Goal: Entertainment & Leisure: Consume media (video, audio)

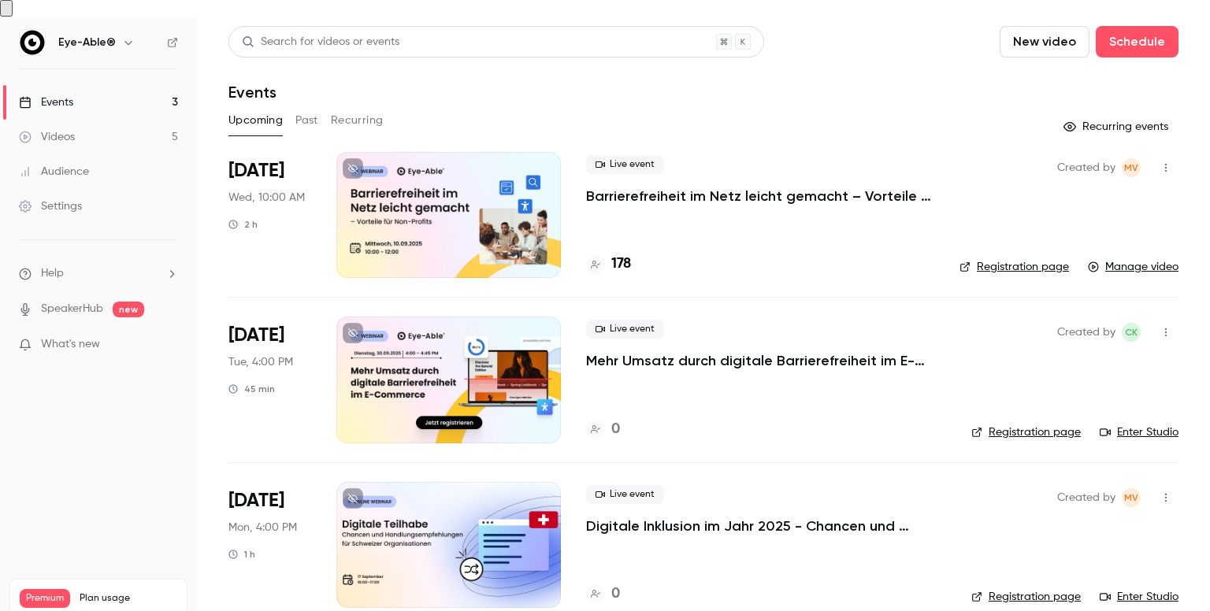
click at [129, 124] on link "Videos 5" at bounding box center [98, 137] width 197 height 35
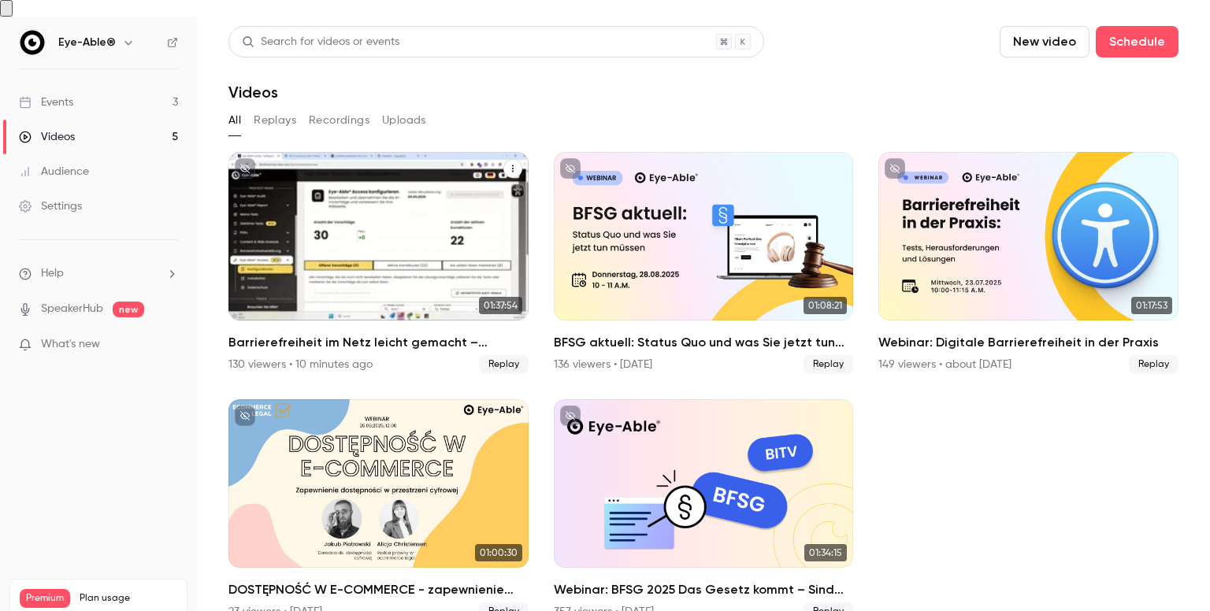
click at [342, 187] on div "Barrierefreiheit im Netz leicht gemacht – Vorteile für Non-Profits" at bounding box center [378, 236] width 300 height 169
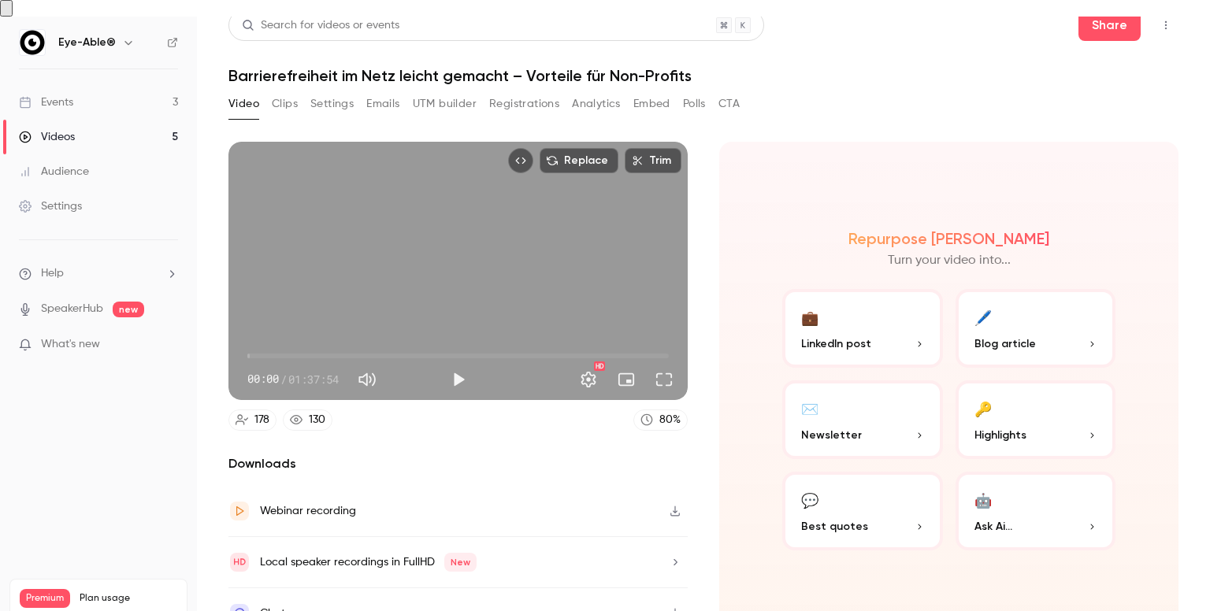
scroll to position [23, 0]
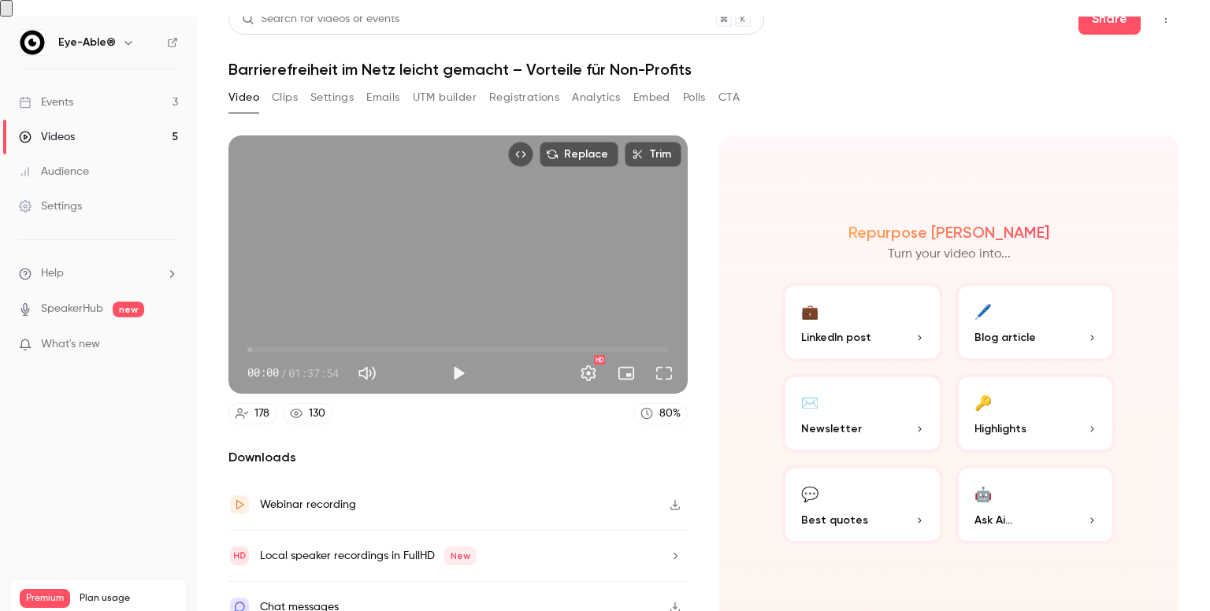
click at [734, 488] on div "Repurpose Ai Turn your video into... 💼 LinkedIn post 🖊️ Blog article ✉️ Newslet…" at bounding box center [948, 383] width 459 height 497
click at [354, 488] on div "Webinar recording" at bounding box center [457, 505] width 459 height 51
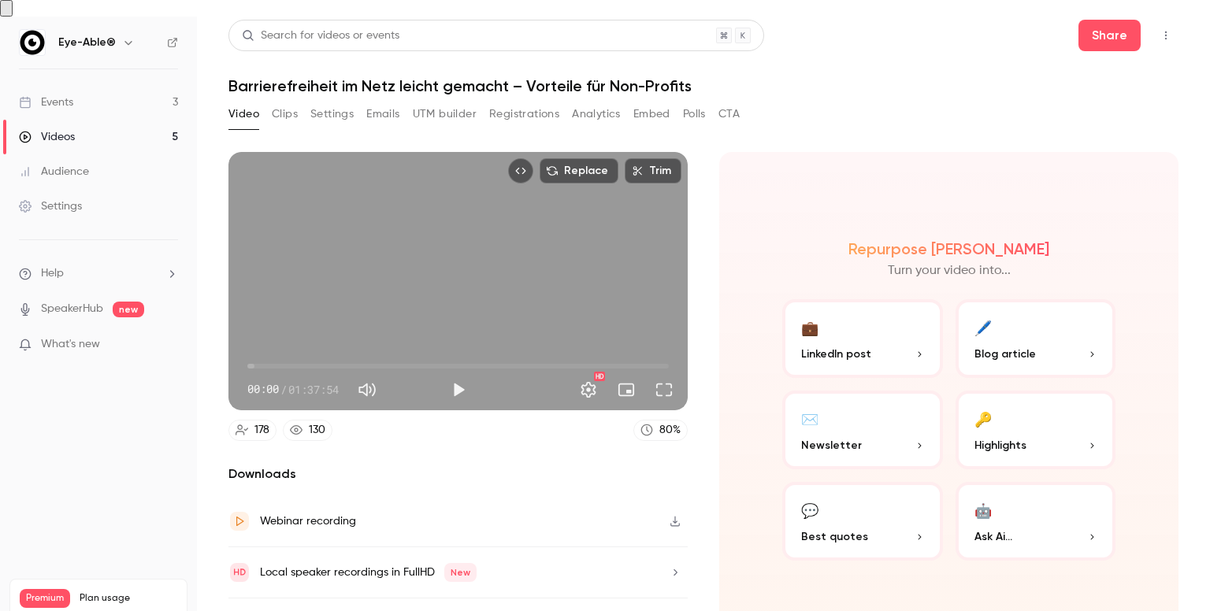
scroll to position [0, 0]
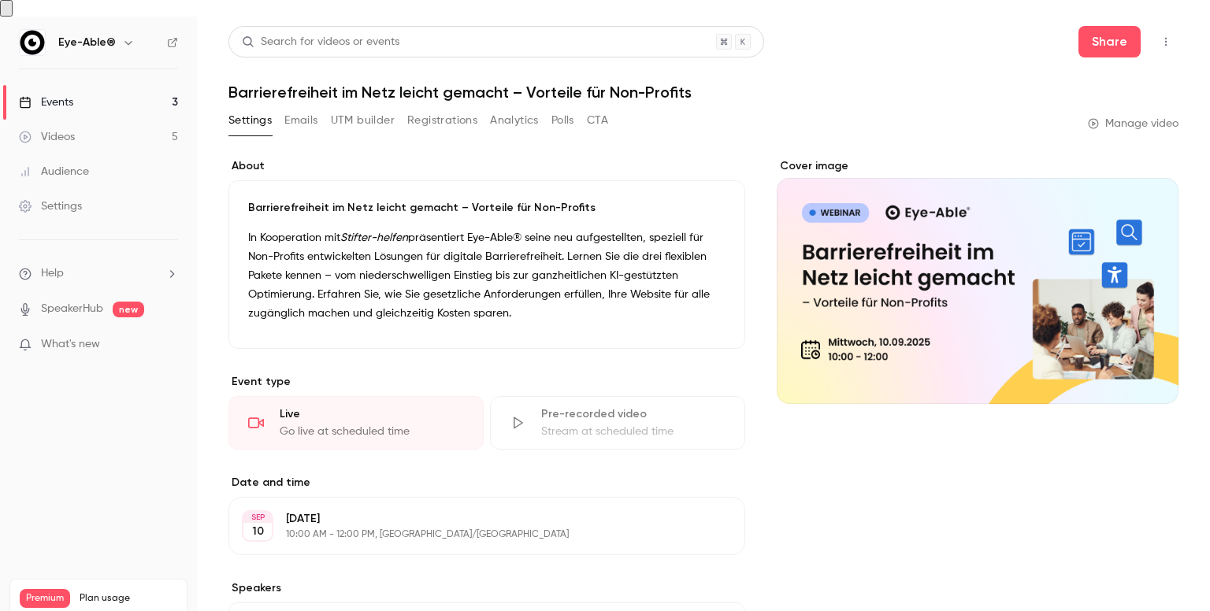
click at [148, 128] on link "Videos 5" at bounding box center [98, 137] width 197 height 35
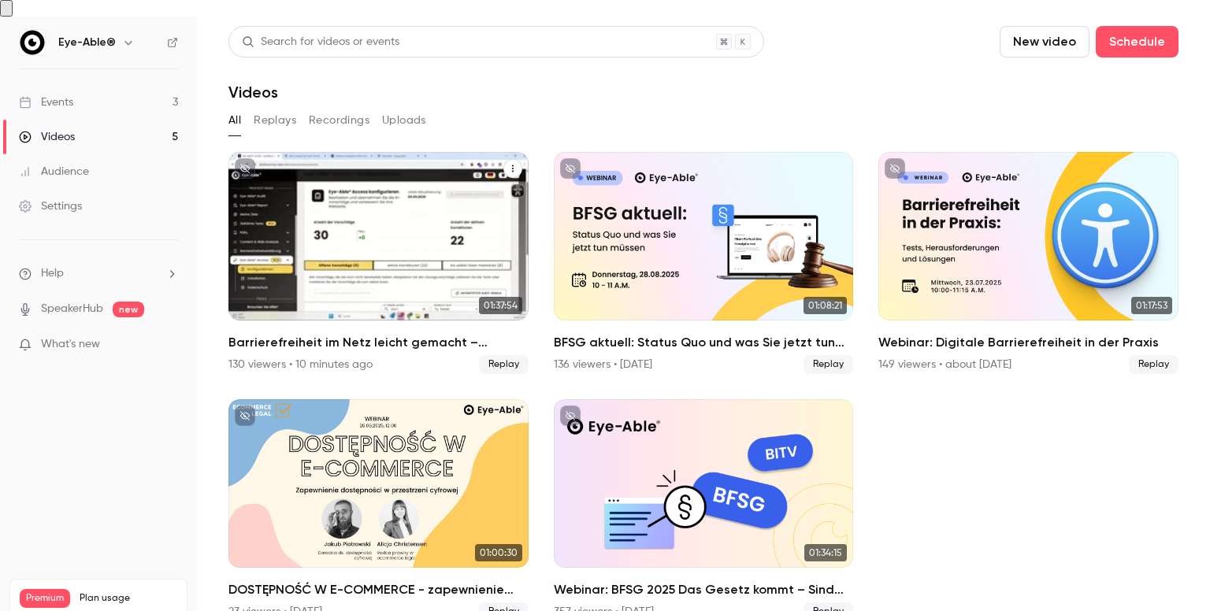
click at [343, 333] on h2 "Barrierefreiheit im Netz leicht gemacht – Vorteile für Non-Profits" at bounding box center [378, 342] width 300 height 19
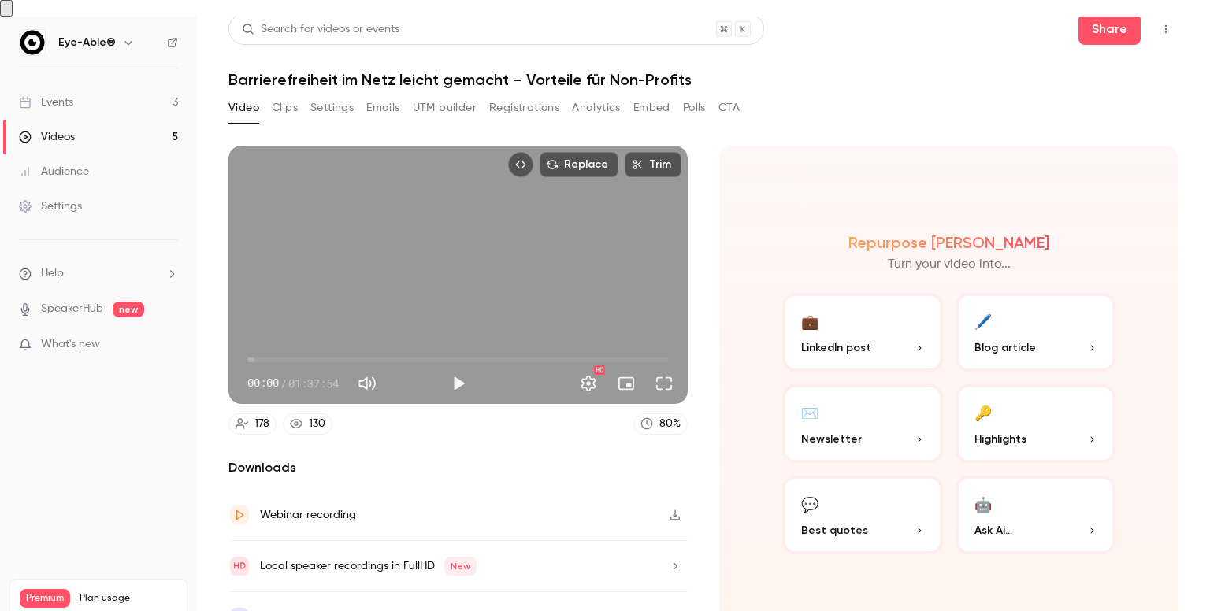
scroll to position [23, 0]
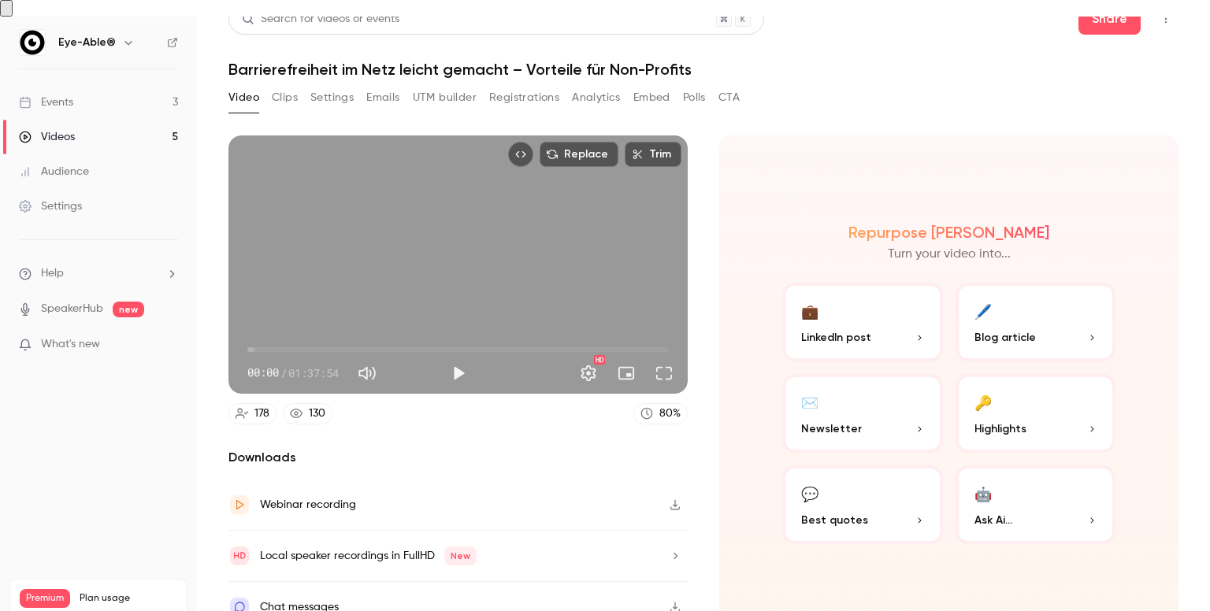
click at [596, 85] on button "Analytics" at bounding box center [596, 97] width 49 height 25
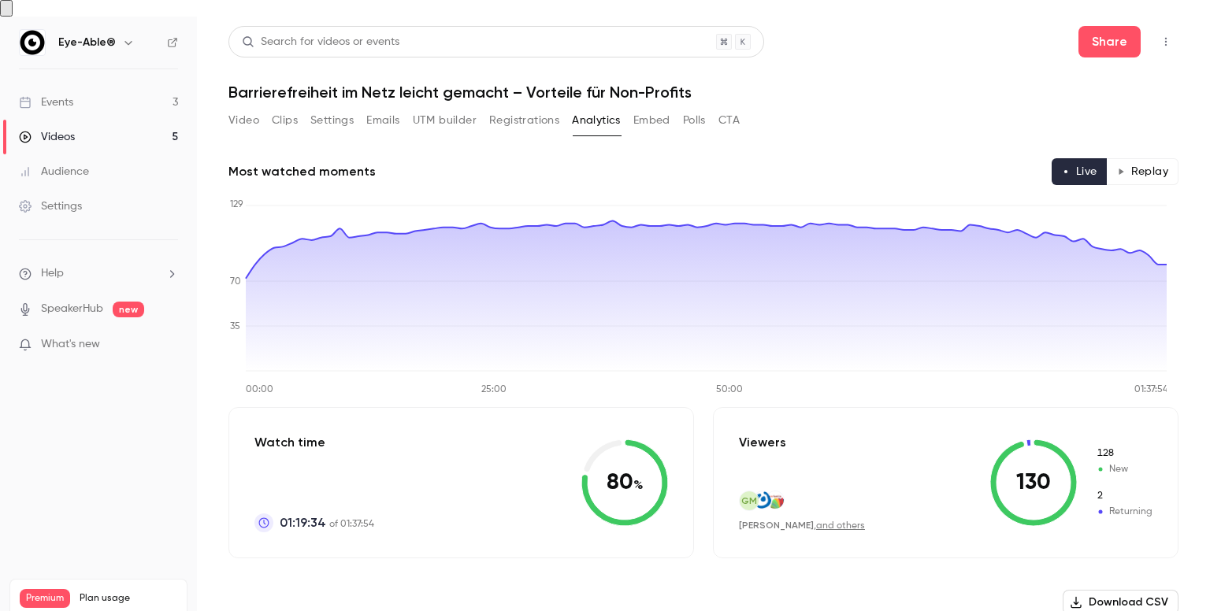
click at [230, 108] on button "Video" at bounding box center [243, 120] width 31 height 25
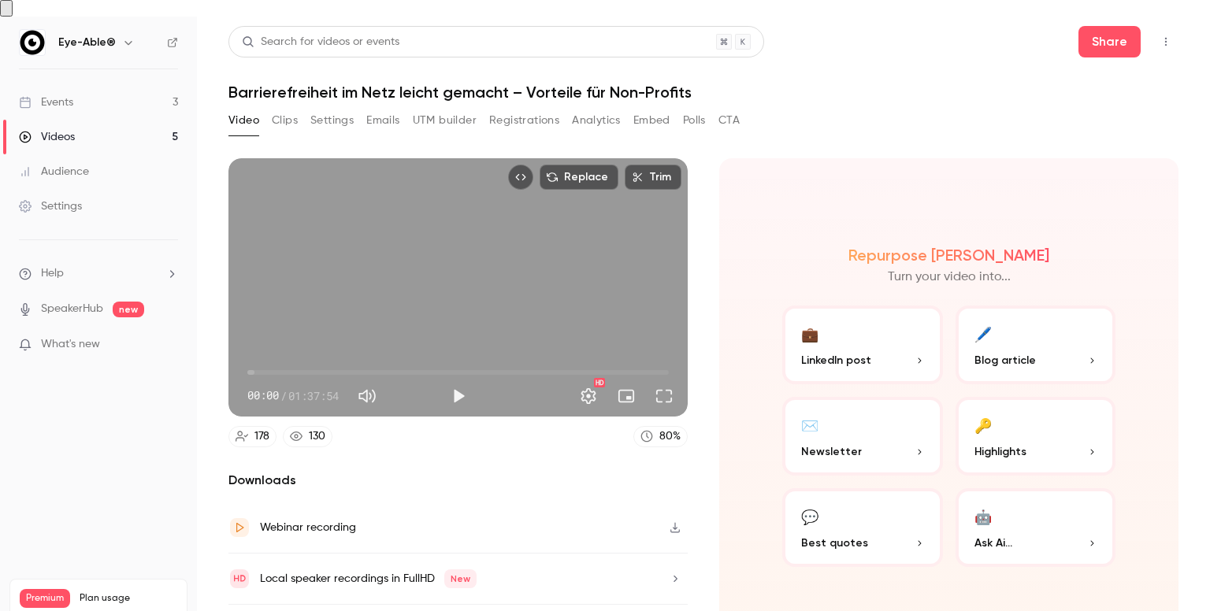
click at [290, 111] on button "Clips" at bounding box center [285, 120] width 26 height 25
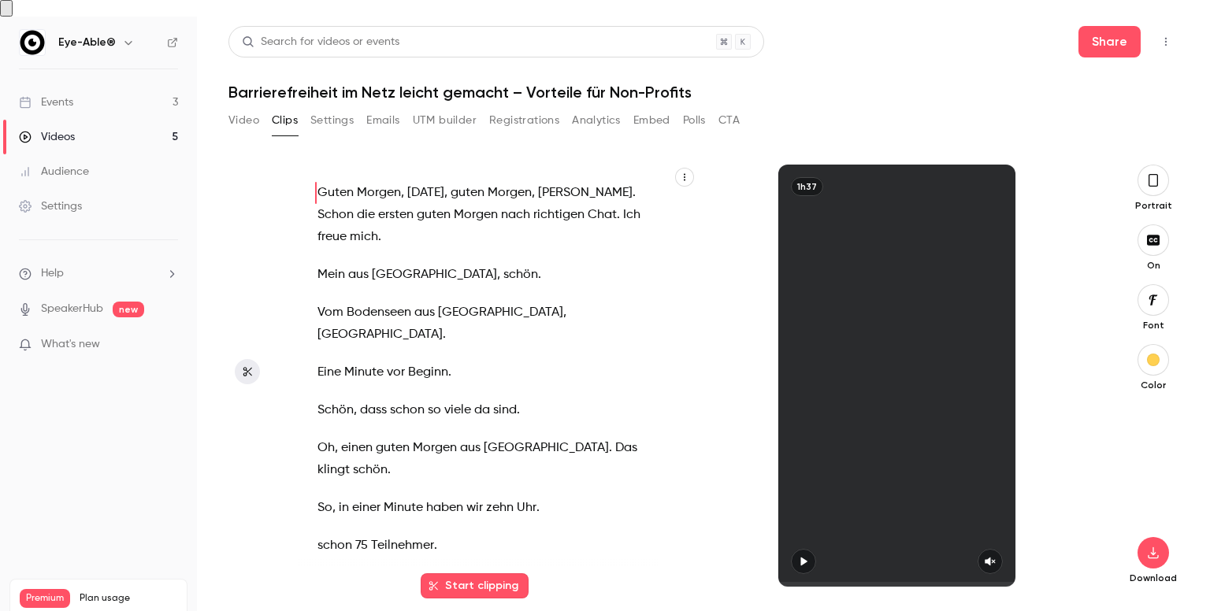
click at [336, 110] on button "Settings" at bounding box center [331, 120] width 43 height 25
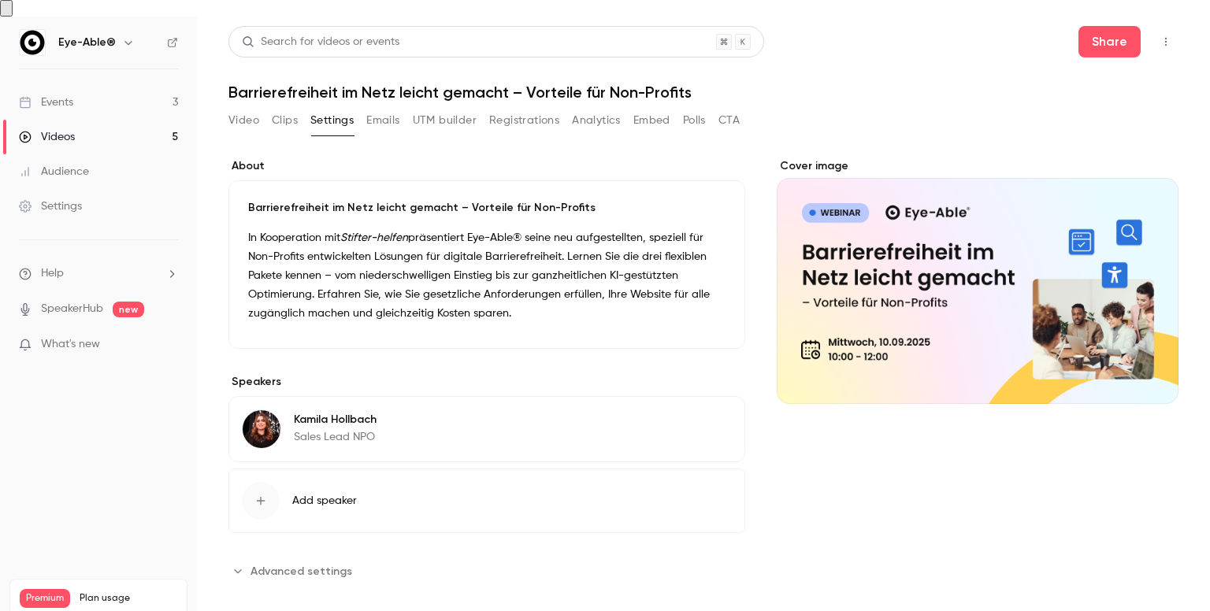
click at [363, 108] on div "Video Clips Settings Emails UTM builder Registrations Analytics Embed Polls CTA" at bounding box center [483, 120] width 511 height 25
drag, startPoint x: 402, startPoint y: 117, endPoint x: 473, endPoint y: 114, distance: 70.1
click at [406, 117] on div "Video Clips Settings Emails UTM builder Registrations Analytics Embed Polls CTA" at bounding box center [483, 124] width 511 height 32
click at [507, 110] on button "Registrations" at bounding box center [524, 120] width 70 height 25
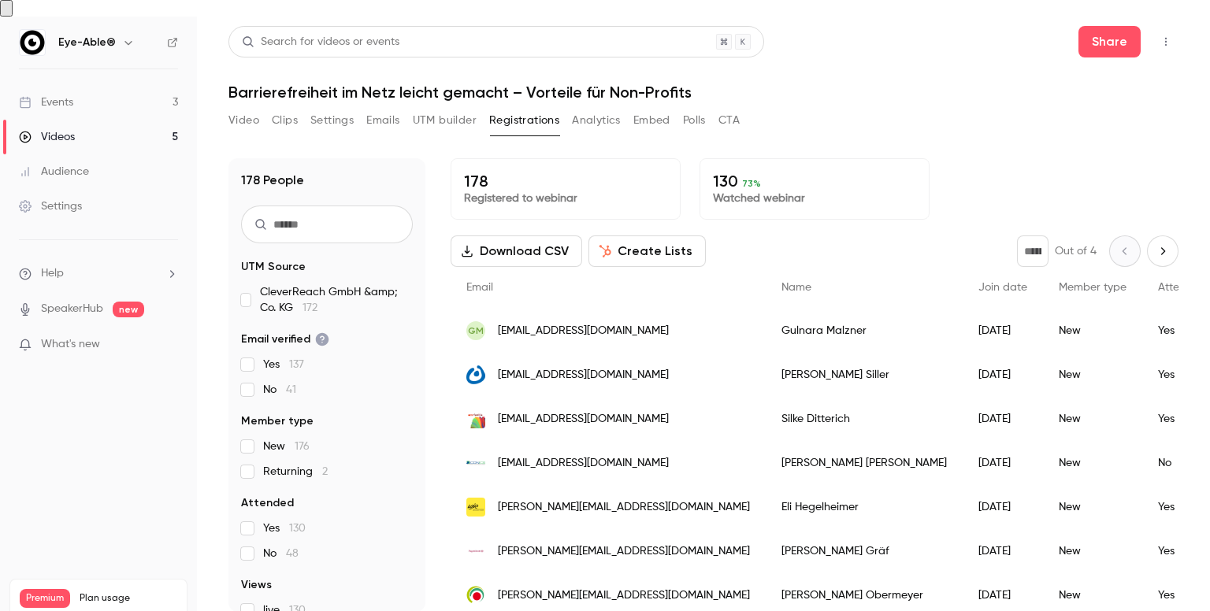
click at [608, 109] on button "Analytics" at bounding box center [596, 120] width 49 height 25
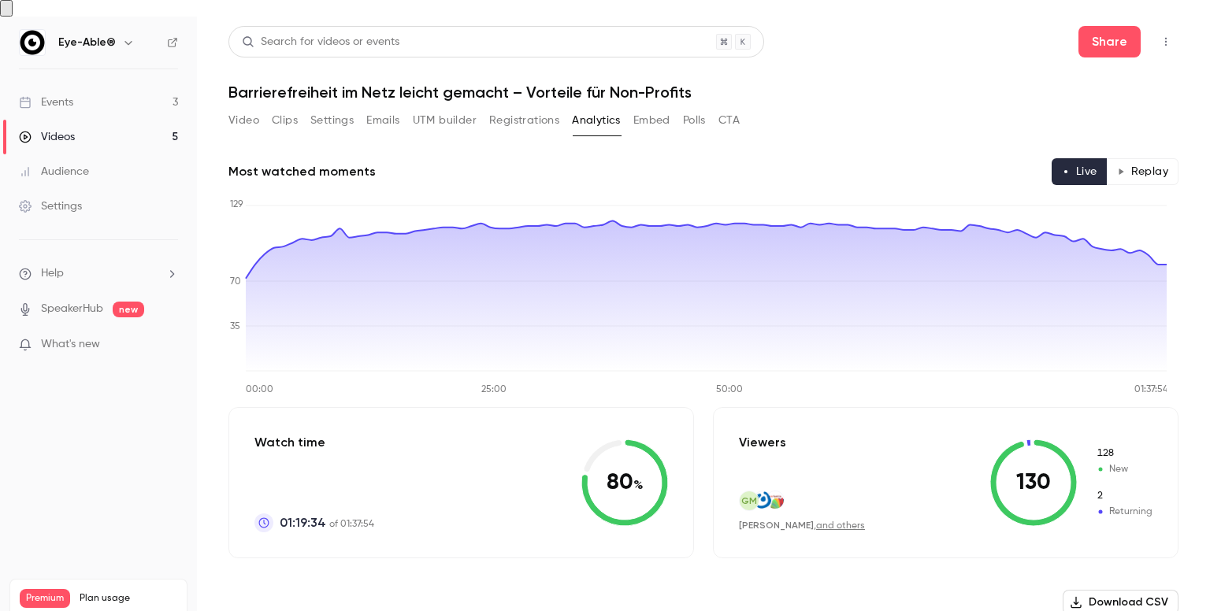
click at [100, 120] on link "Videos 5" at bounding box center [98, 137] width 197 height 35
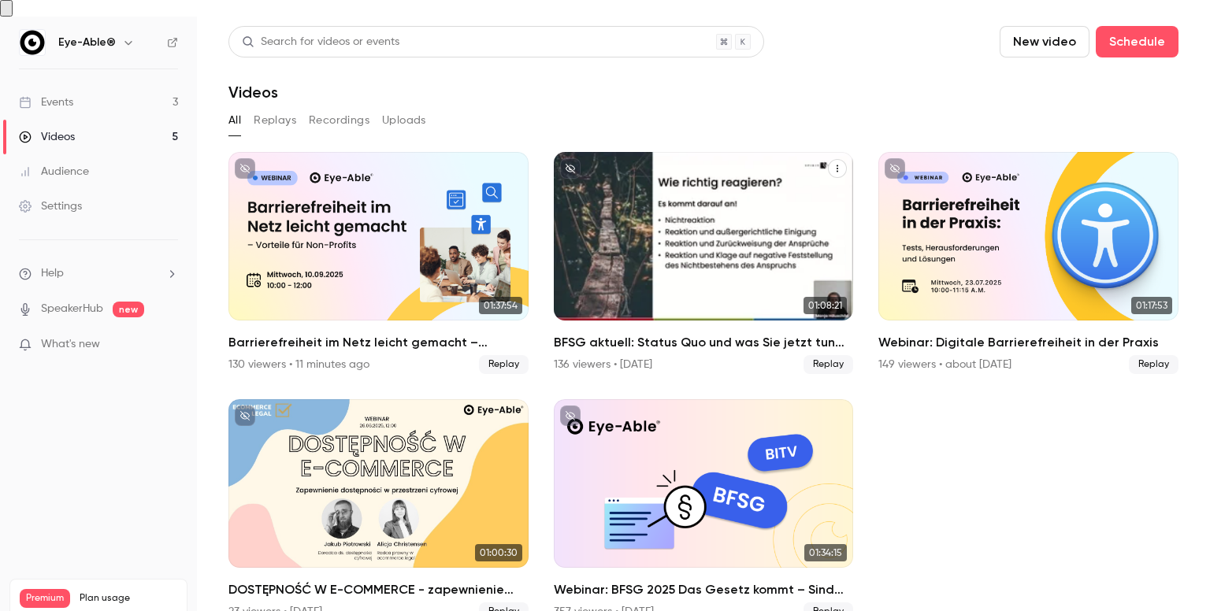
click at [724, 285] on div "BFSG aktuell: Status Quo und was Sie jetzt tun müssen" at bounding box center [704, 236] width 300 height 169
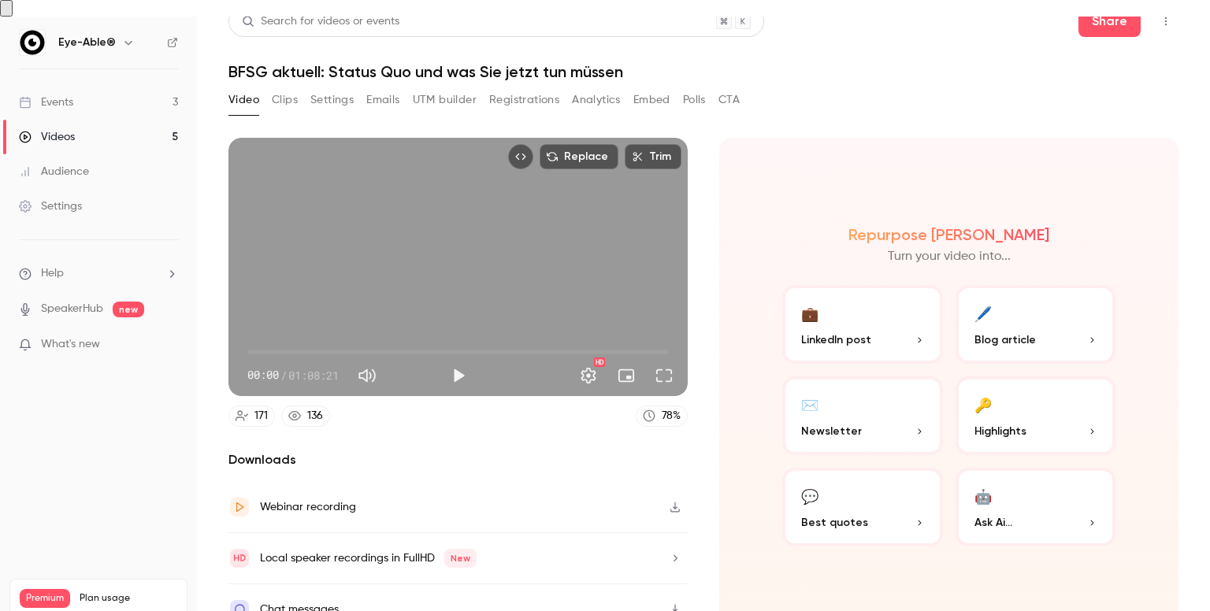
scroll to position [23, 0]
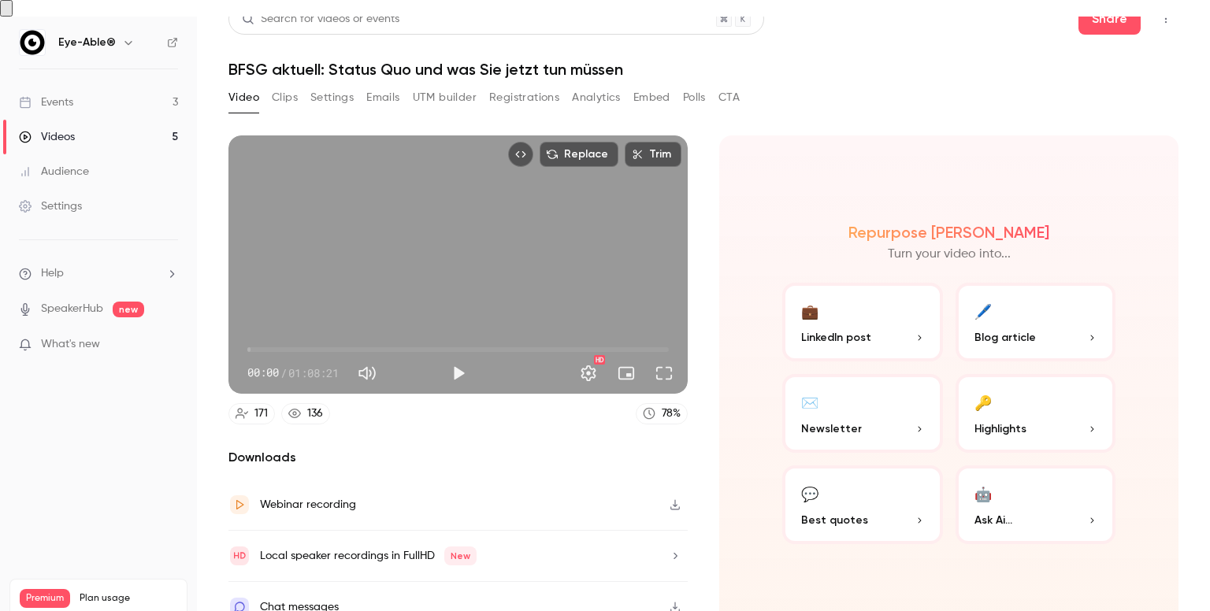
click at [684, 532] on section "Replace Trim 00:00 00:00 / 01:08:21 HD 171 136 78 % Downloads Webinar recording…" at bounding box center [703, 350] width 950 height 430
click at [669, 551] on icon "button" at bounding box center [675, 556] width 13 height 11
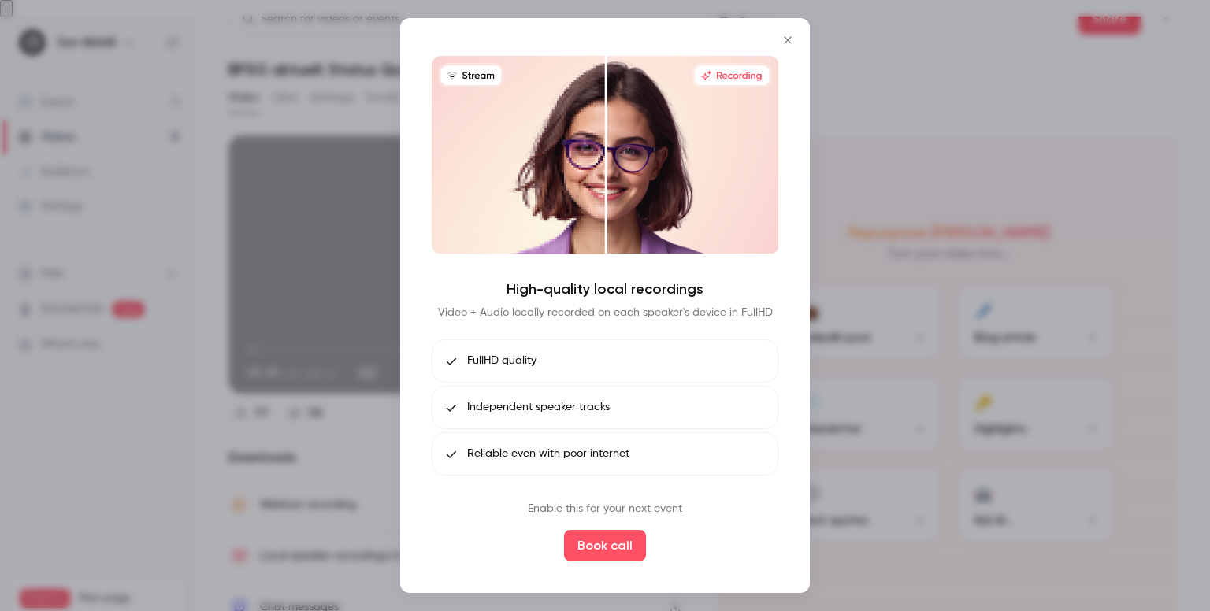
click at [797, 39] on button "Close" at bounding box center [788, 40] width 32 height 32
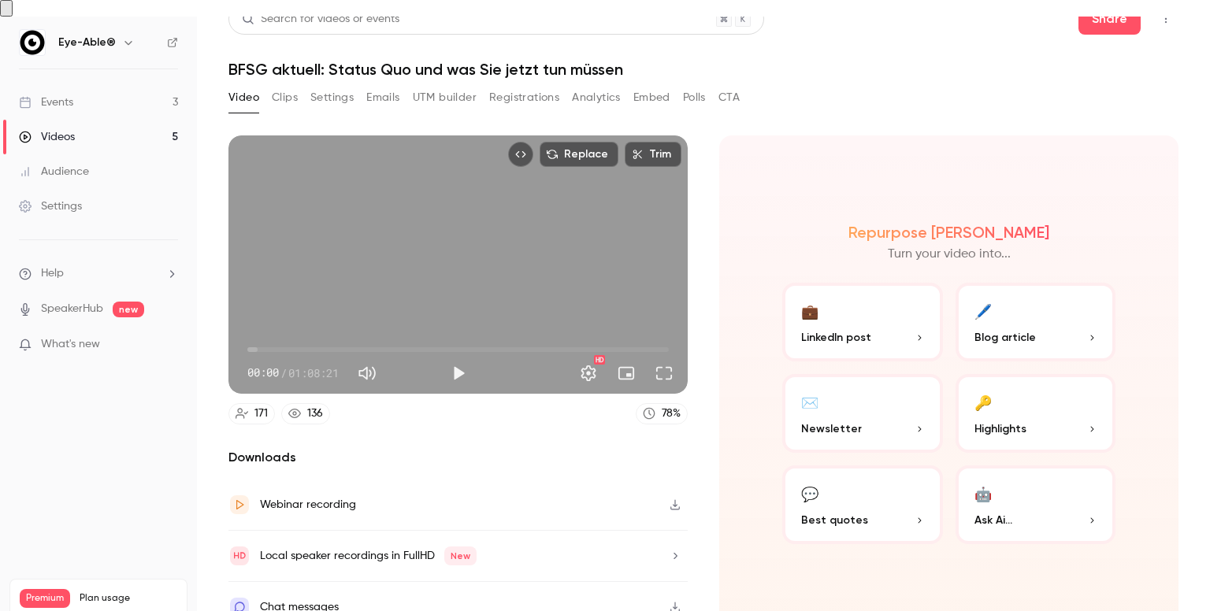
click at [604, 88] on button "Analytics" at bounding box center [596, 97] width 49 height 25
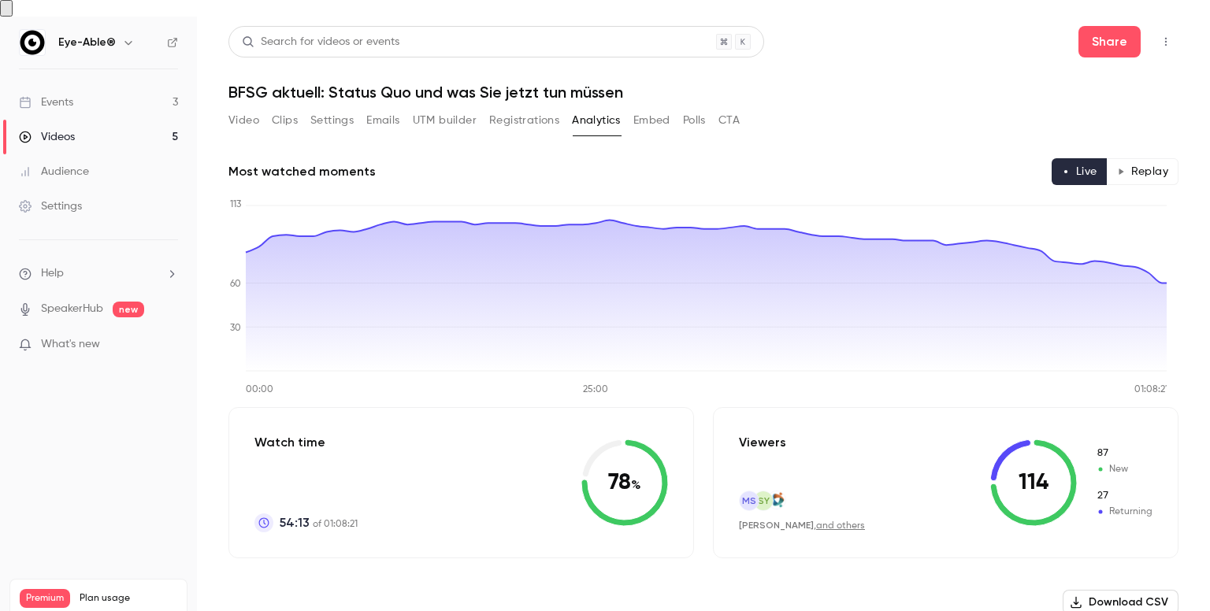
click at [135, 120] on link "Videos 5" at bounding box center [98, 137] width 197 height 35
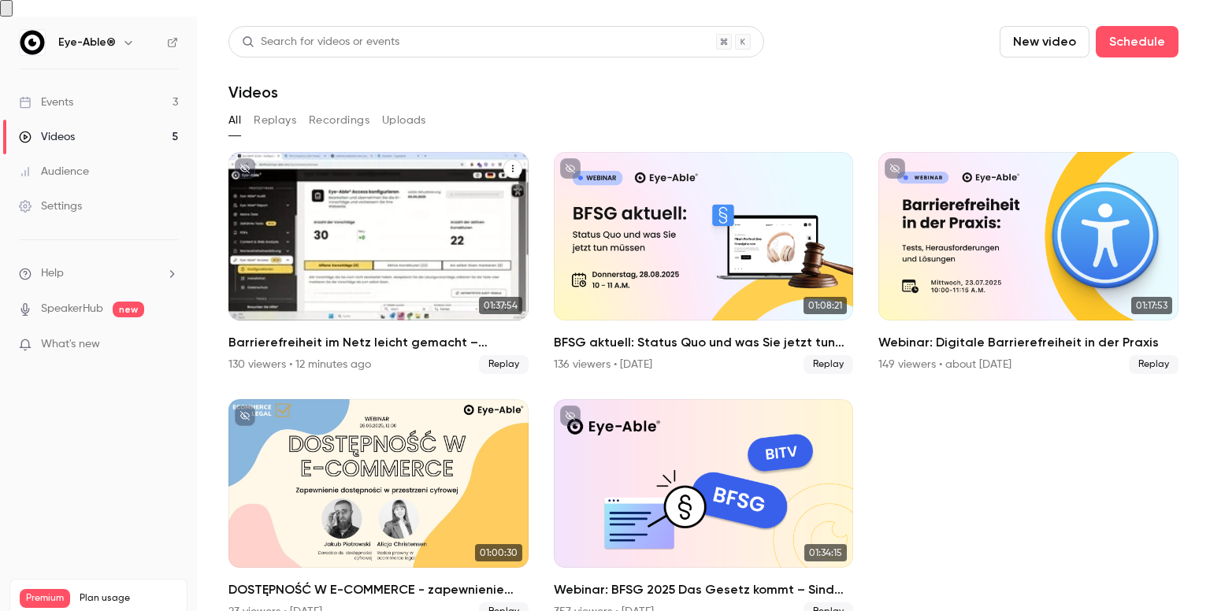
click at [306, 333] on h2 "Barrierefreiheit im Netz leicht gemacht – Vorteile für Non-Profits" at bounding box center [378, 342] width 300 height 19
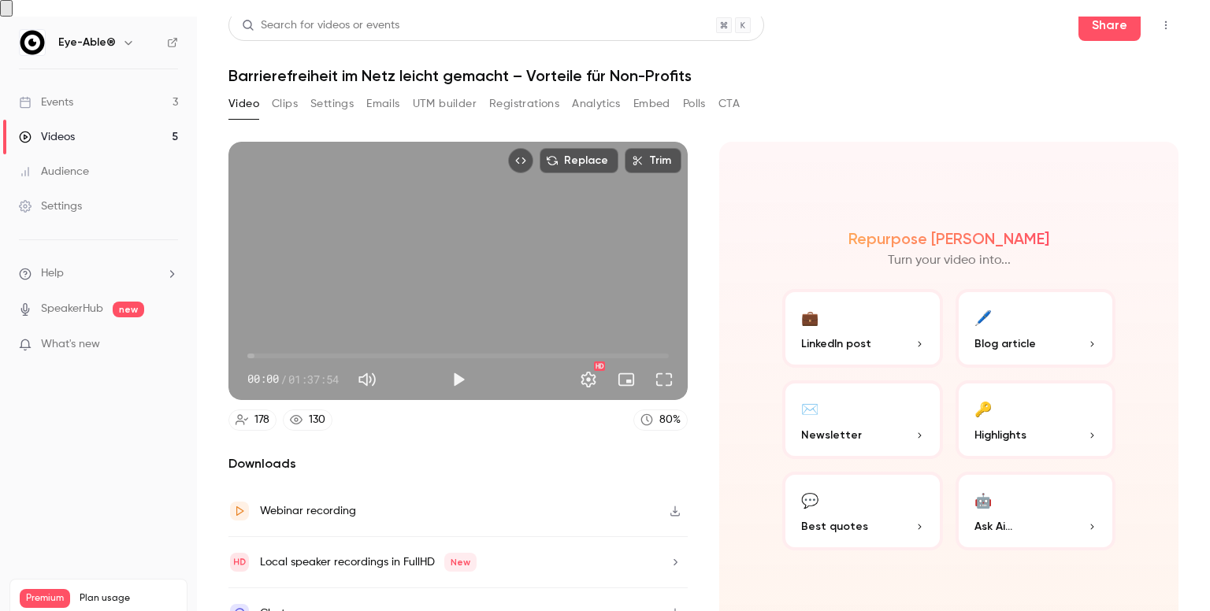
scroll to position [23, 0]
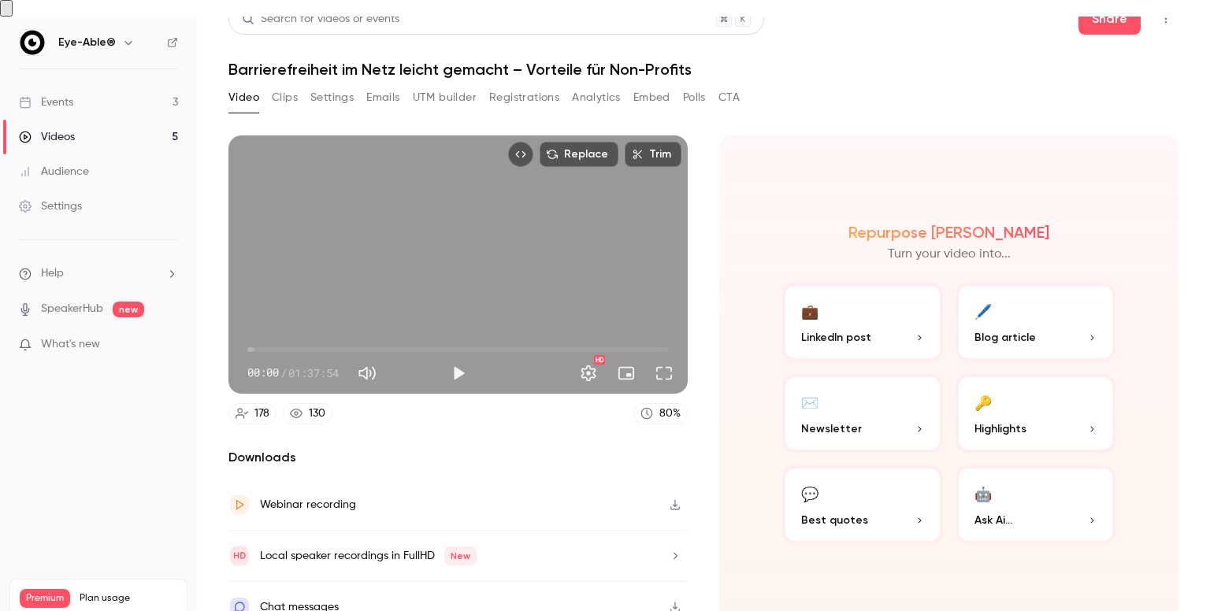
click at [85, 121] on link "Videos 5" at bounding box center [98, 137] width 197 height 35
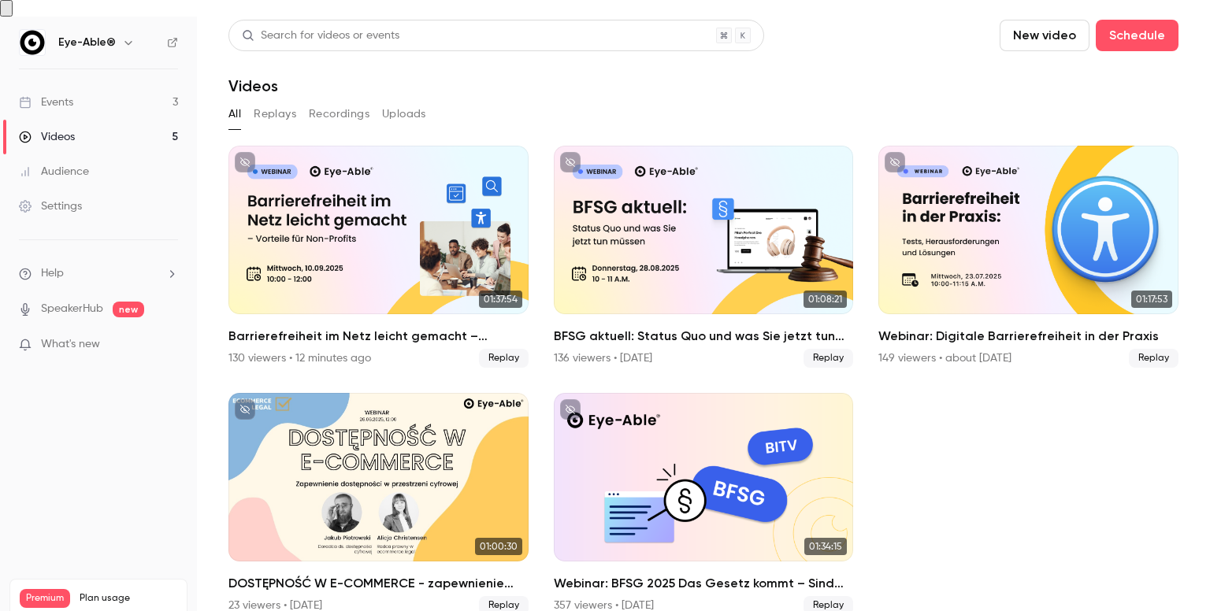
scroll to position [8, 0]
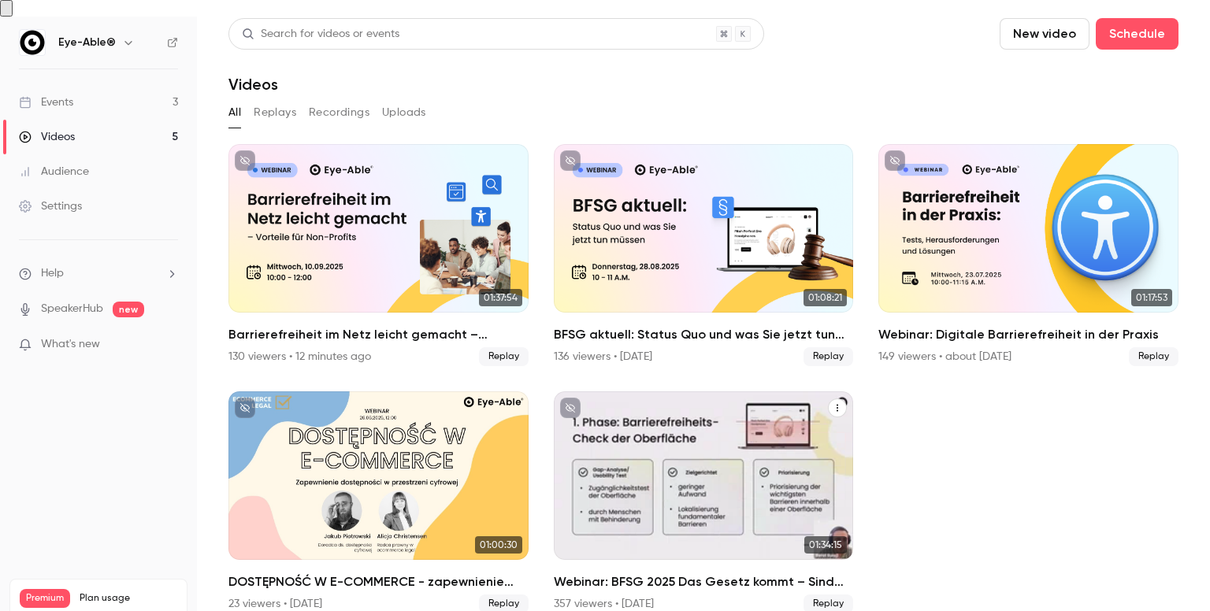
click at [637, 470] on div "Webinar: BFSG 2025 Das Gesetz kommt – Sind Sie bereit?" at bounding box center [704, 475] width 300 height 169
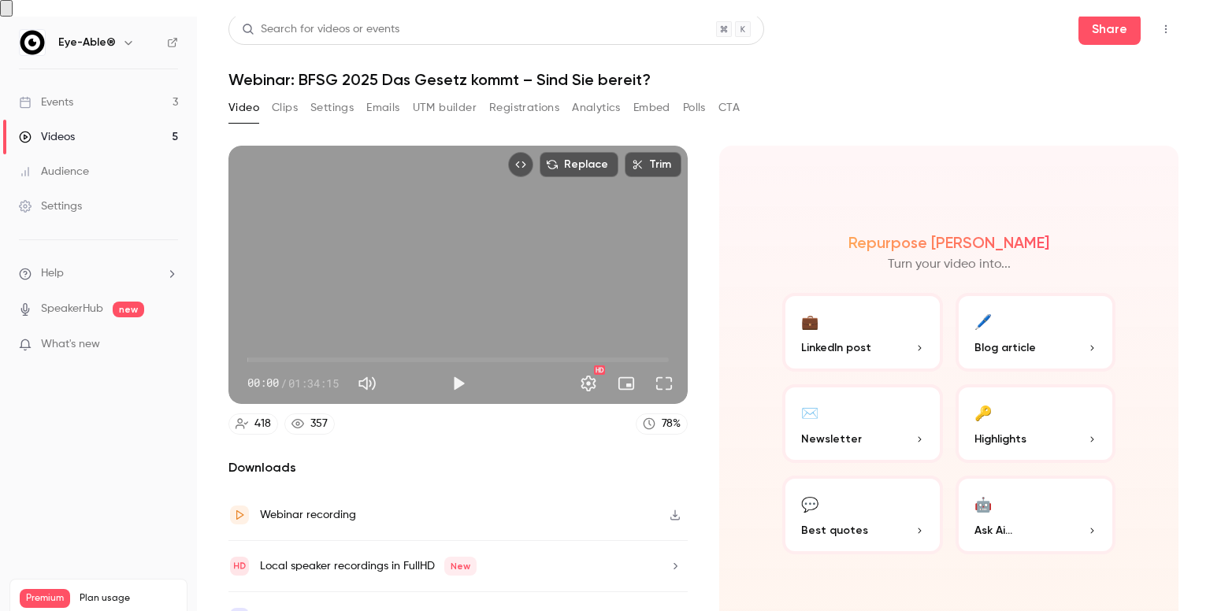
scroll to position [23, 0]
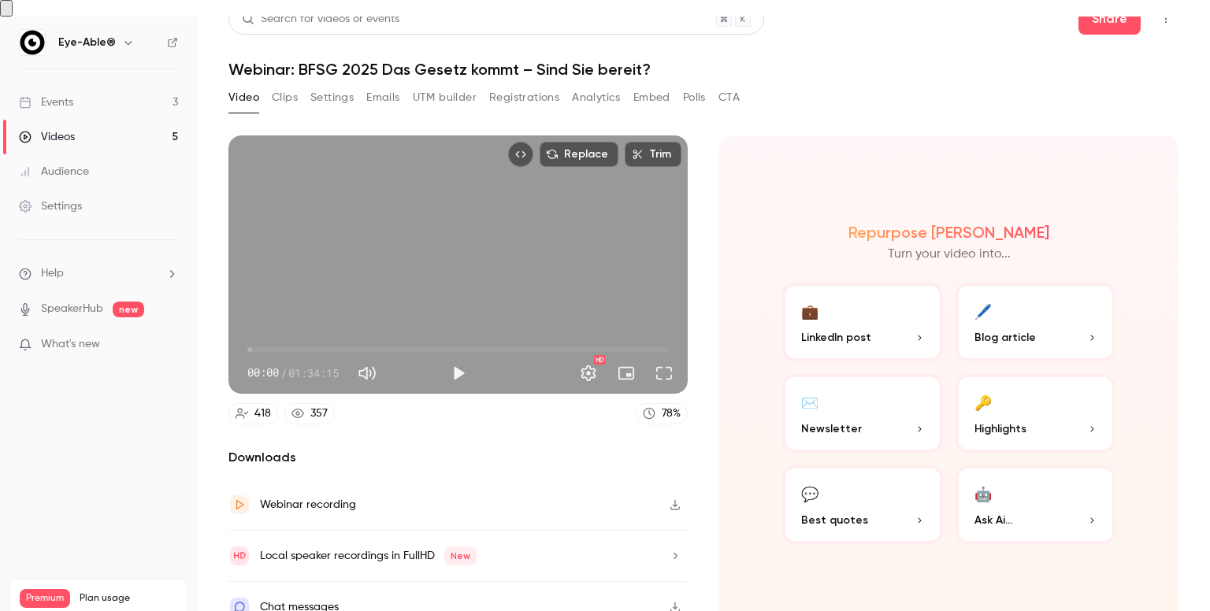
click at [318, 406] on div "357" at bounding box center [318, 414] width 17 height 17
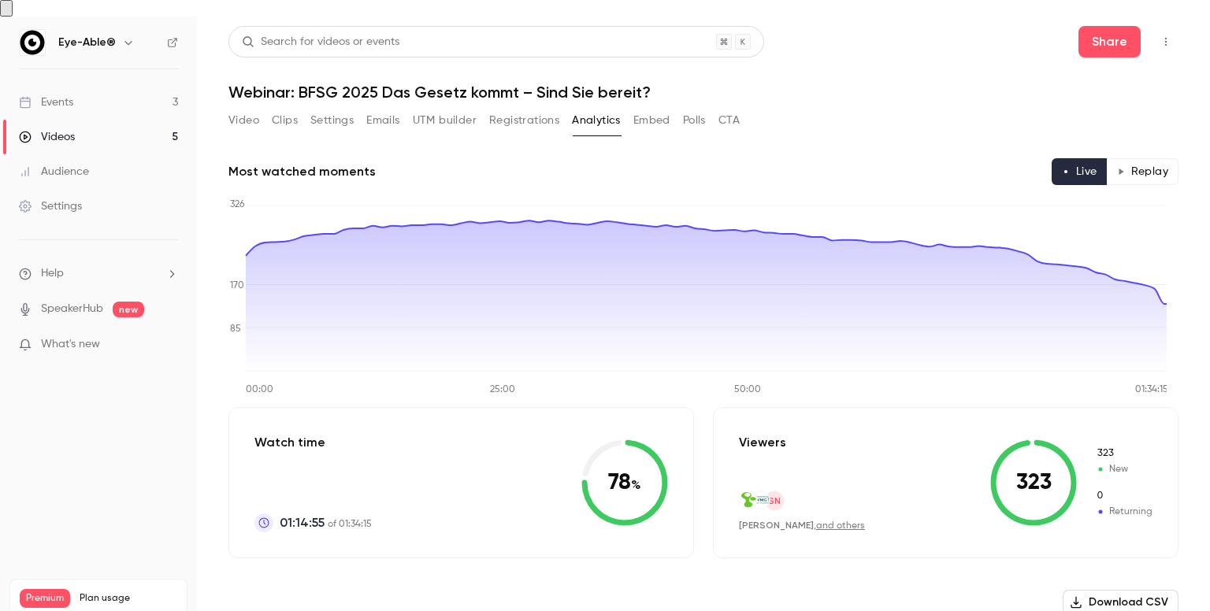
click at [249, 111] on button "Video" at bounding box center [243, 120] width 31 height 25
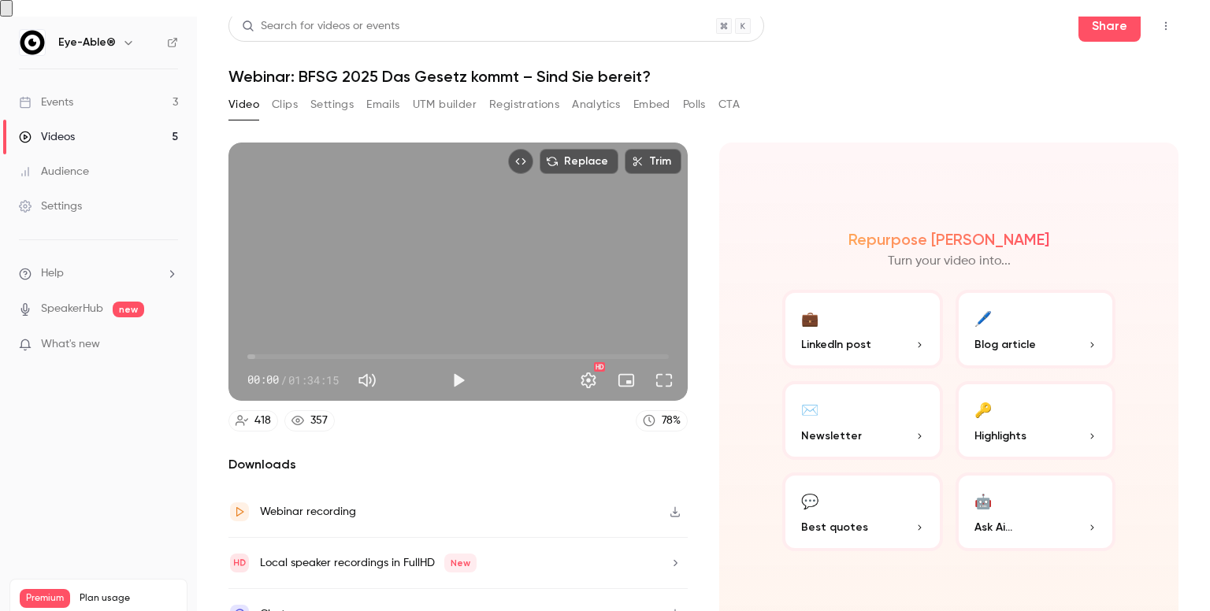
scroll to position [23, 0]
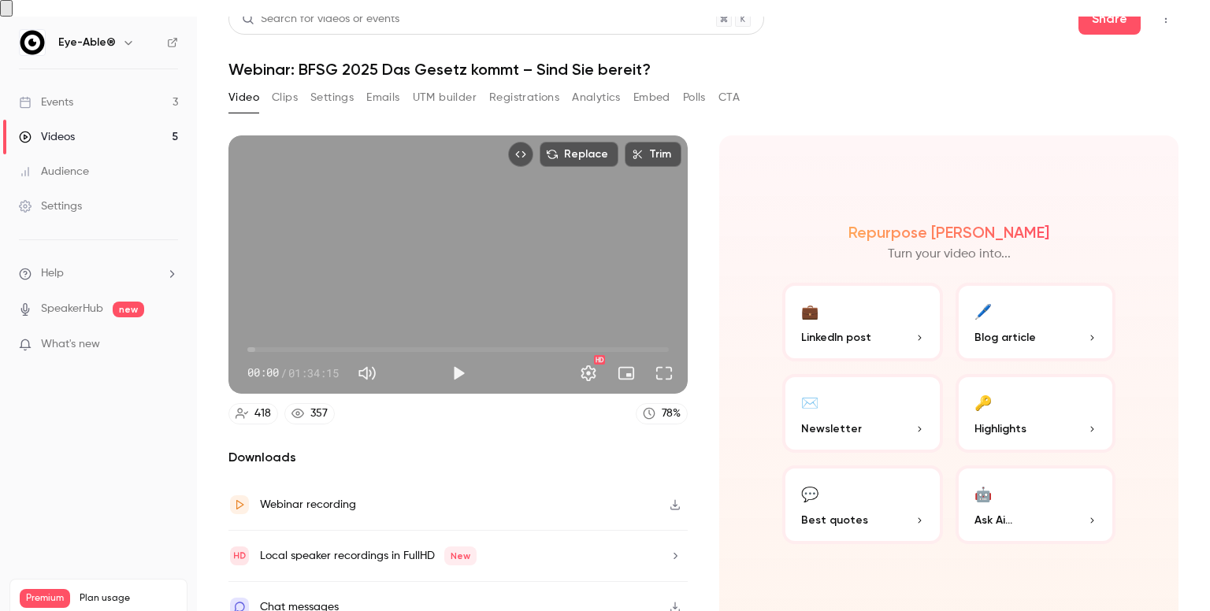
click at [700, 85] on button "Polls" at bounding box center [694, 97] width 23 height 25
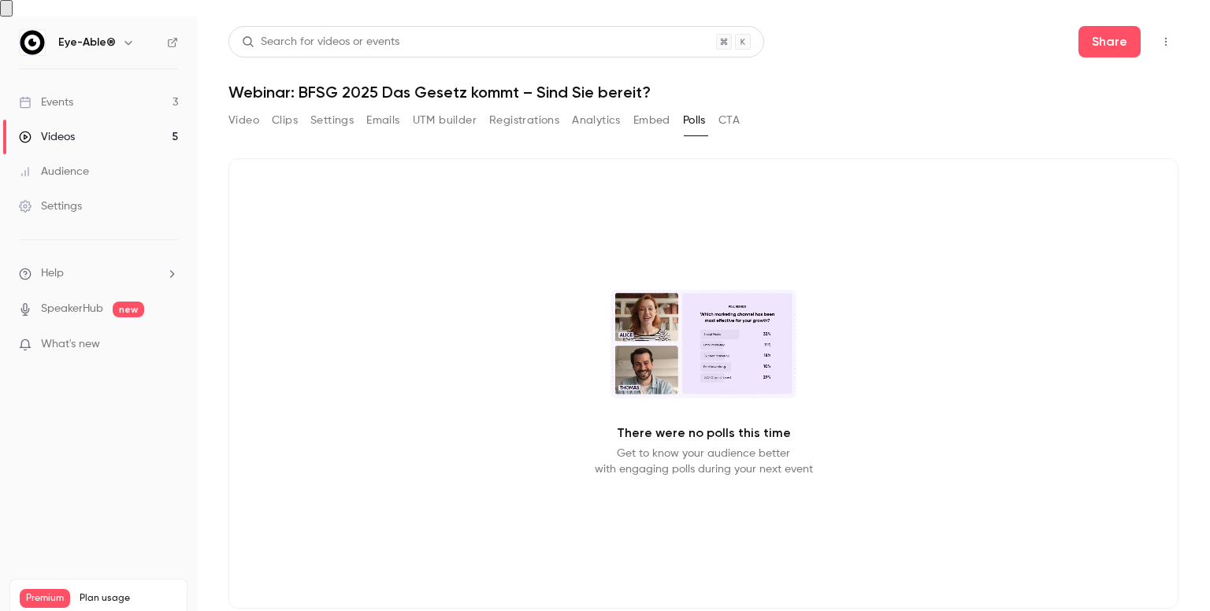
click at [736, 119] on div "Video Clips Settings Emails UTM builder Registrations Analytics Embed Polls CTA" at bounding box center [483, 124] width 511 height 32
click at [736, 115] on button "CTA" at bounding box center [728, 120] width 21 height 25
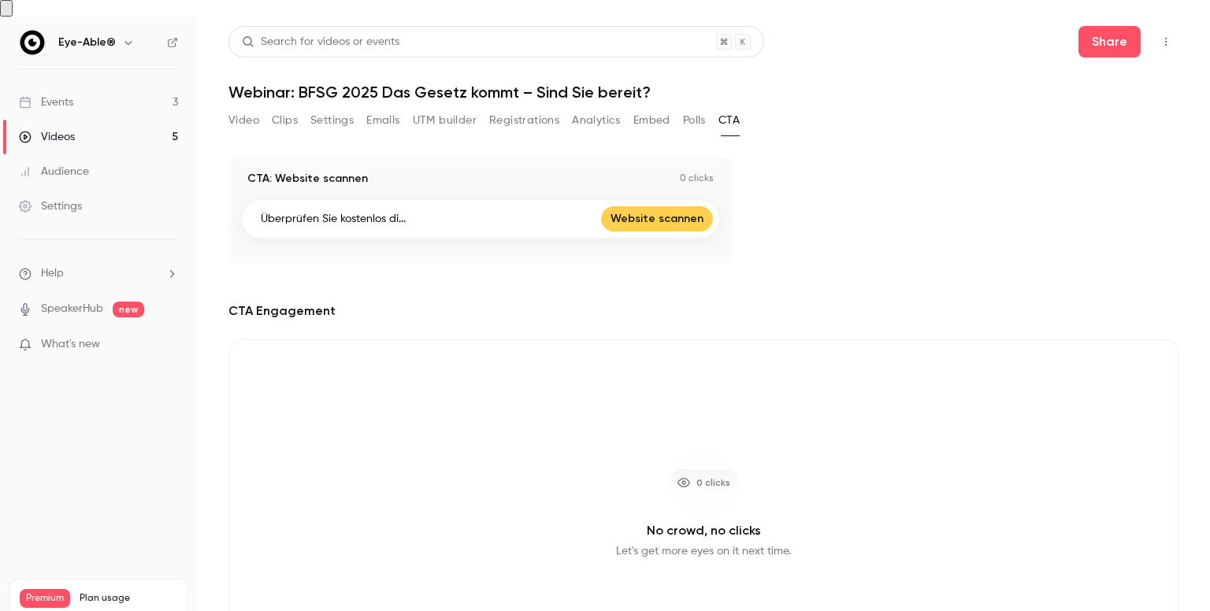
drag, startPoint x: 592, startPoint y: 108, endPoint x: 634, endPoint y: 119, distance: 43.2
click at [592, 109] on button "Analytics" at bounding box center [596, 120] width 49 height 25
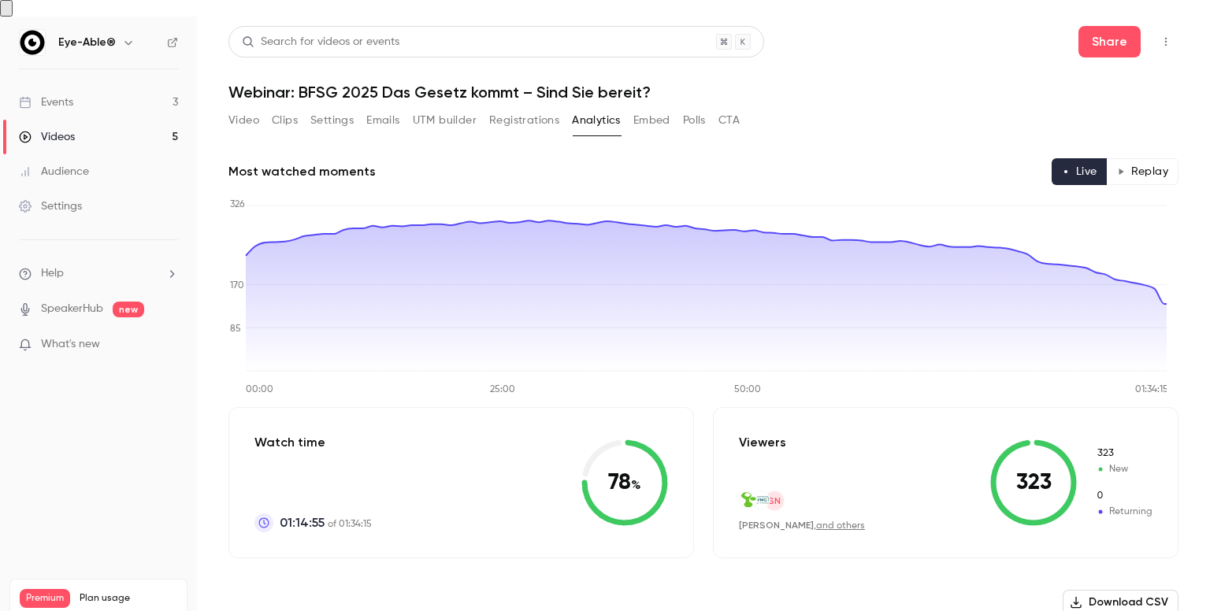
click at [646, 113] on button "Embed" at bounding box center [651, 120] width 37 height 25
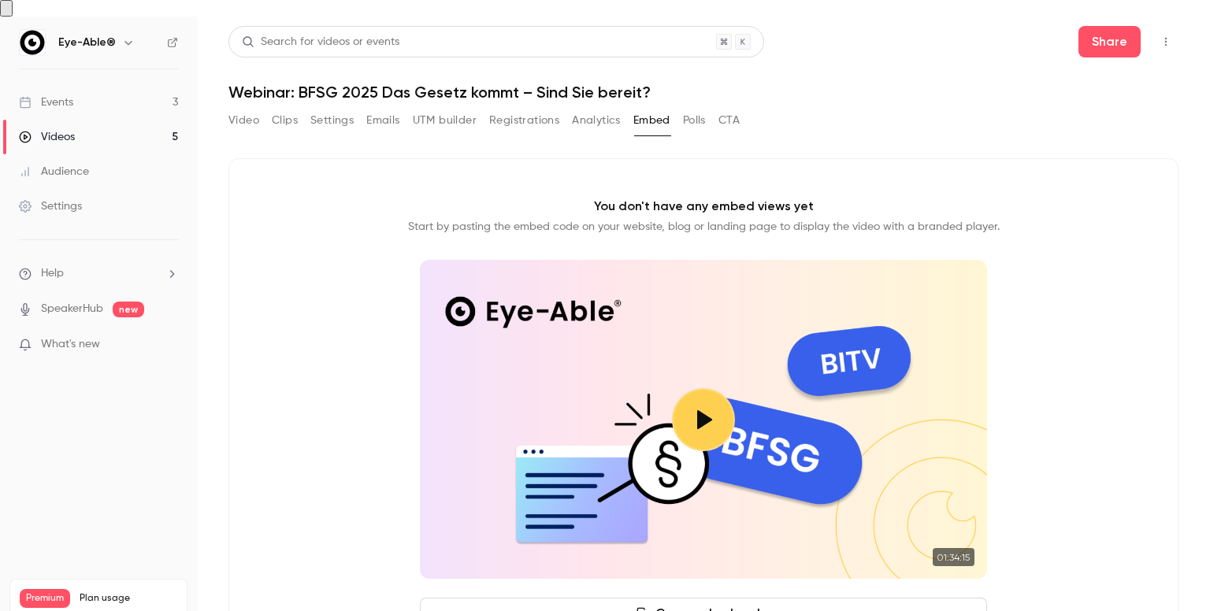
click at [389, 113] on button "Emails" at bounding box center [382, 120] width 33 height 25
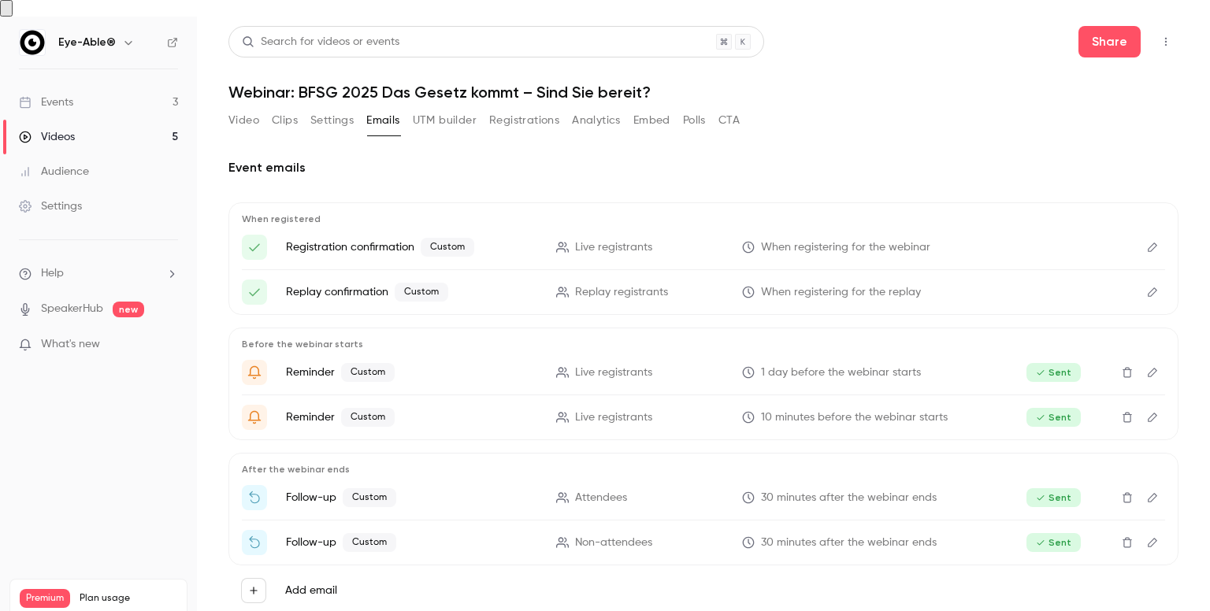
click at [459, 108] on button "UTM builder" at bounding box center [445, 120] width 64 height 25
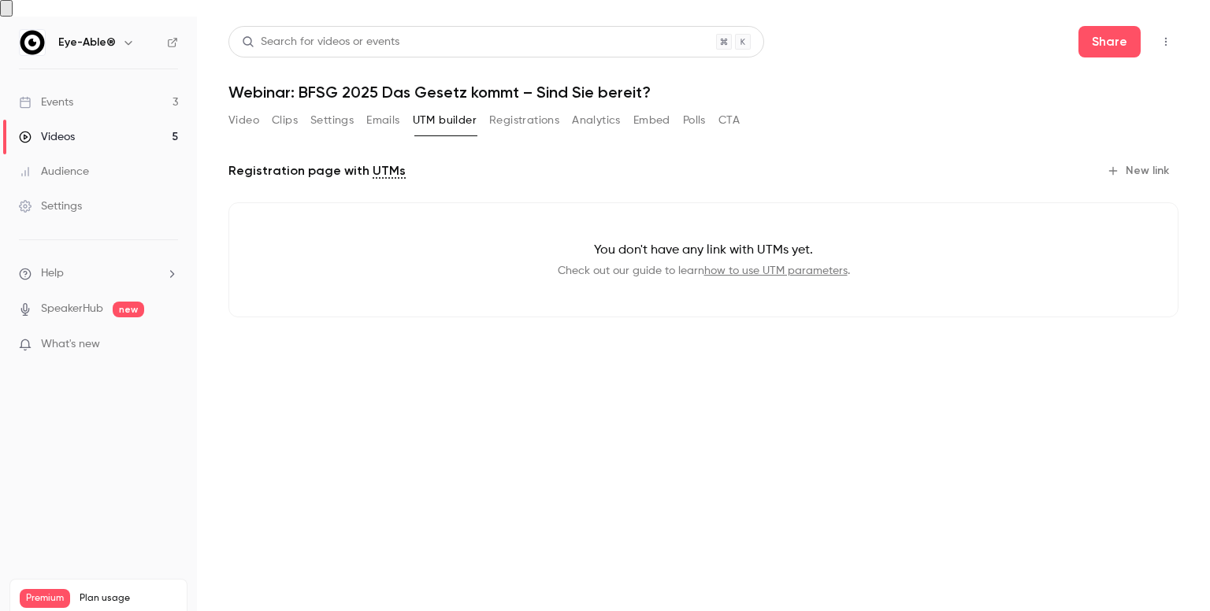
click at [567, 116] on div "Video Clips Settings Emails UTM builder Registrations Analytics Embed Polls CTA" at bounding box center [483, 120] width 511 height 25
click at [532, 108] on button "Registrations" at bounding box center [524, 120] width 70 height 25
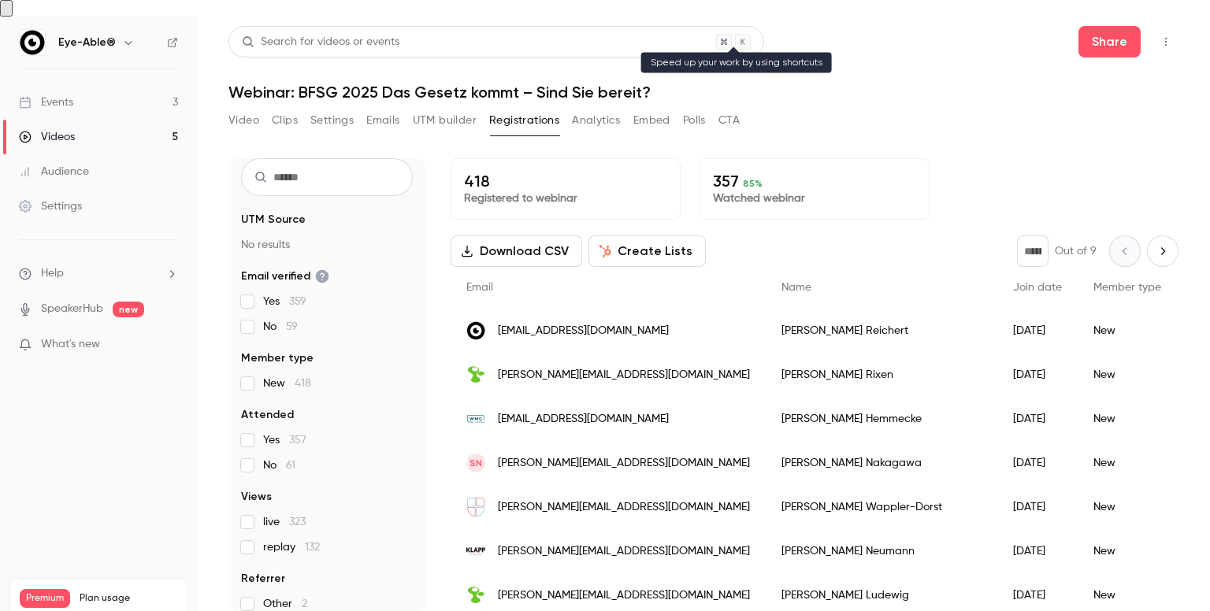
scroll to position [60, 0]
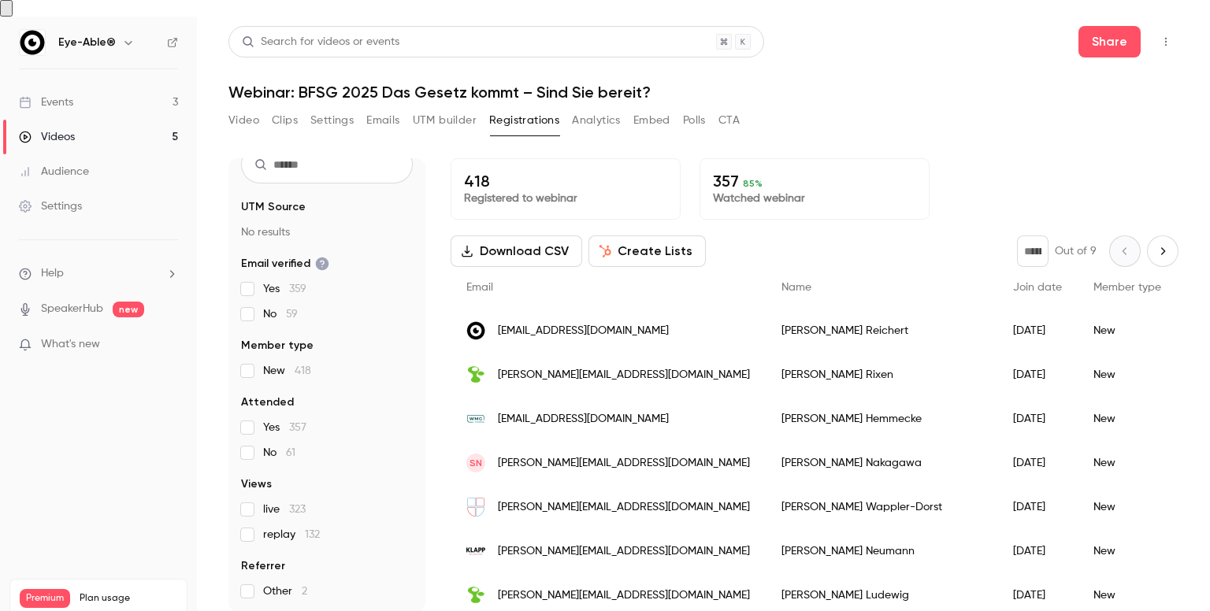
click at [224, 112] on main "Search for videos or events Share Webinar: BFSG 2025 Das Gesetz kommt – Sind Si…" at bounding box center [703, 322] width 1013 height 611
click at [255, 108] on button "Video" at bounding box center [243, 120] width 31 height 25
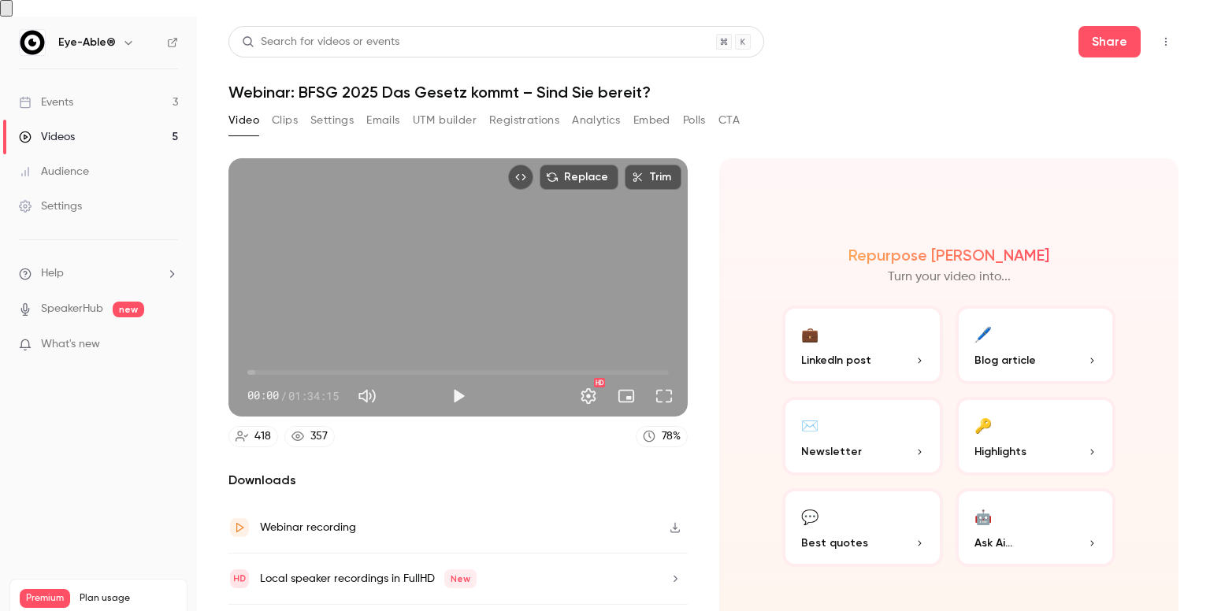
click at [287, 108] on button "Clips" at bounding box center [285, 120] width 26 height 25
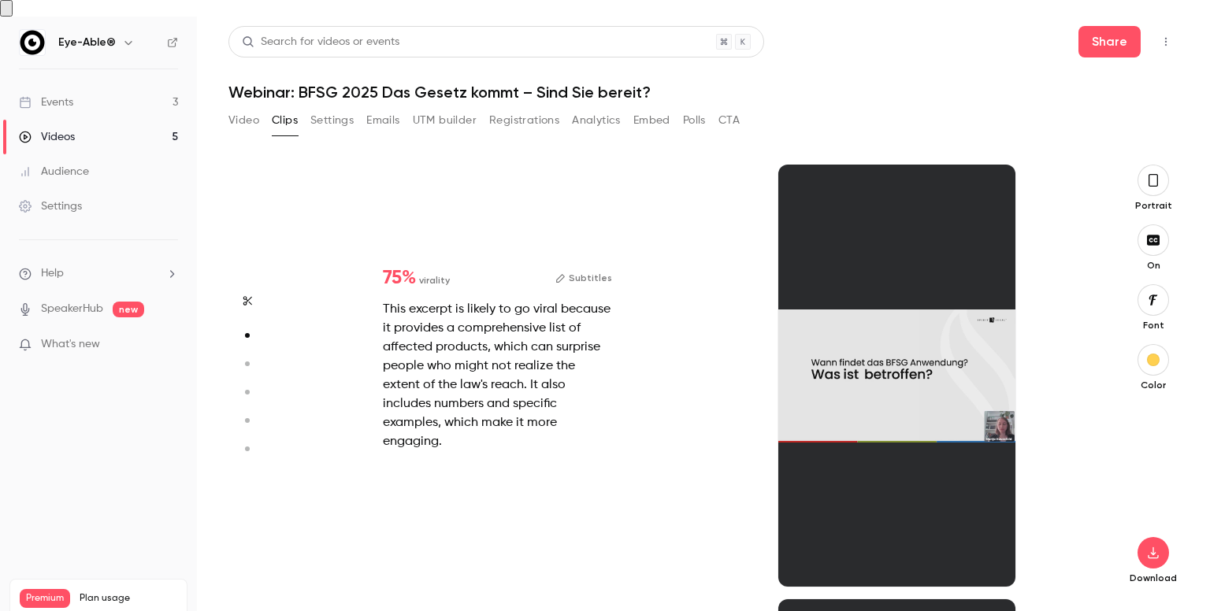
scroll to position [454, 0]
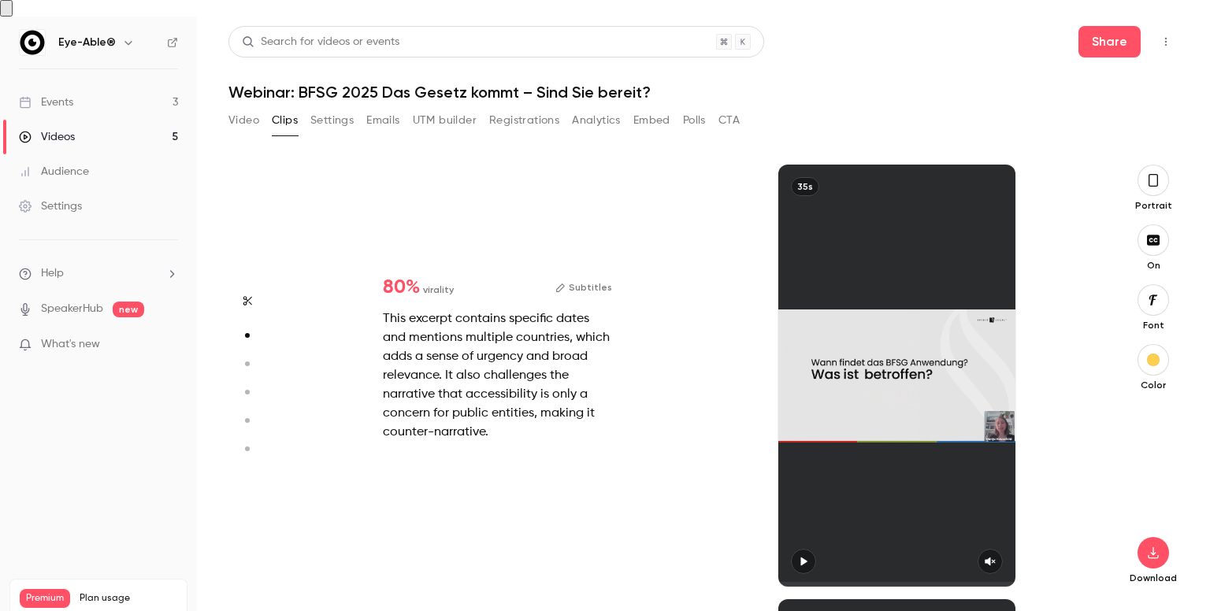
click at [335, 108] on button "Settings" at bounding box center [331, 120] width 43 height 25
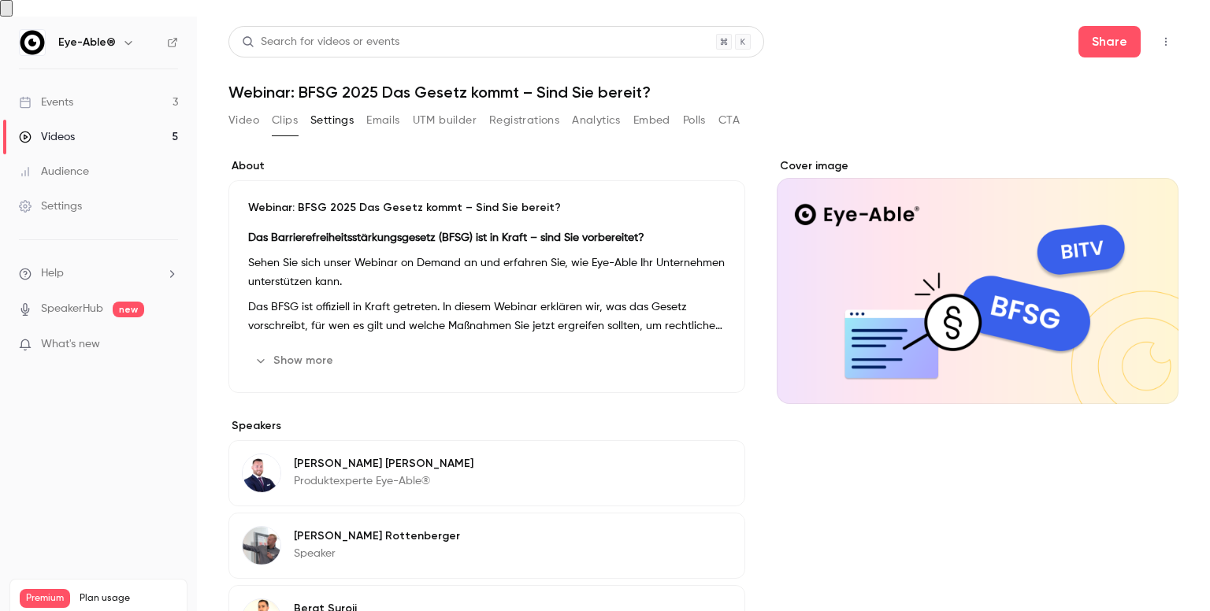
click at [322, 111] on button "Settings" at bounding box center [331, 120] width 43 height 25
click at [395, 111] on button "Emails" at bounding box center [382, 120] width 33 height 25
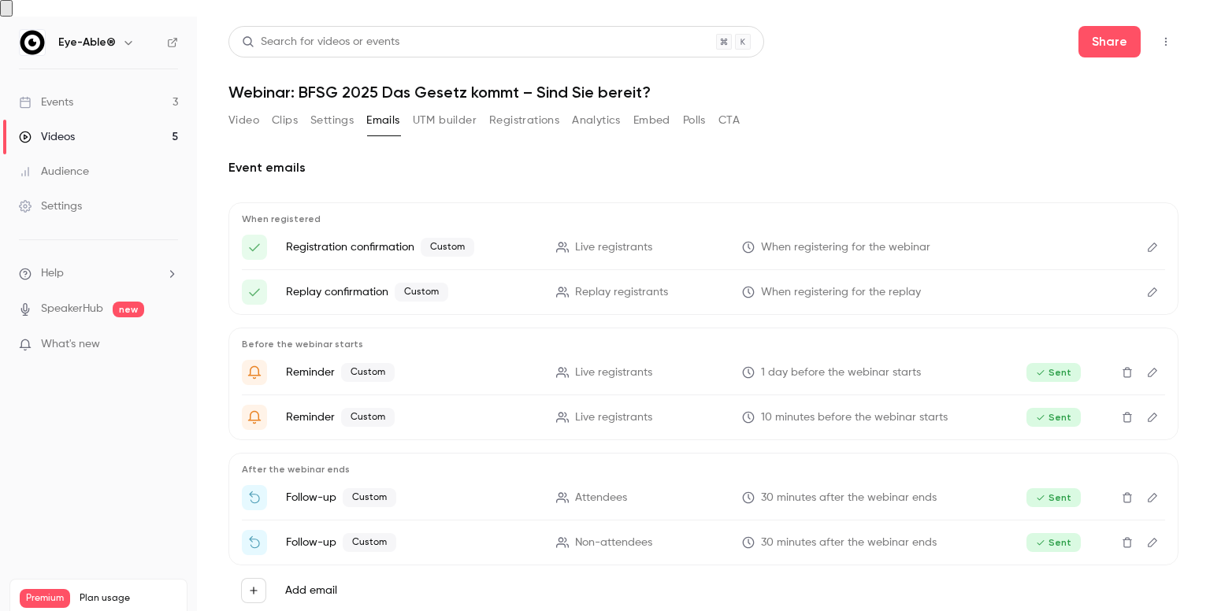
click at [455, 109] on button "UTM builder" at bounding box center [445, 120] width 64 height 25
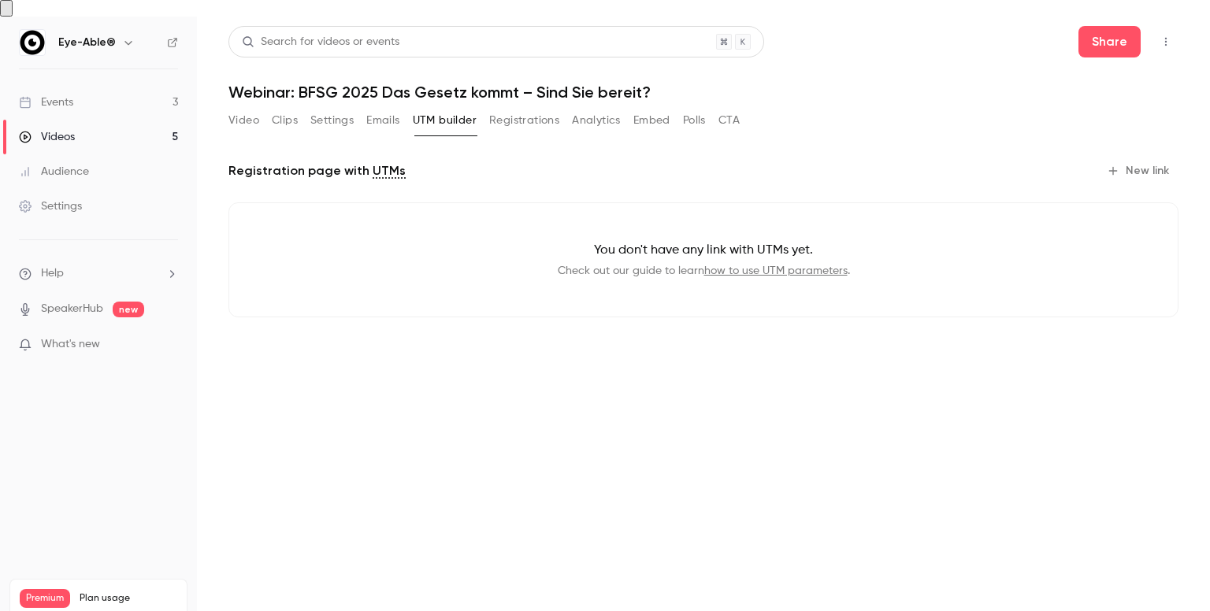
click at [535, 114] on button "Registrations" at bounding box center [524, 120] width 70 height 25
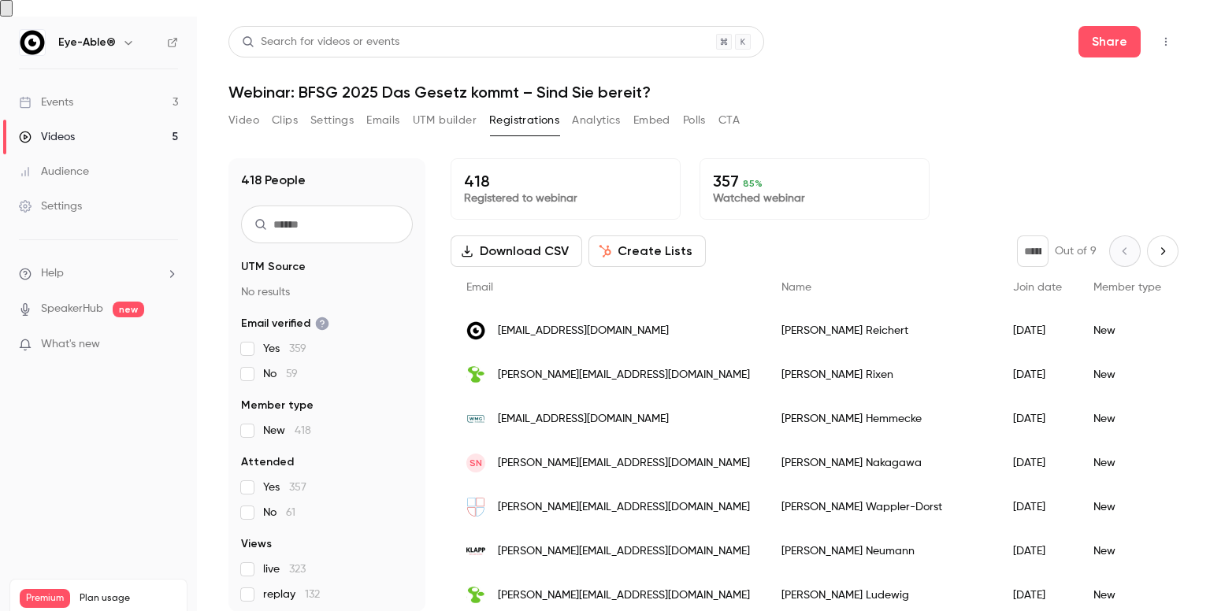
drag, startPoint x: 601, startPoint y: 105, endPoint x: 632, endPoint y: 113, distance: 32.5
click at [603, 108] on button "Analytics" at bounding box center [596, 120] width 49 height 25
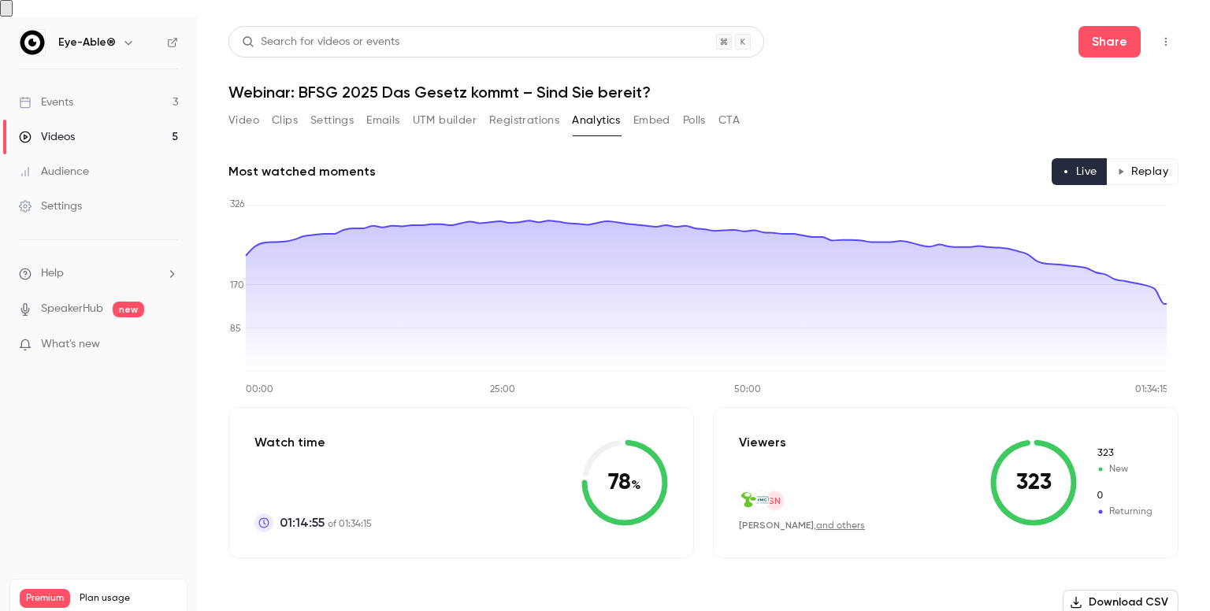
click at [662, 111] on button "Embed" at bounding box center [651, 120] width 37 height 25
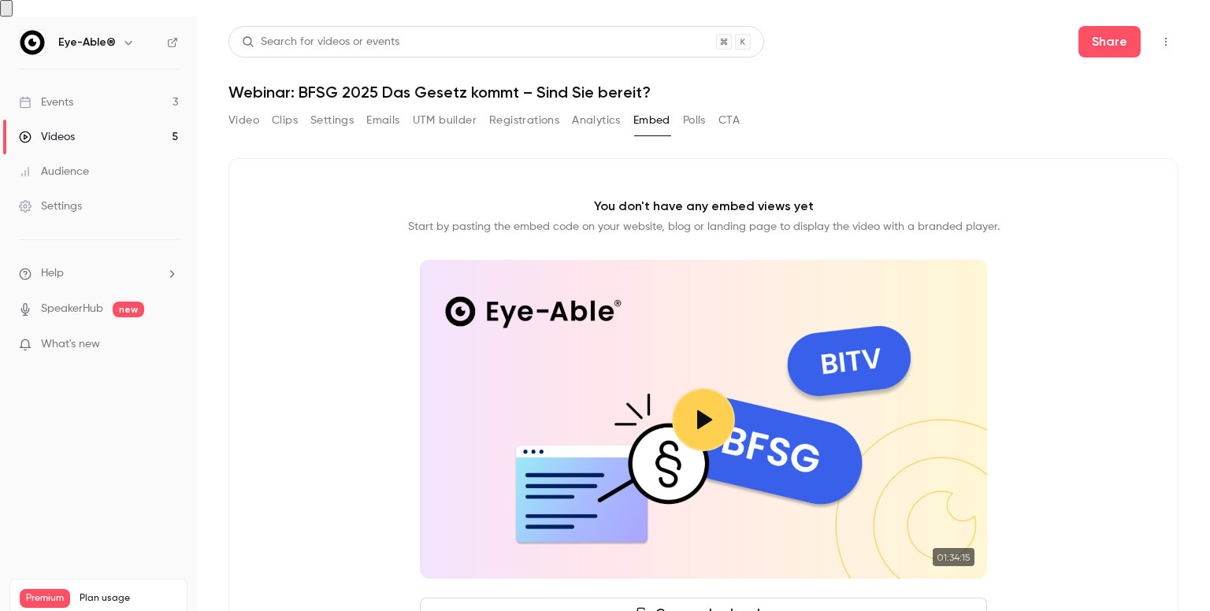
click at [80, 130] on link "Videos 5" at bounding box center [98, 137] width 197 height 35
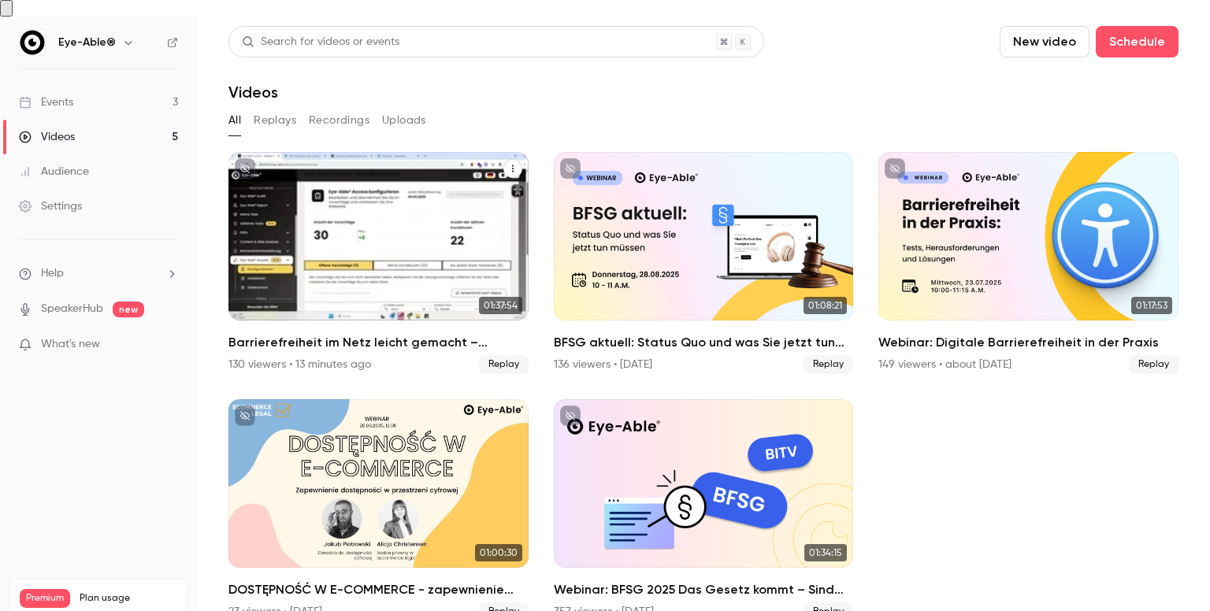
click at [327, 334] on div "Barrierefreiheit im Netz leicht gemacht – Vorteile für Non-Profits 130 viewers …" at bounding box center [378, 353] width 300 height 41
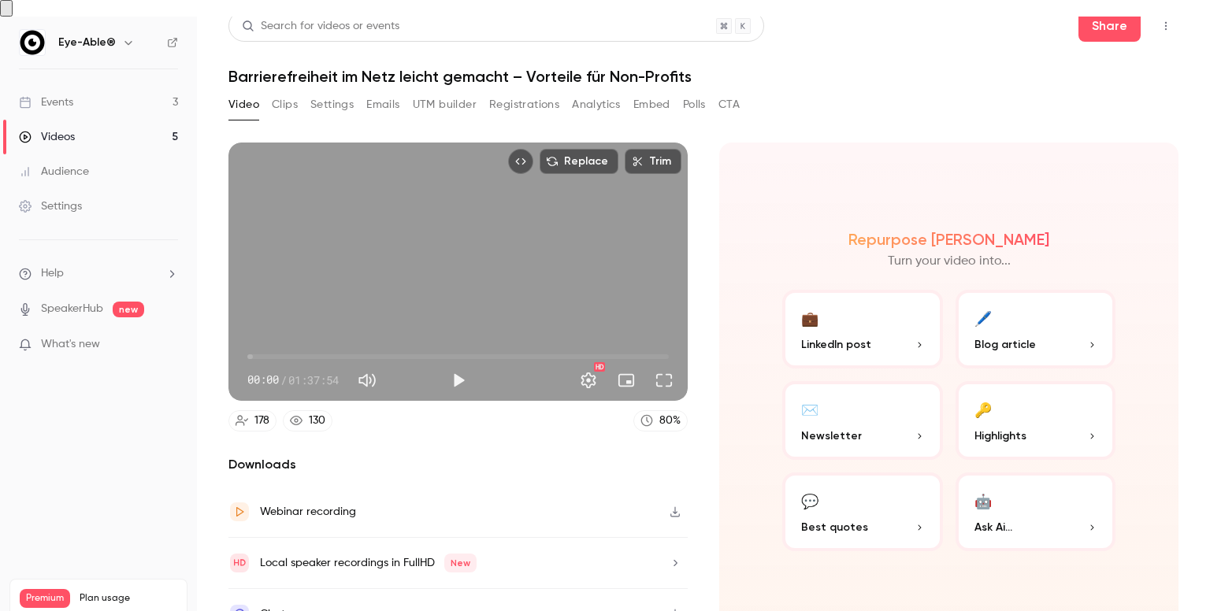
scroll to position [23, 0]
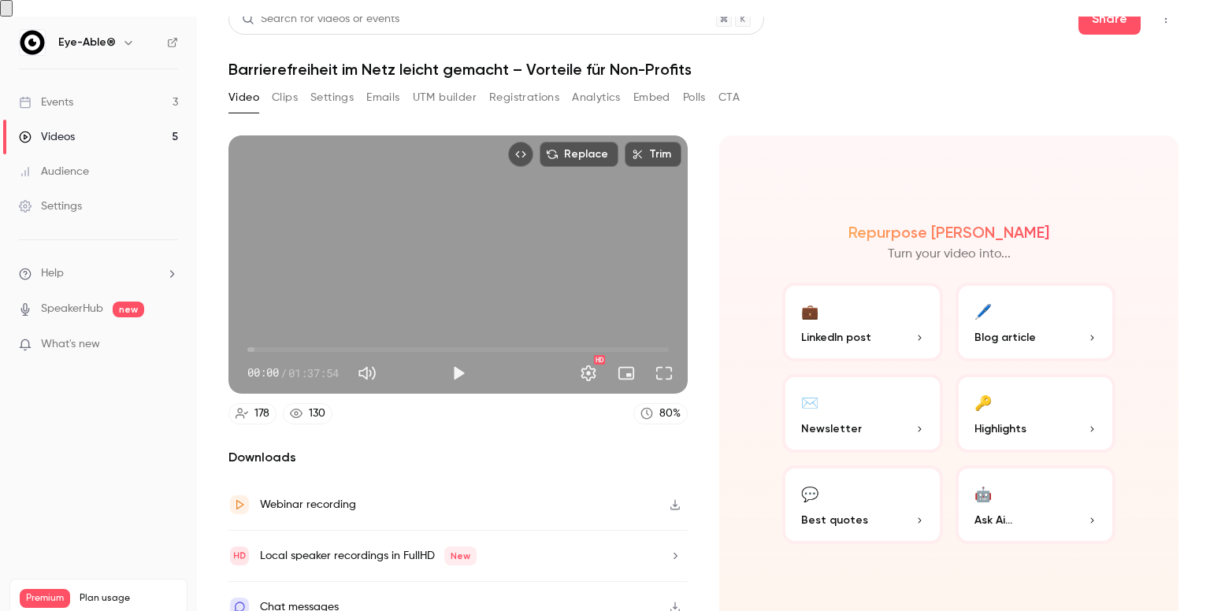
click at [106, 120] on link "Videos 5" at bounding box center [98, 137] width 197 height 35
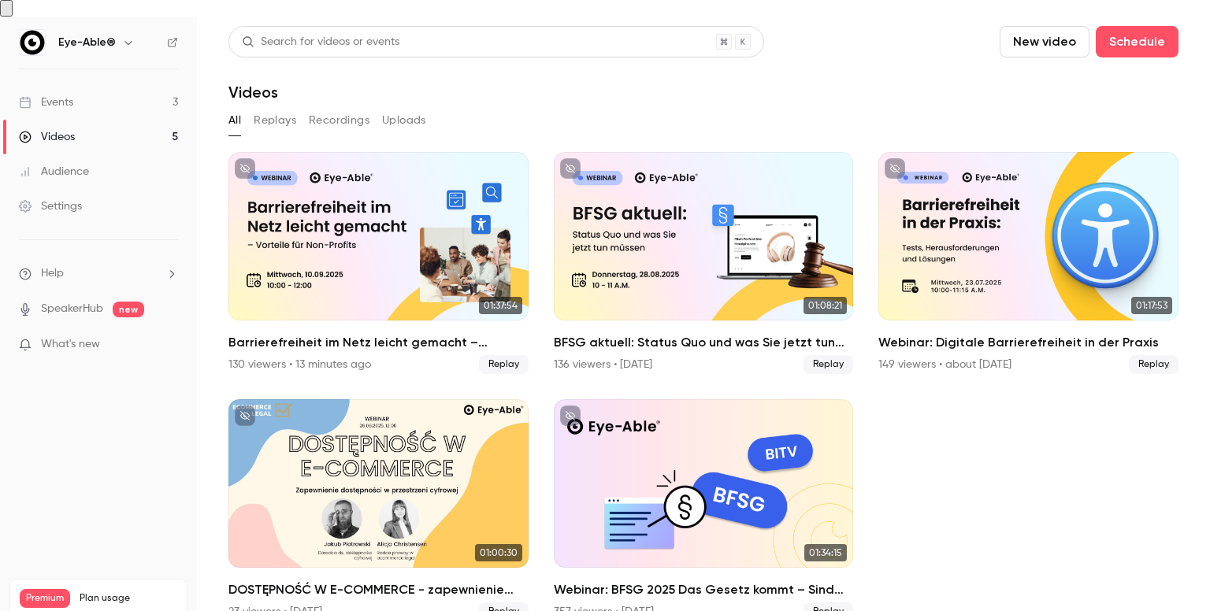
click at [125, 85] on link "Events 3" at bounding box center [98, 102] width 197 height 35
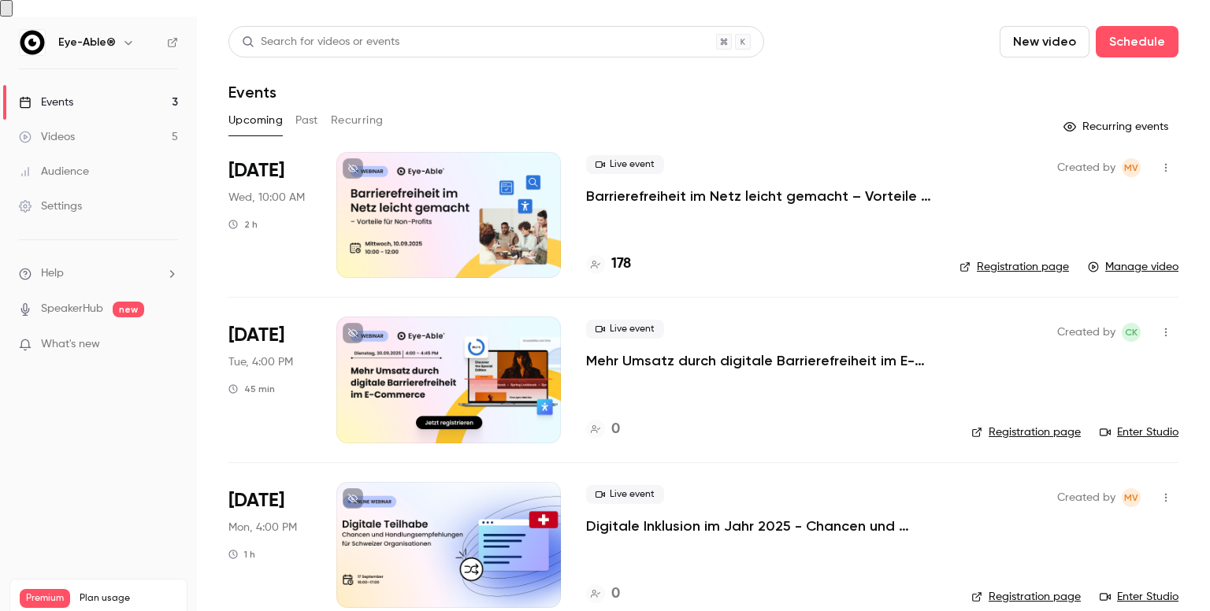
click at [123, 128] on link "Videos 5" at bounding box center [98, 137] width 197 height 35
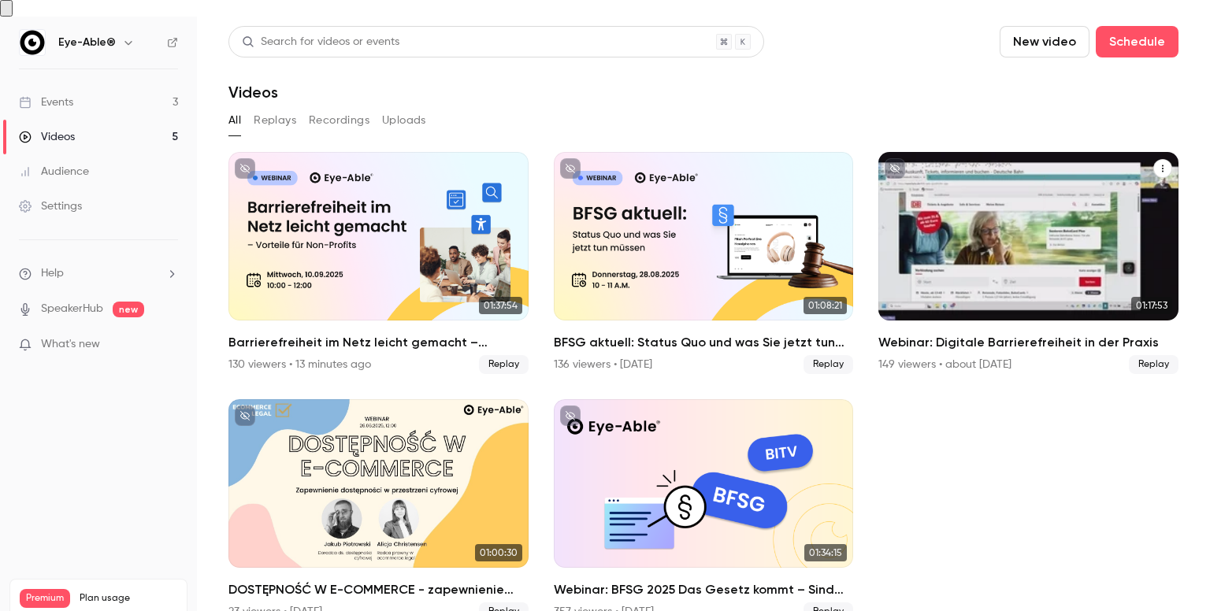
click at [986, 288] on div "Webinar: Digitale Barrierefreiheit in der Praxis" at bounding box center [1028, 236] width 300 height 169
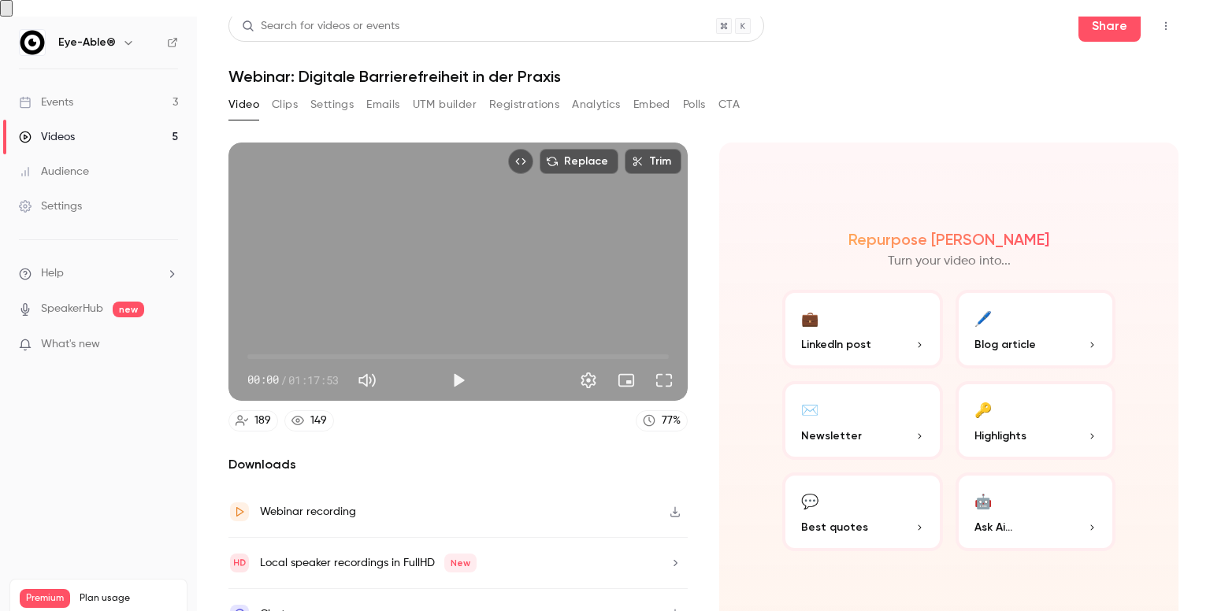
scroll to position [23, 0]
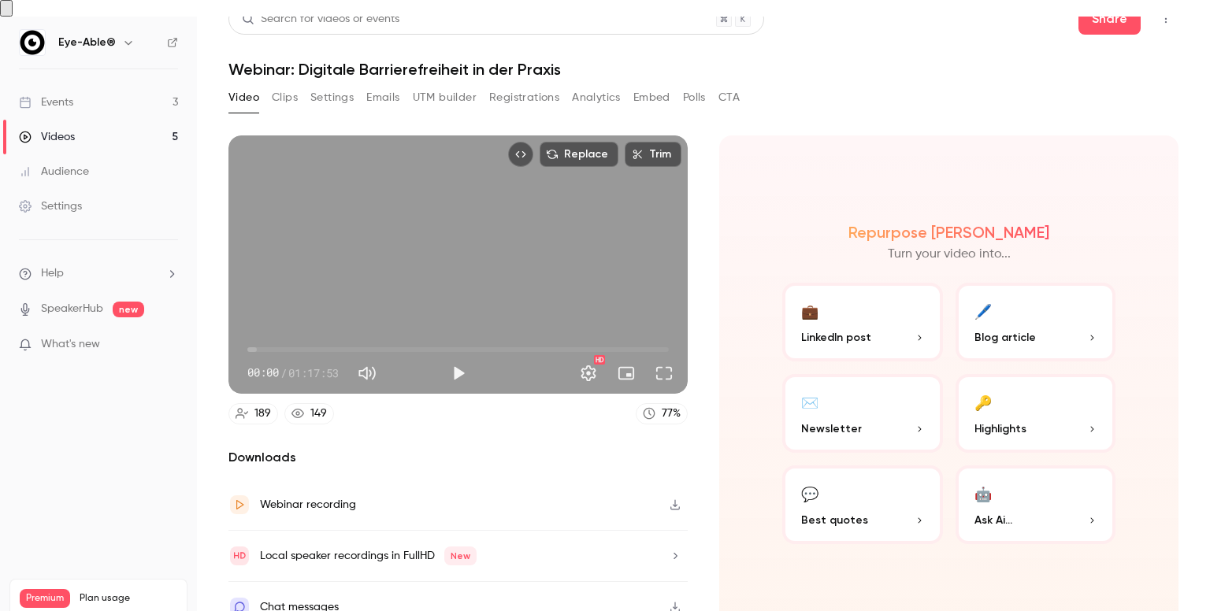
click at [324, 85] on button "Settings" at bounding box center [331, 97] width 43 height 25
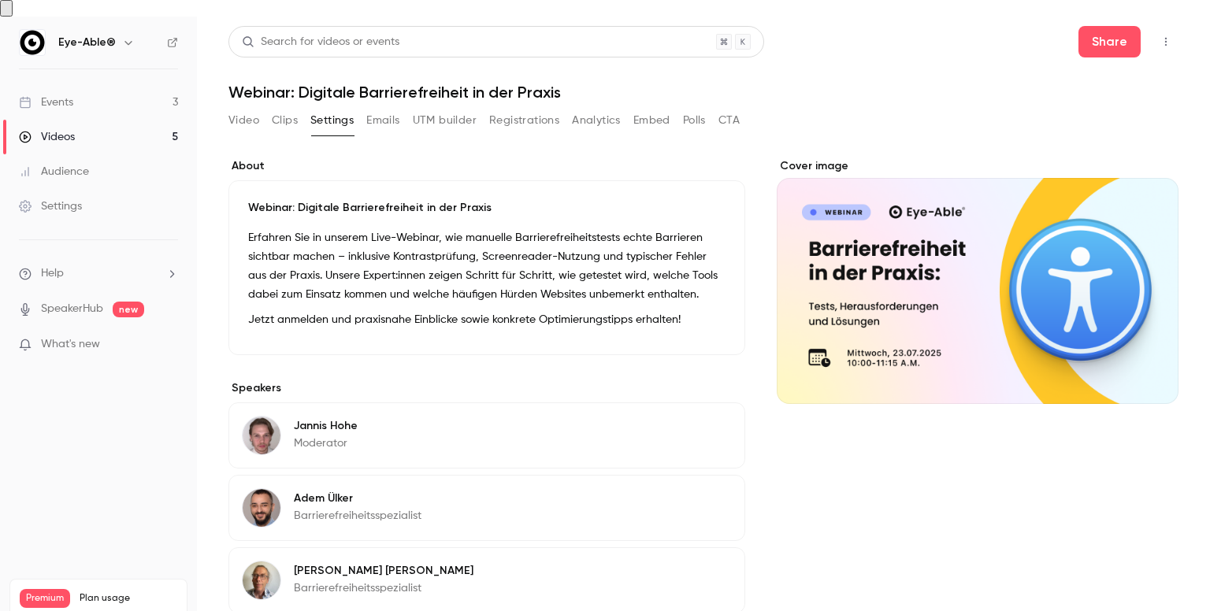
drag, startPoint x: 446, startPoint y: 109, endPoint x: 385, endPoint y: 122, distance: 62.1
click at [446, 109] on button "UTM builder" at bounding box center [445, 120] width 64 height 25
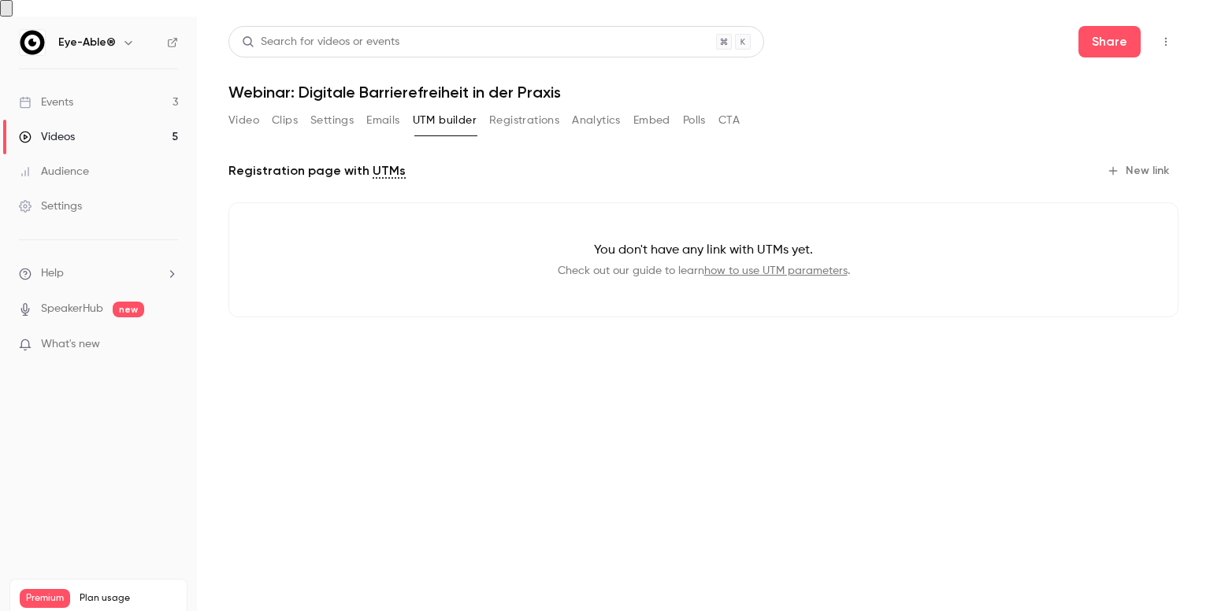
click at [95, 120] on link "Videos 5" at bounding box center [98, 137] width 197 height 35
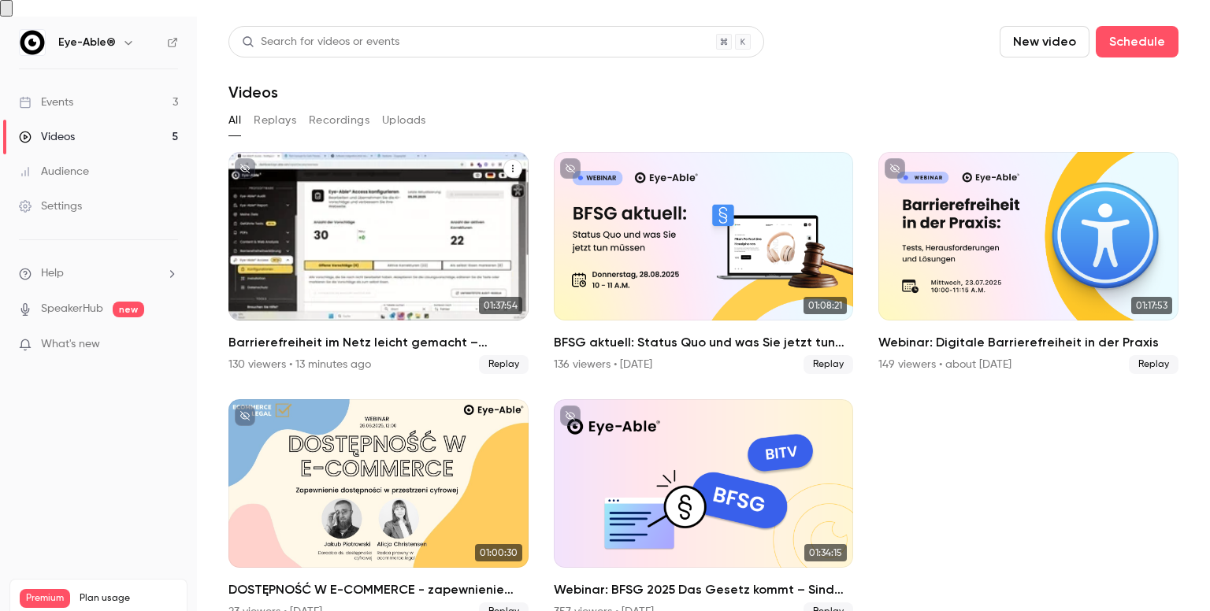
click at [344, 333] on h2 "Barrierefreiheit im Netz leicht gemacht – Vorteile für Non-Profits" at bounding box center [378, 342] width 300 height 19
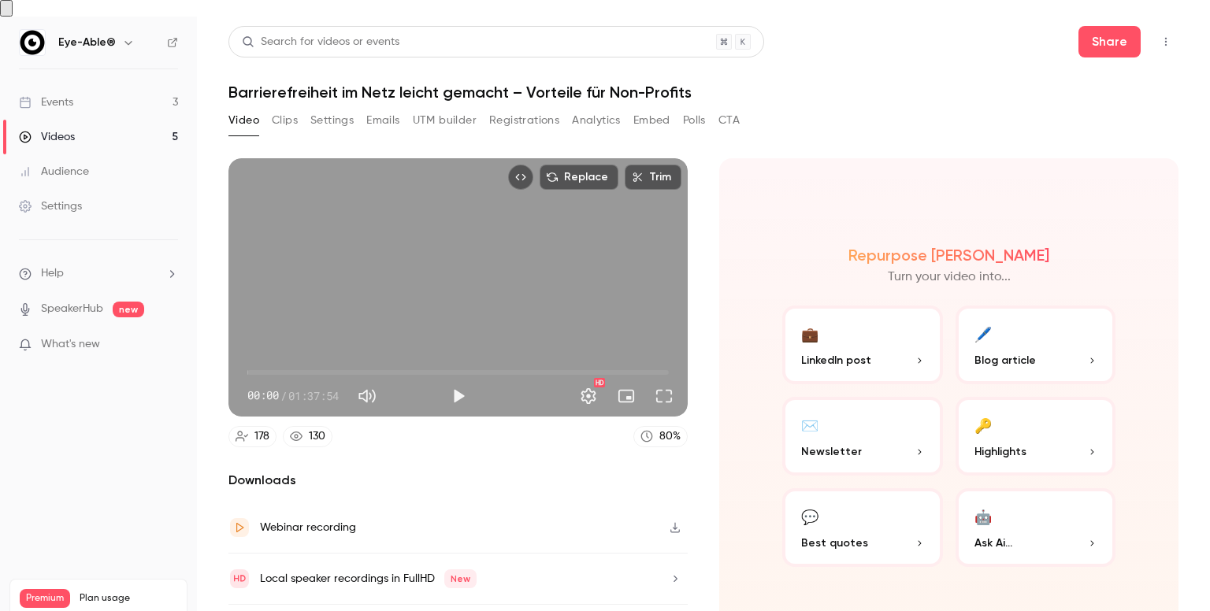
scroll to position [23, 0]
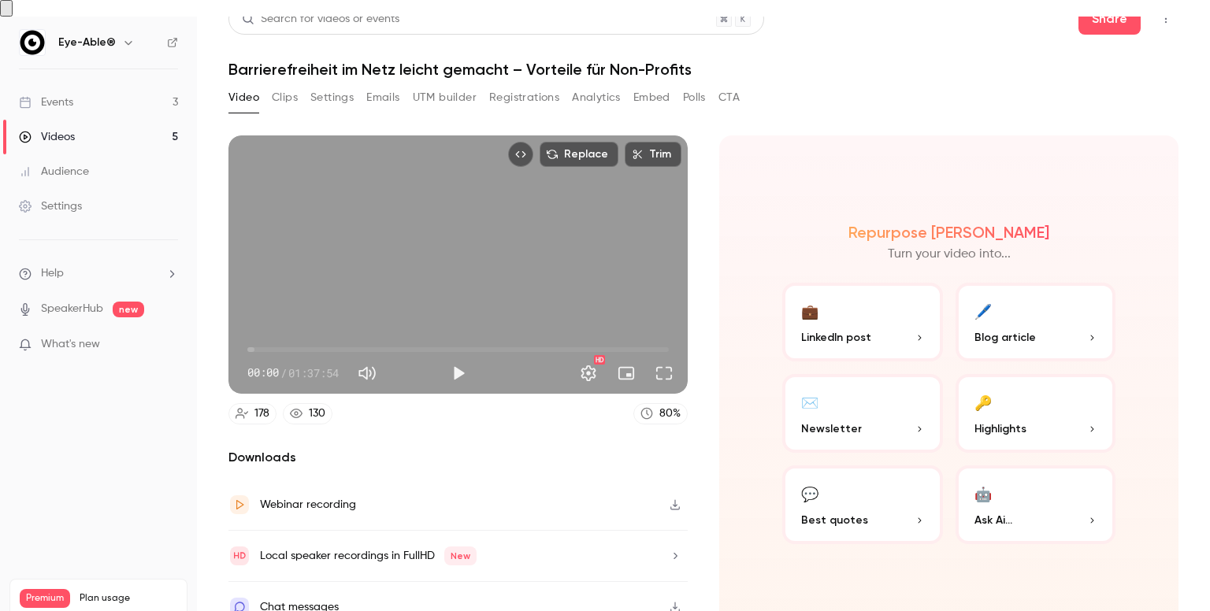
click at [288, 85] on button "Clips" at bounding box center [285, 97] width 26 height 25
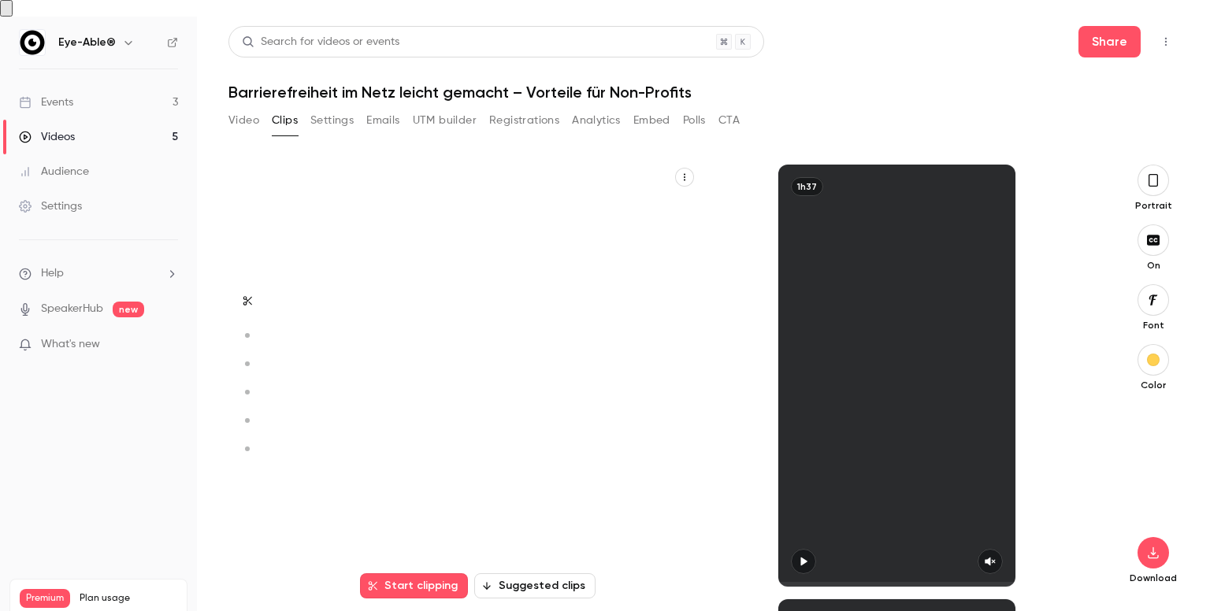
click at [338, 109] on button "Settings" at bounding box center [331, 120] width 43 height 25
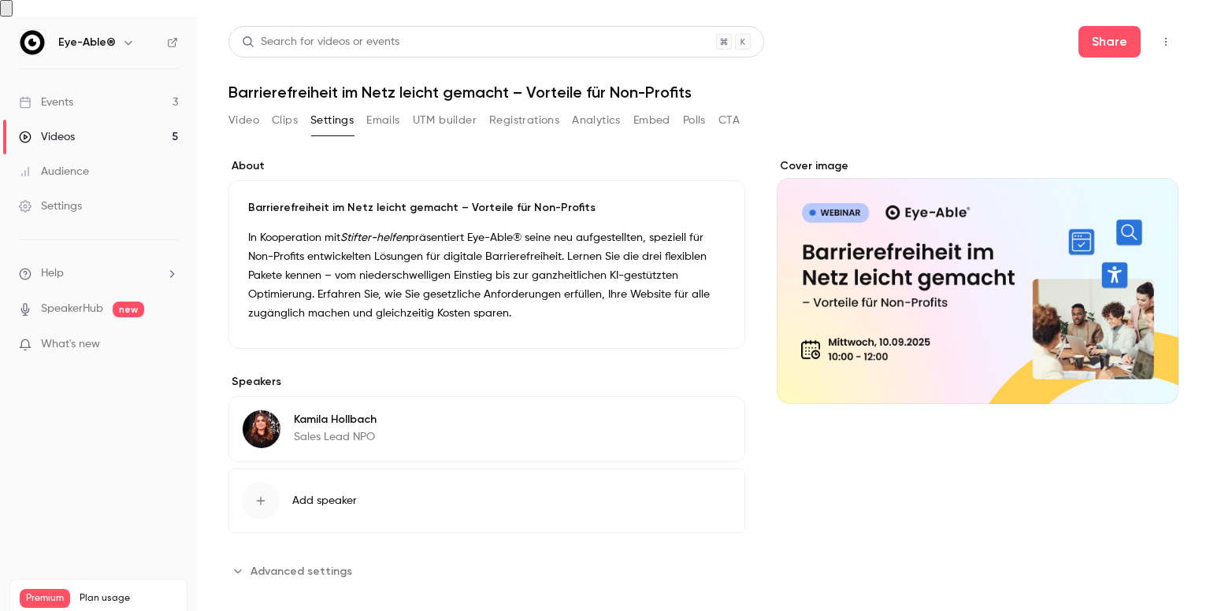
click at [343, 108] on button "Settings" at bounding box center [331, 120] width 43 height 25
click at [401, 113] on div "Video Clips Settings Emails UTM builder Registrations Analytics Embed Polls CTA" at bounding box center [483, 120] width 511 height 25
click at [383, 108] on button "Emails" at bounding box center [382, 120] width 33 height 25
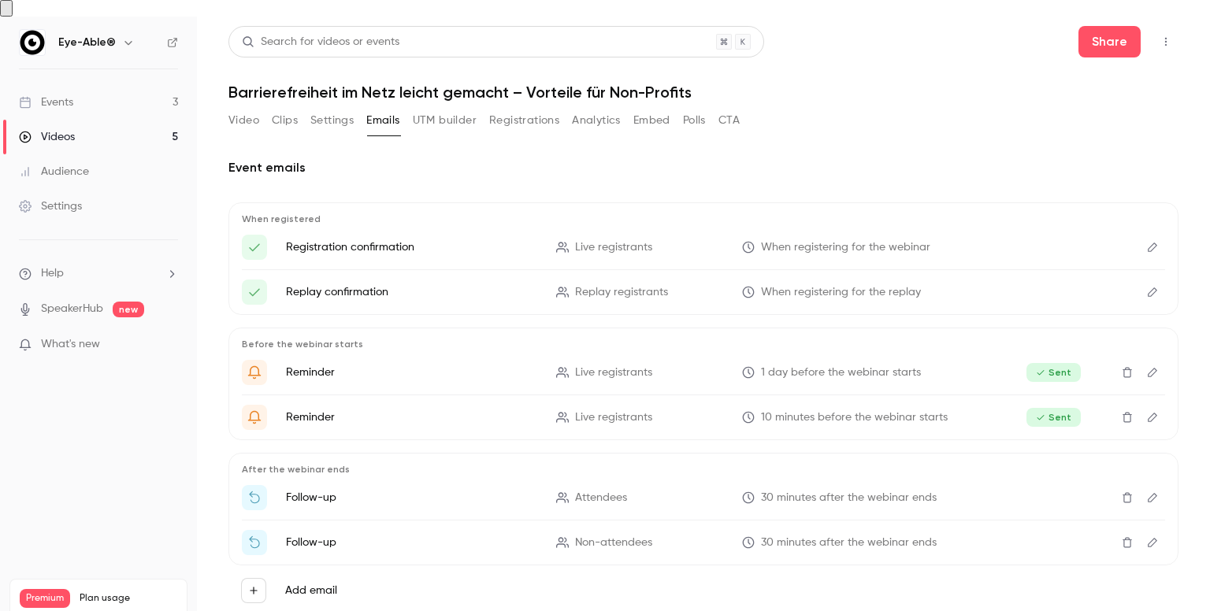
click at [430, 111] on button "UTM builder" at bounding box center [445, 120] width 64 height 25
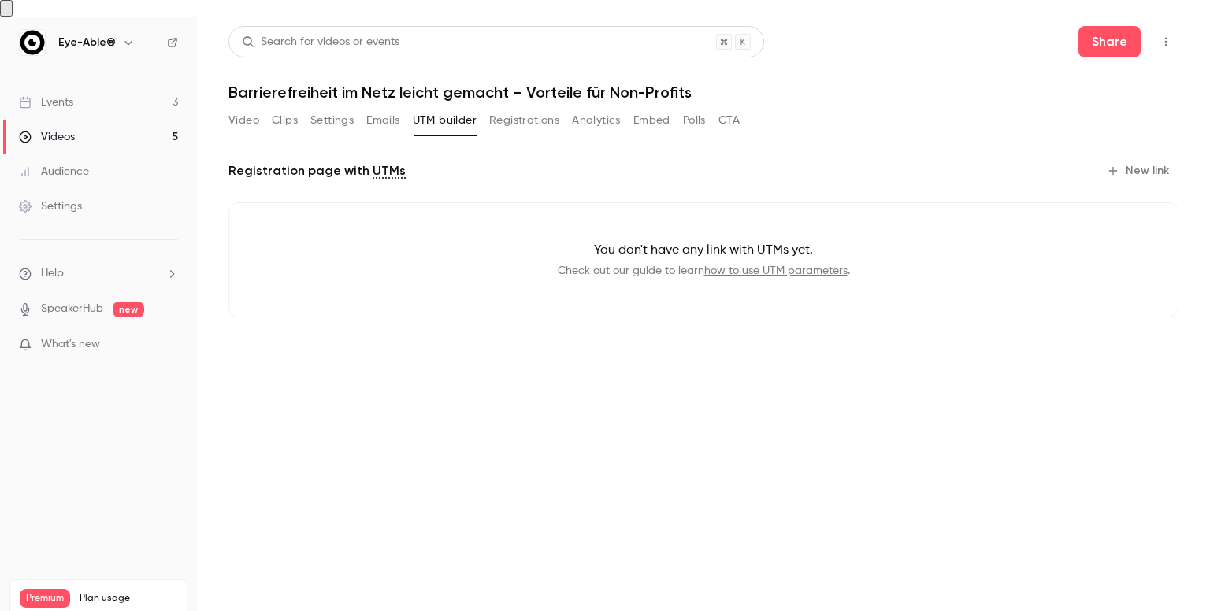
click at [520, 116] on button "Registrations" at bounding box center [524, 120] width 70 height 25
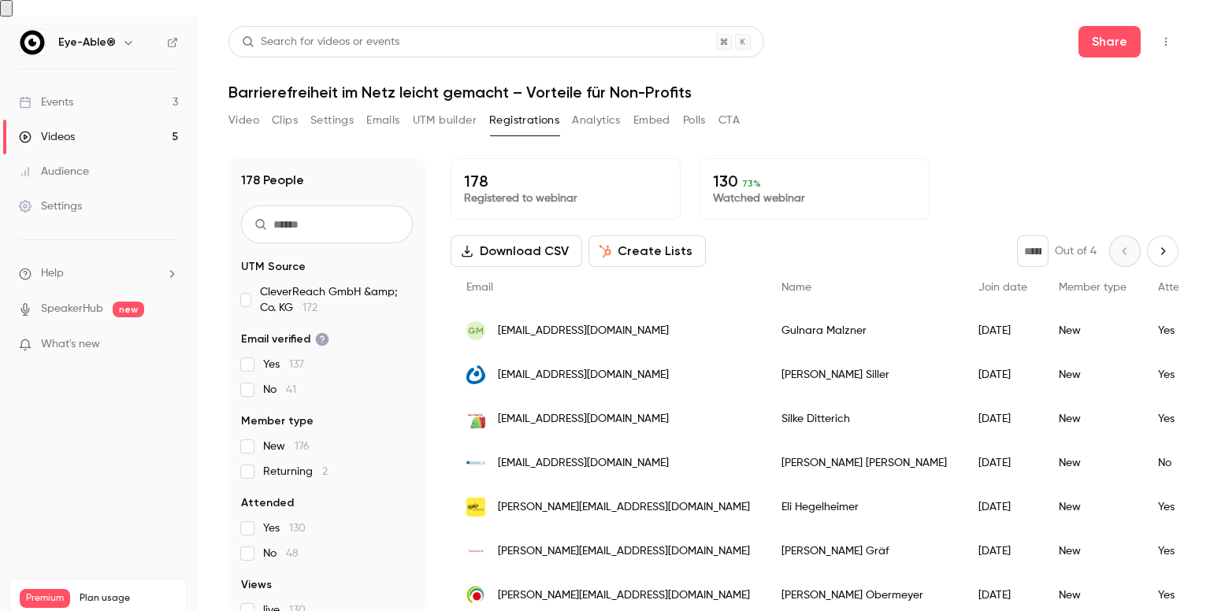
click at [605, 120] on div "Video Clips Settings Emails UTM builder Registrations Analytics Embed Polls CTA" at bounding box center [483, 124] width 511 height 32
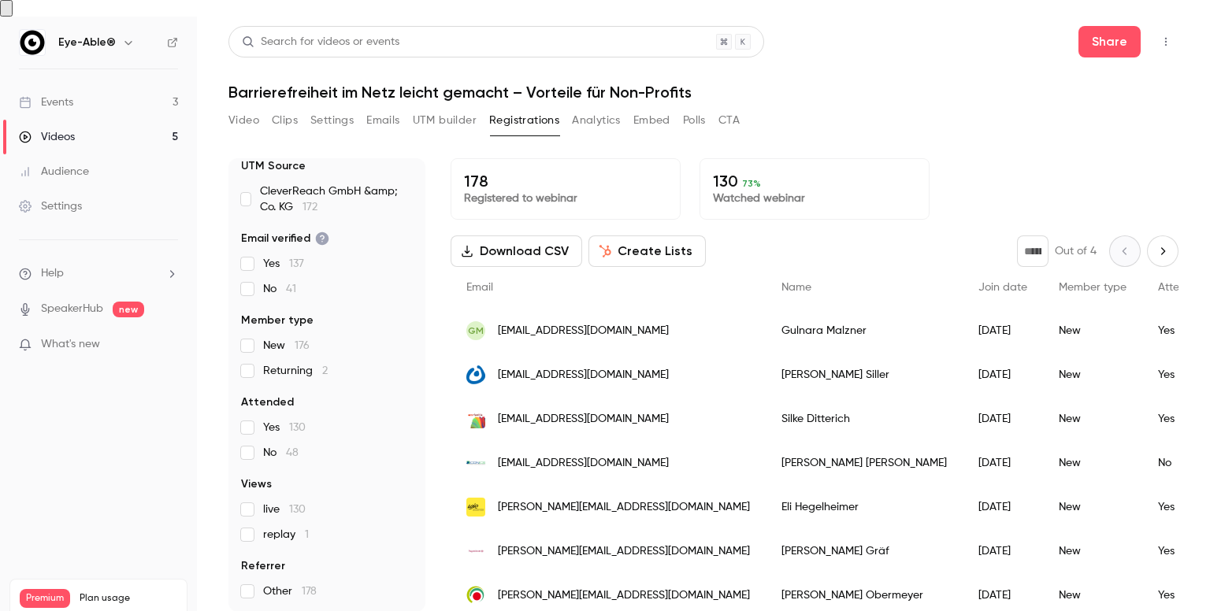
click at [595, 108] on button "Analytics" at bounding box center [596, 120] width 49 height 25
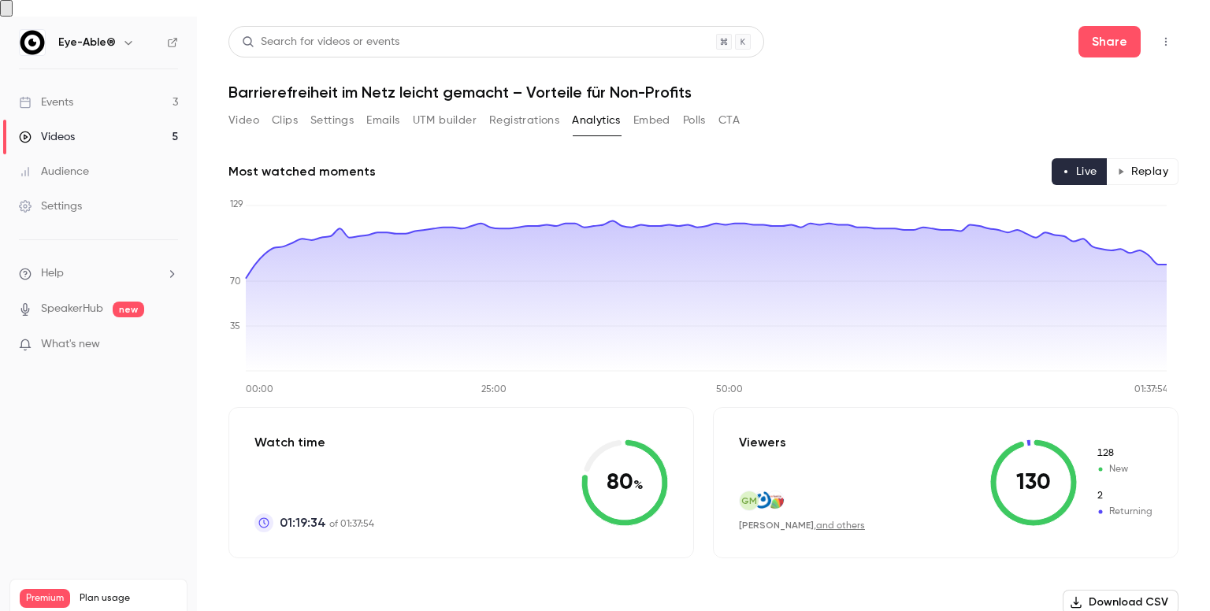
click at [664, 108] on button "Embed" at bounding box center [651, 120] width 37 height 25
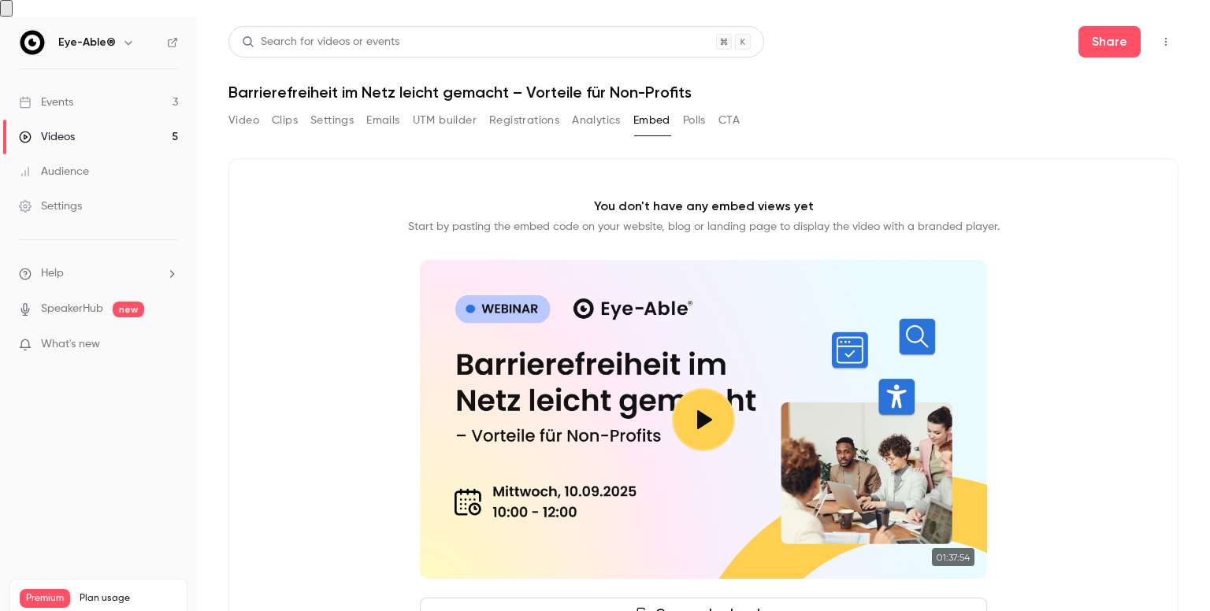
click at [700, 108] on button "Polls" at bounding box center [694, 120] width 23 height 25
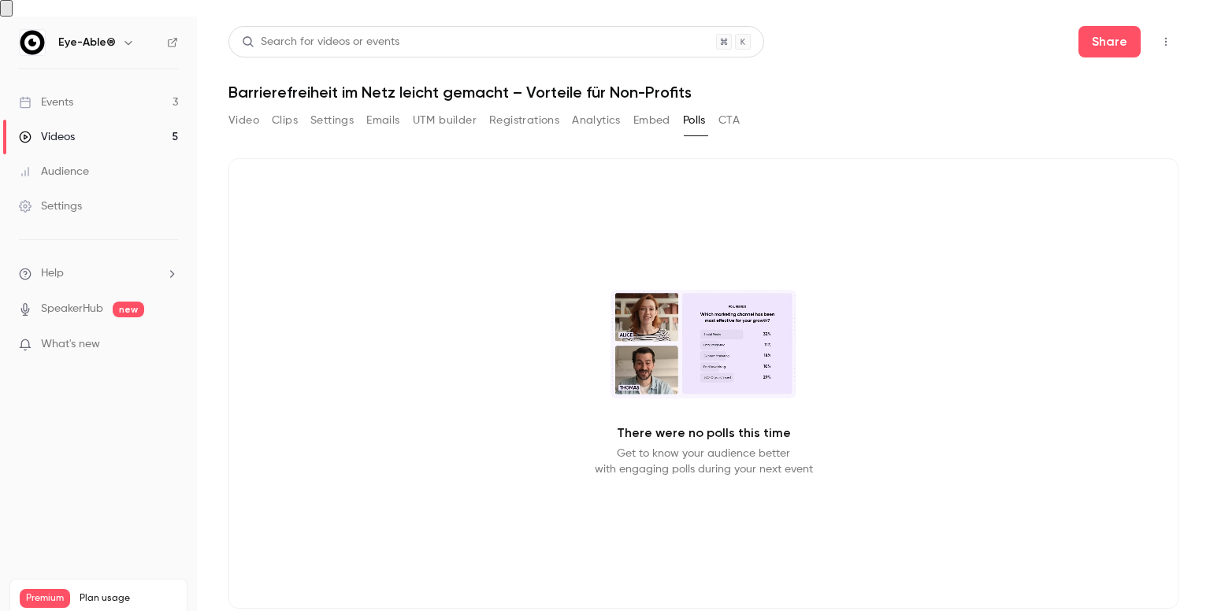
click at [748, 108] on div "Video Clips Settings Emails UTM builder Registrations Analytics Embed Polls CTA" at bounding box center [703, 124] width 950 height 32
click at [746, 108] on div "Video Clips Settings Emails UTM builder Registrations Analytics Embed Polls CTA" at bounding box center [703, 124] width 950 height 32
click at [733, 108] on button "CTA" at bounding box center [728, 120] width 21 height 25
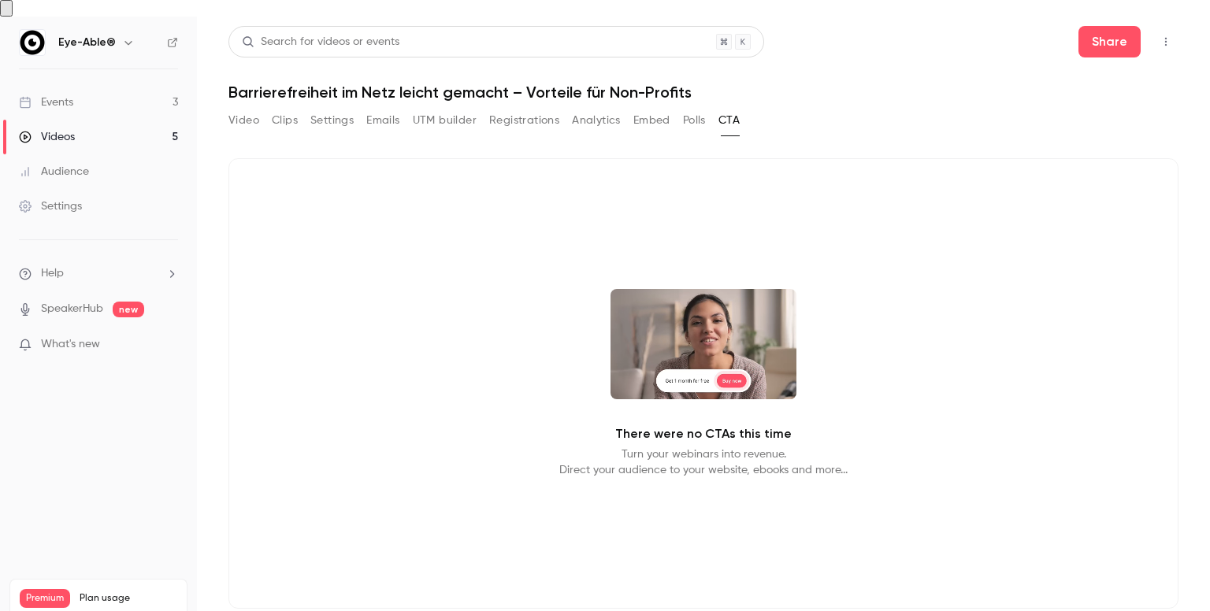
click at [107, 85] on link "Events 3" at bounding box center [98, 102] width 197 height 35
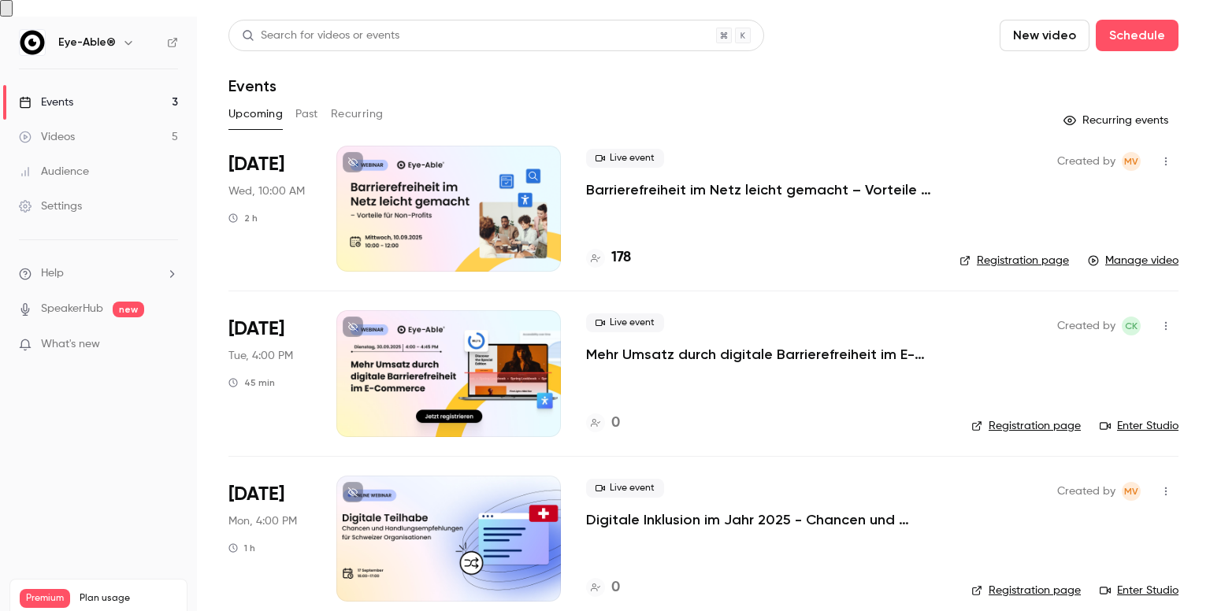
scroll to position [8, 0]
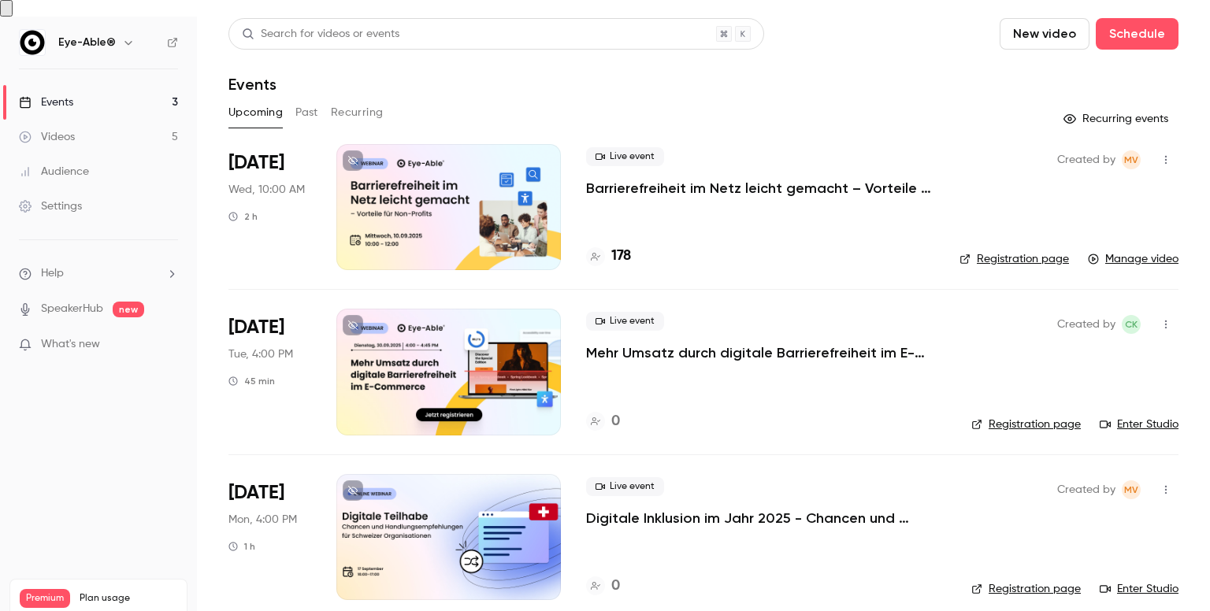
click at [773, 179] on p "Barrierefreiheit im Netz leicht gemacht – Vorteile für Non-Profits" at bounding box center [760, 188] width 348 height 19
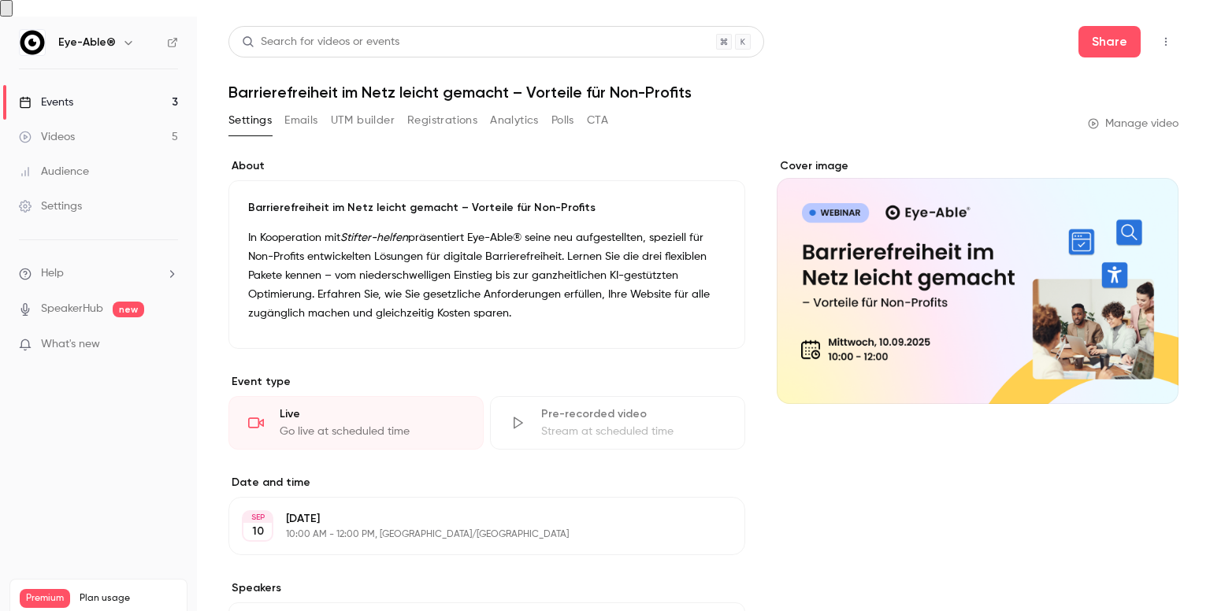
click at [82, 164] on div "Audience" at bounding box center [54, 172] width 70 height 16
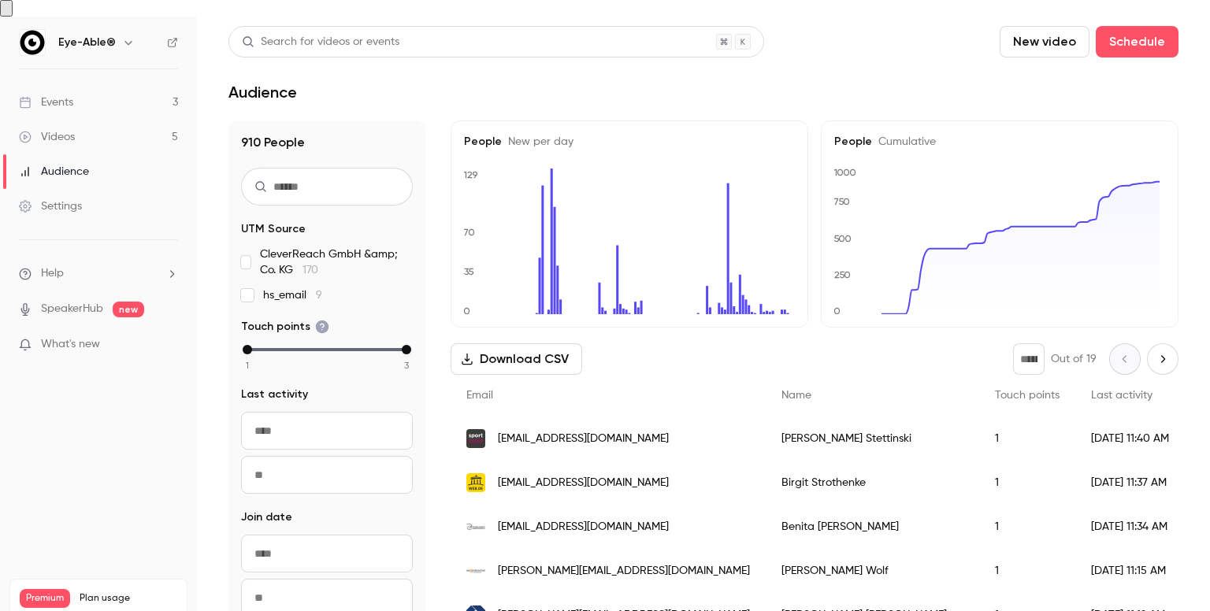
click at [79, 29] on div "Eye-Able®" at bounding box center [98, 42] width 159 height 27
click at [84, 35] on h6 "Eye-Able®" at bounding box center [86, 43] width 57 height 16
drag, startPoint x: 88, startPoint y: 26, endPoint x: 106, endPoint y: 28, distance: 17.5
click at [93, 35] on h6 "Eye-Able®" at bounding box center [86, 43] width 57 height 16
drag, startPoint x: 106, startPoint y: 28, endPoint x: 121, endPoint y: 29, distance: 15.8
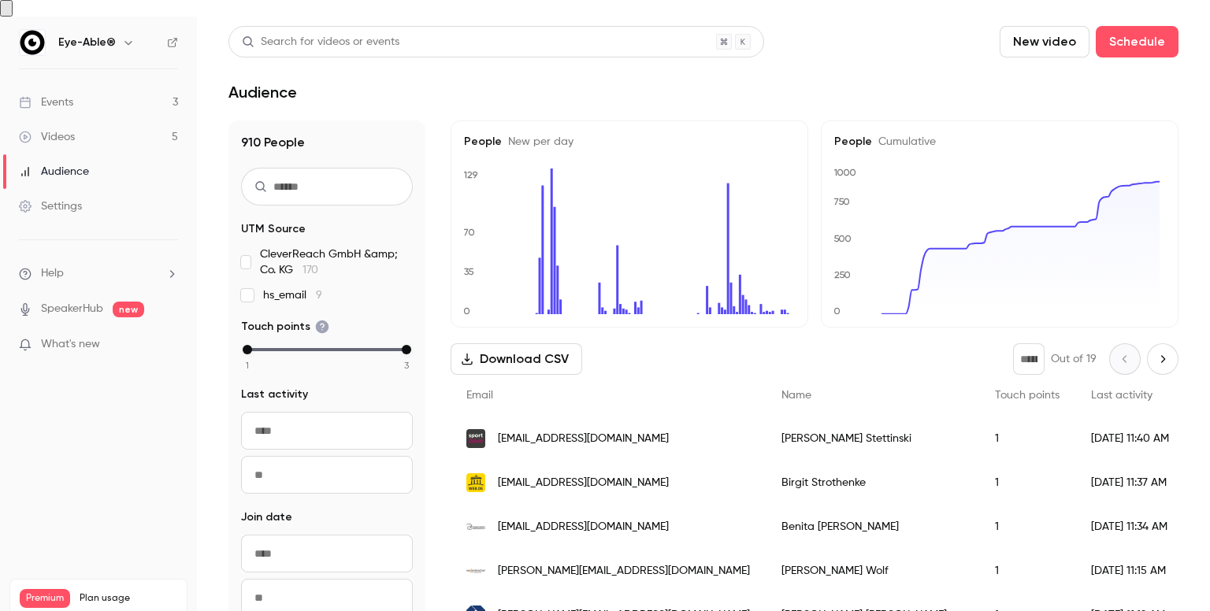
click at [112, 35] on h6 "Eye-Able®" at bounding box center [86, 43] width 57 height 16
click at [126, 36] on icon "button" at bounding box center [128, 42] width 13 height 13
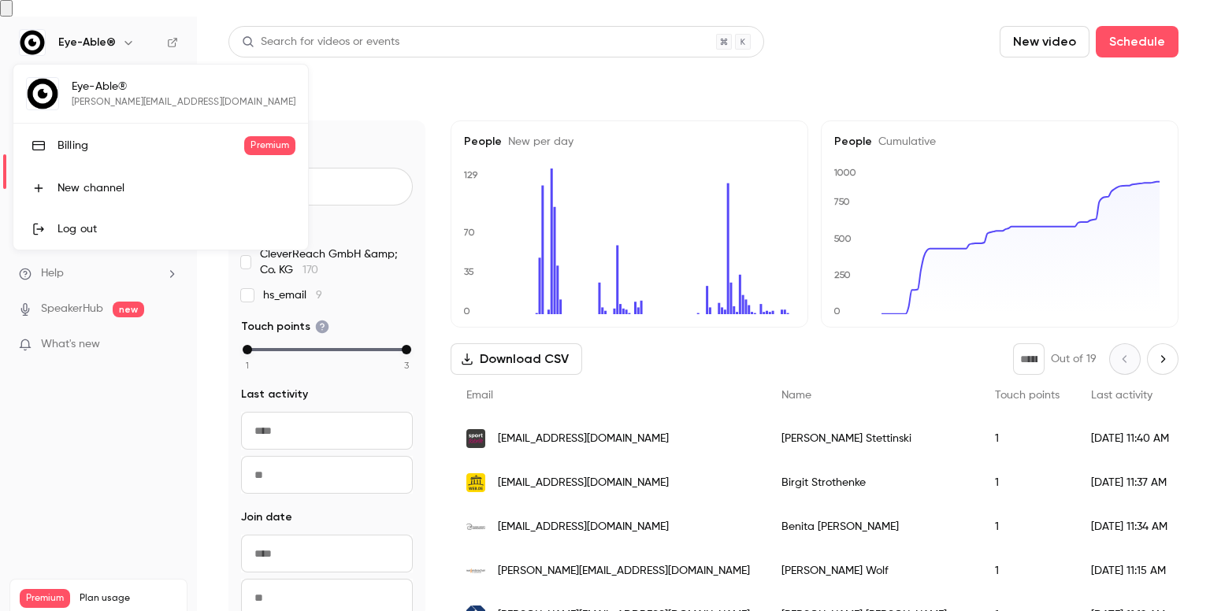
click at [110, 83] on div "Eye-Able® [EMAIL_ADDRESS][DOMAIN_NAME] Billing Premium New channel Log out" at bounding box center [160, 157] width 295 height 185
drag, startPoint x: 98, startPoint y: 20, endPoint x: 132, endPoint y: 39, distance: 39.5
click at [98, 22] on div at bounding box center [605, 305] width 1210 height 611
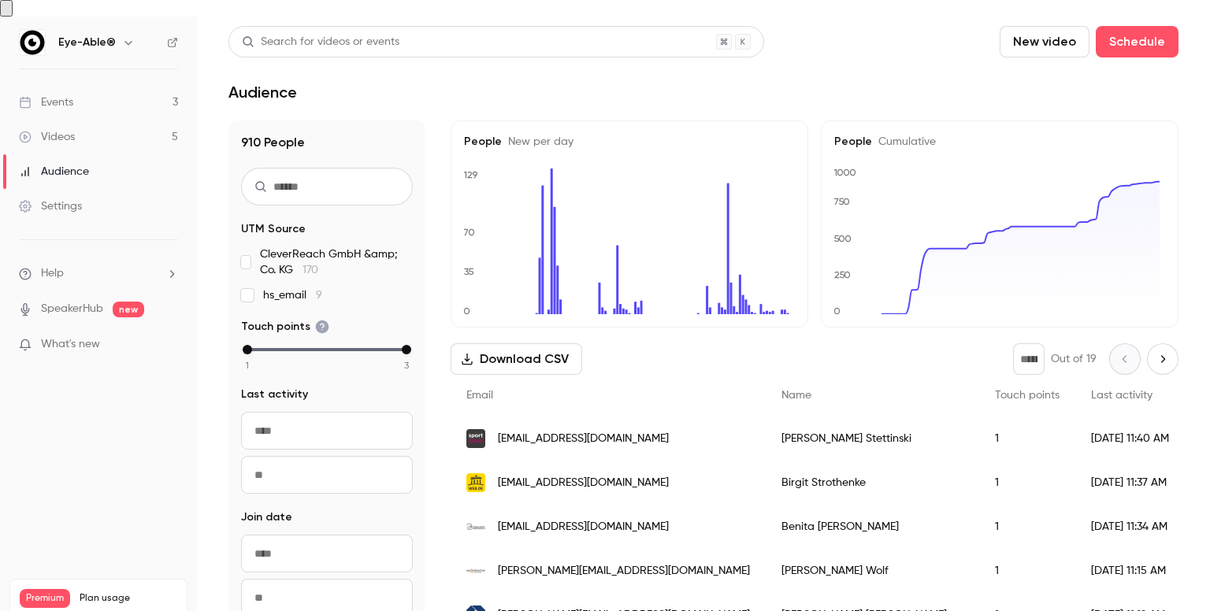
click at [61, 120] on link "Videos 5" at bounding box center [98, 137] width 197 height 35
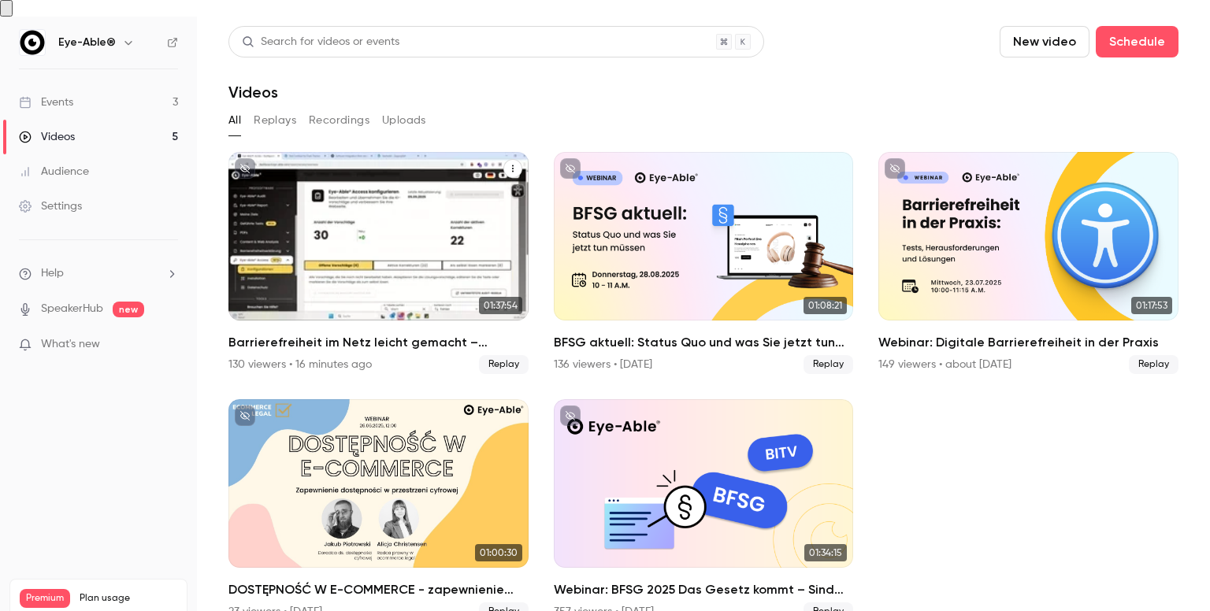
click at [399, 196] on div "Barrierefreiheit im Netz leicht gemacht – Vorteile für Non-Profits" at bounding box center [378, 236] width 300 height 169
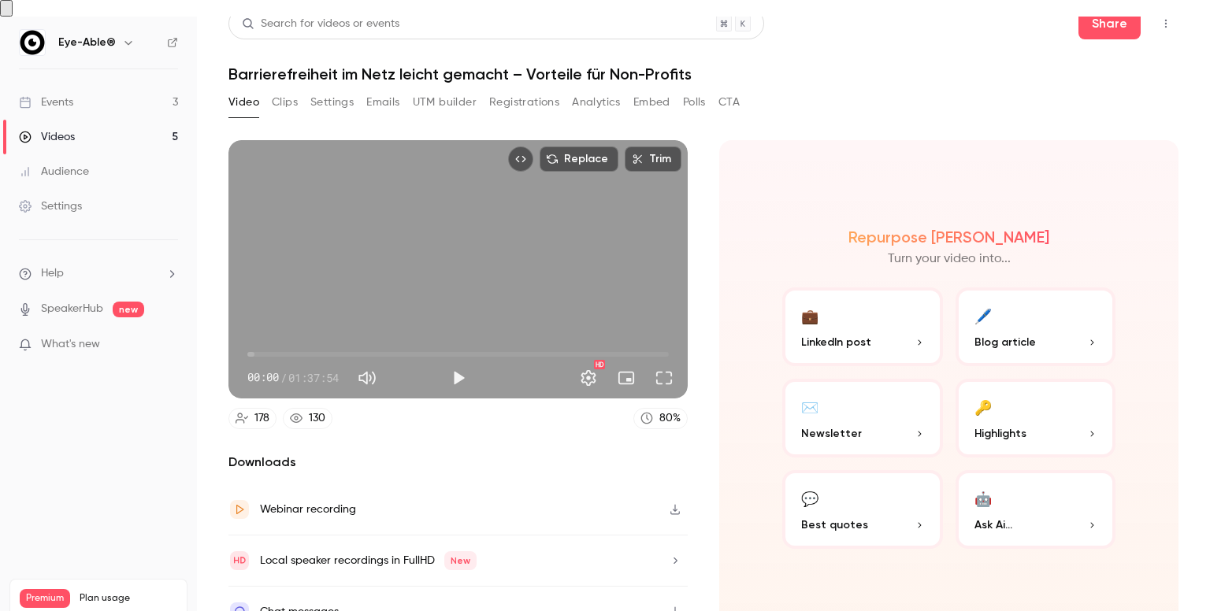
scroll to position [23, 0]
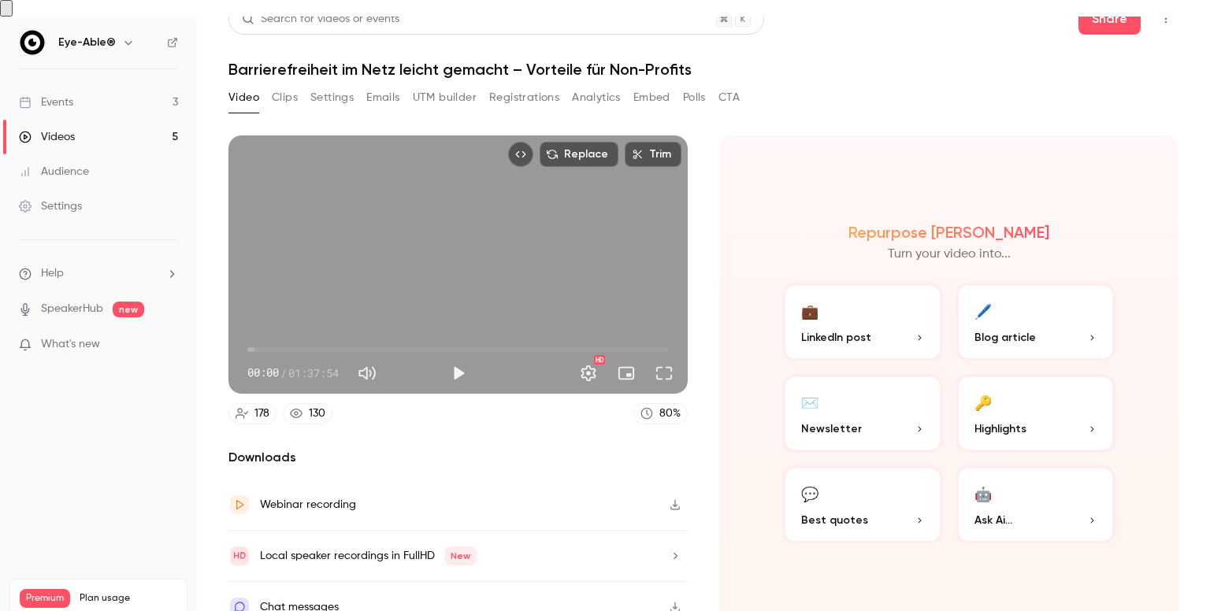
click at [508, 143] on button "Embed video" at bounding box center [520, 154] width 25 height 25
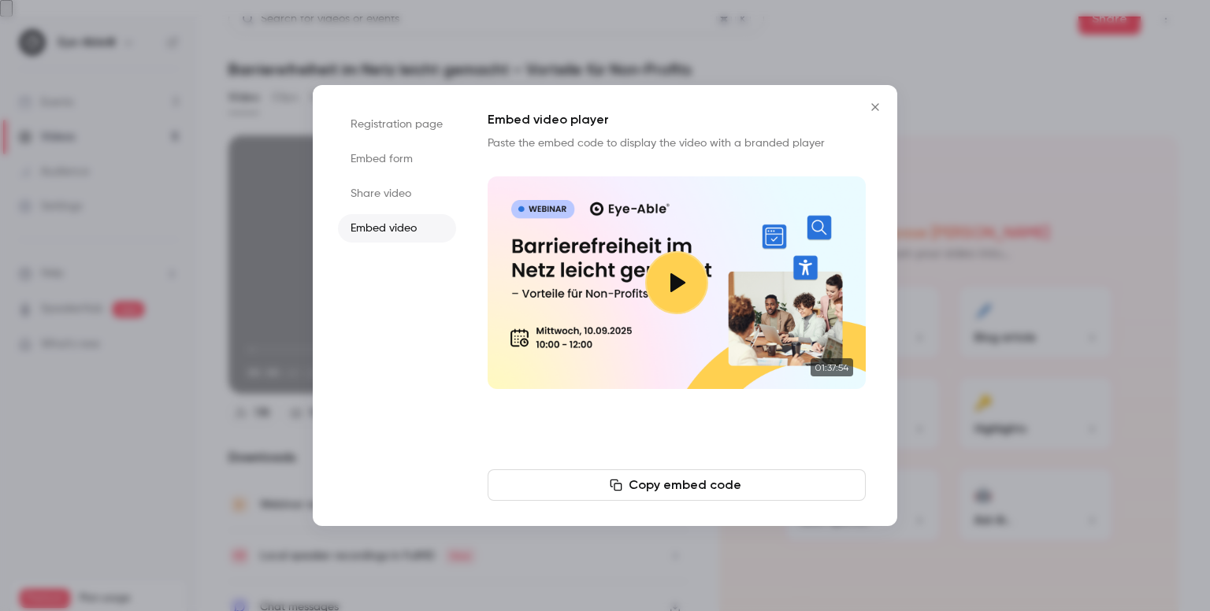
click at [395, 202] on li "Share video" at bounding box center [397, 194] width 118 height 28
click at [388, 165] on li "Embed form" at bounding box center [397, 159] width 118 height 28
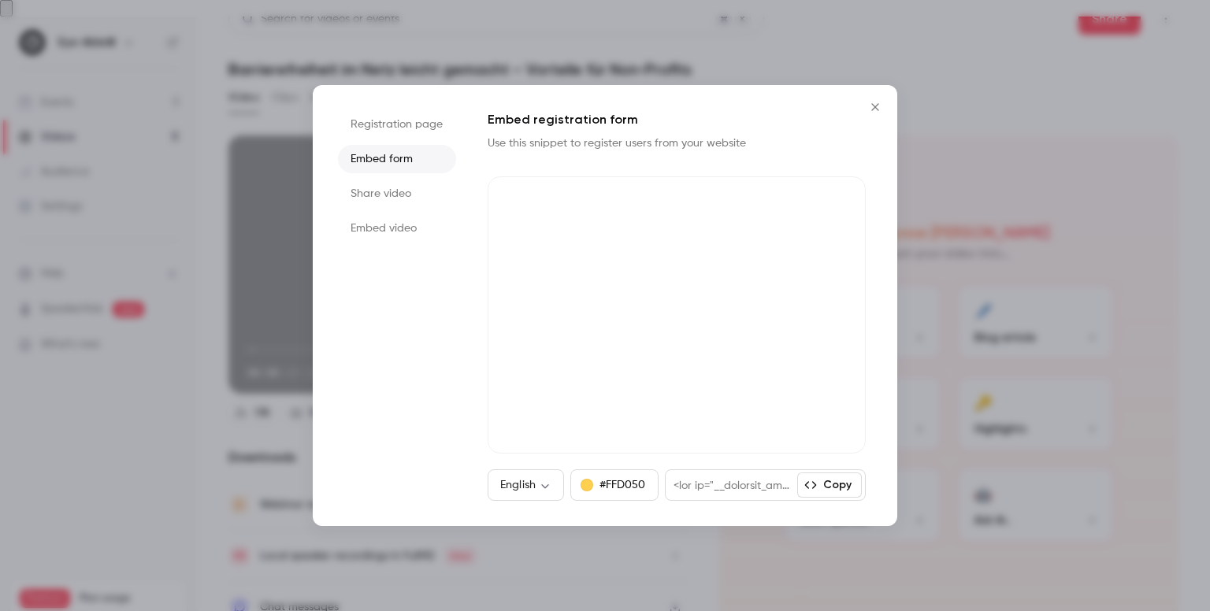
click at [397, 126] on li "Registration page" at bounding box center [397, 124] width 118 height 28
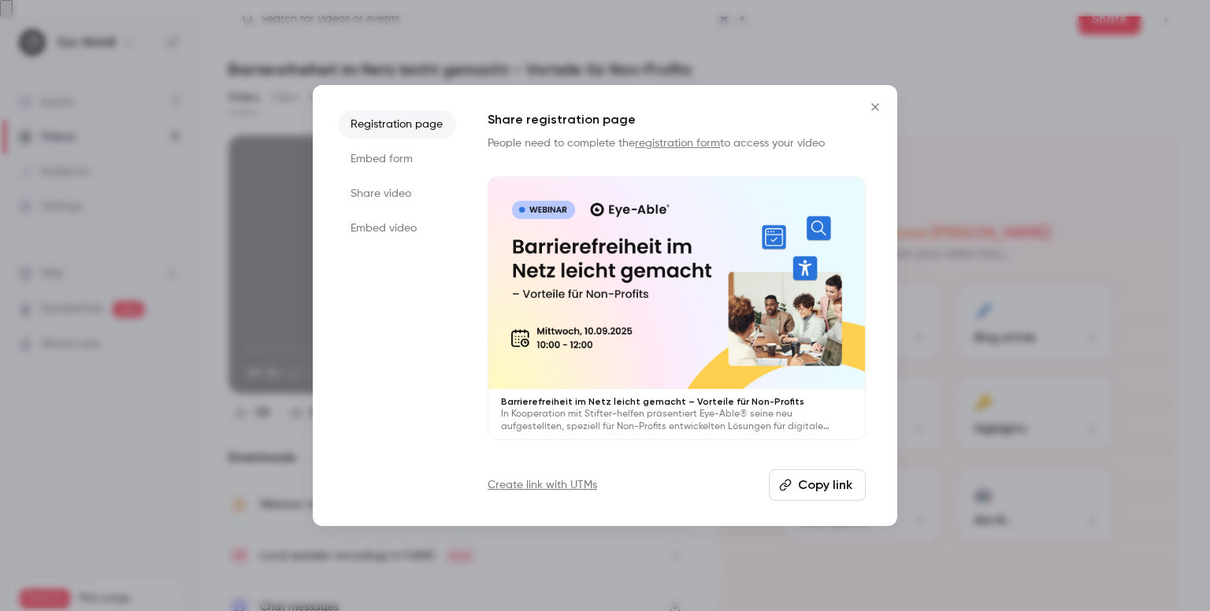
click at [393, 150] on li "Embed form" at bounding box center [397, 159] width 118 height 28
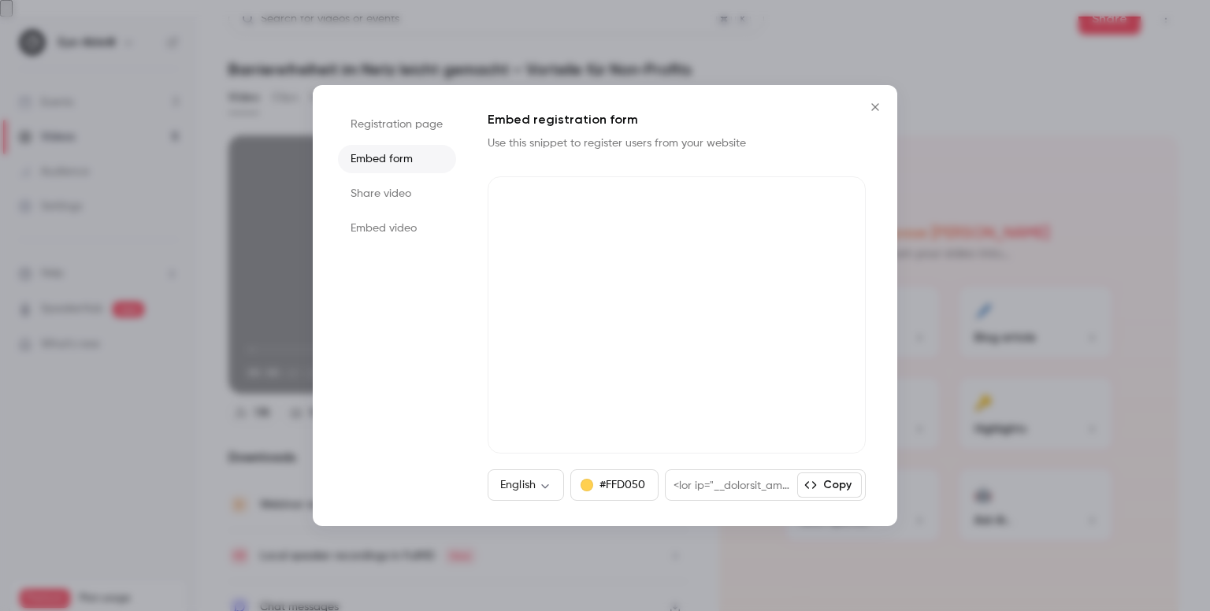
click at [380, 206] on li "Share video" at bounding box center [397, 194] width 118 height 28
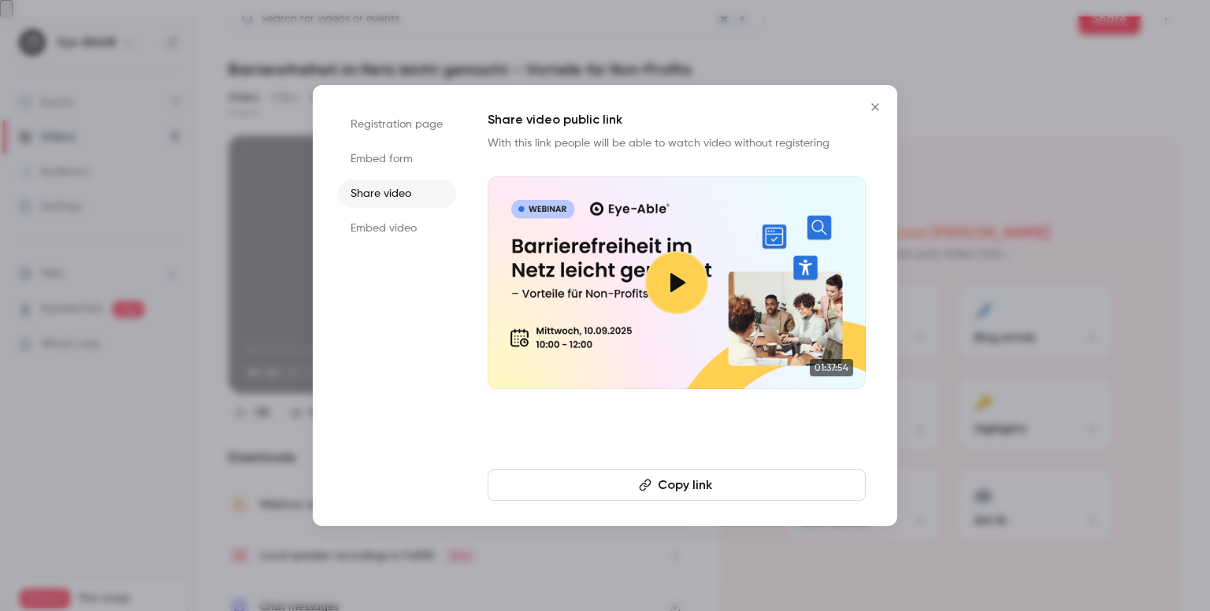
click at [400, 201] on li "Share video" at bounding box center [397, 194] width 118 height 28
click at [403, 225] on li "Embed video" at bounding box center [397, 228] width 118 height 28
click at [362, 127] on li "Registration page" at bounding box center [397, 124] width 118 height 28
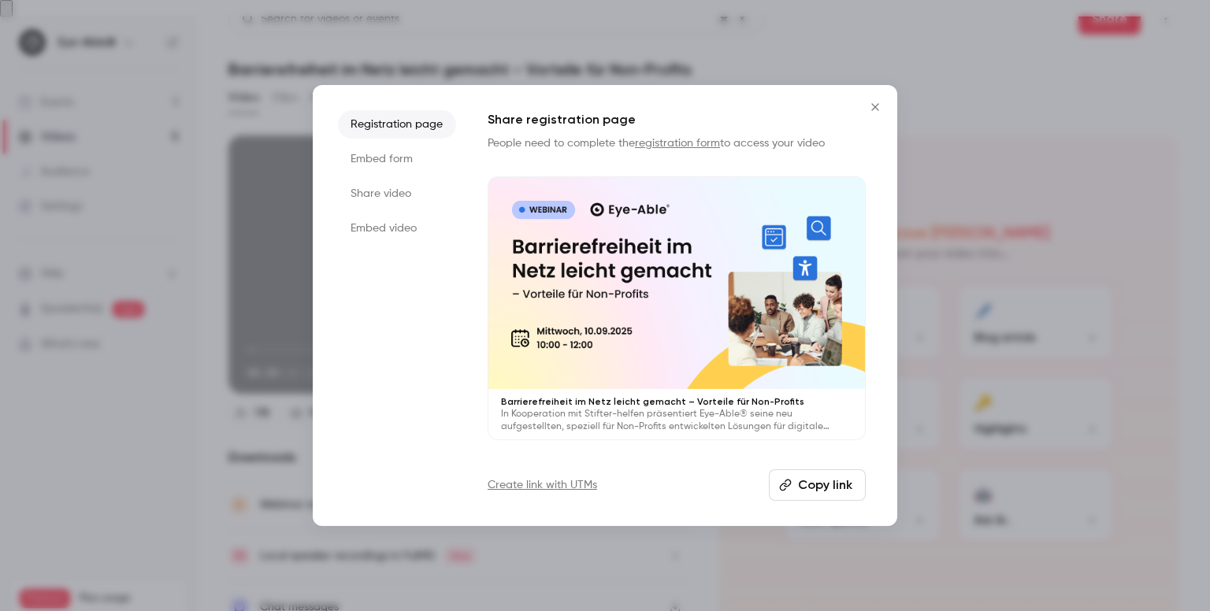
click at [869, 108] on icon "Close" at bounding box center [875, 107] width 19 height 13
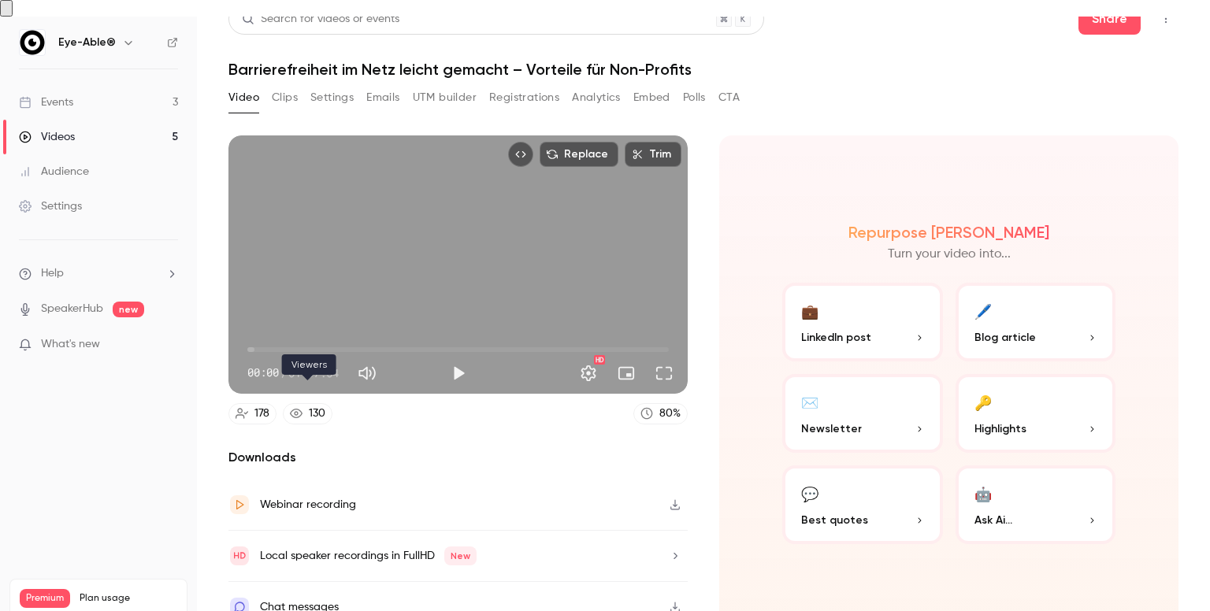
click at [303, 403] on link "130" at bounding box center [308, 413] width 50 height 21
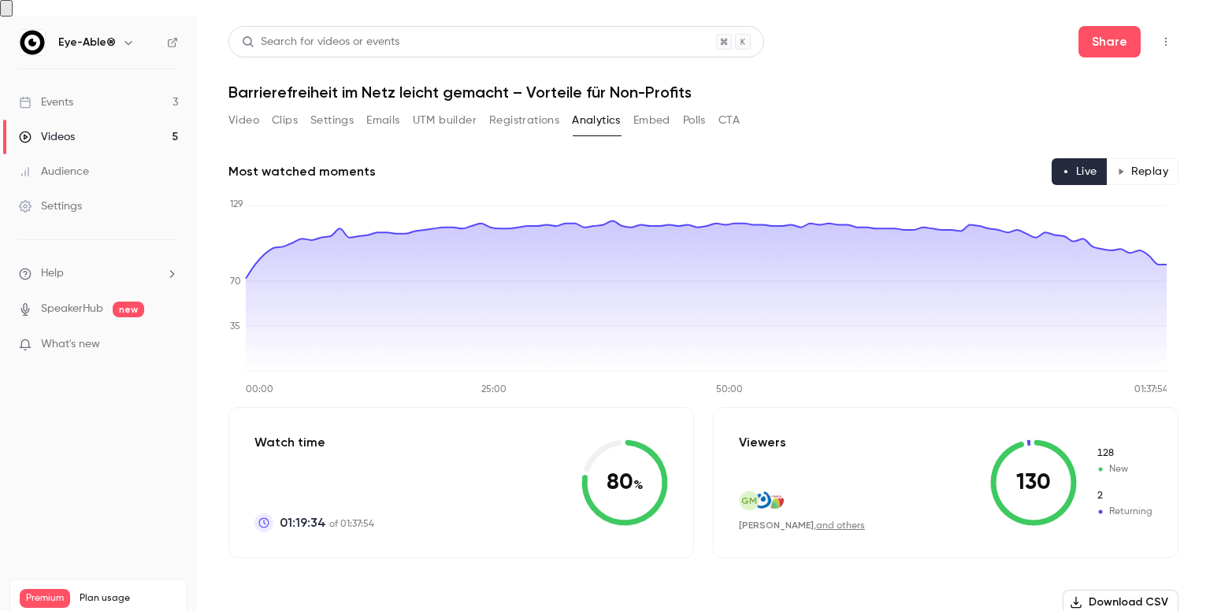
click at [113, 85] on link "Events 3" at bounding box center [98, 102] width 197 height 35
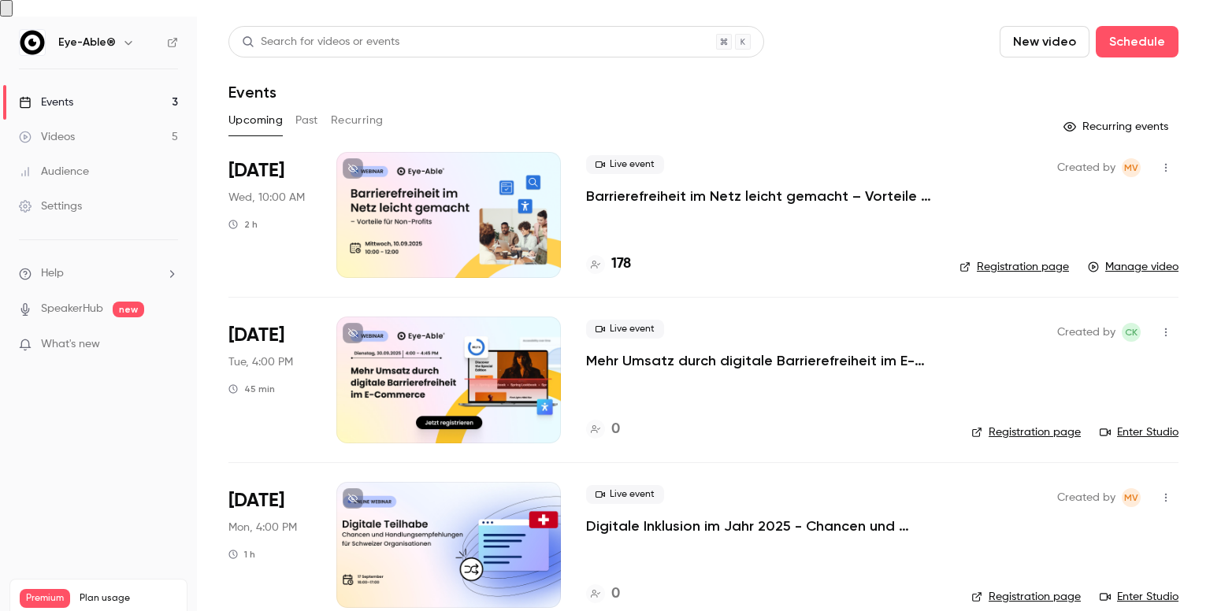
click at [349, 108] on button "Recurring" at bounding box center [357, 120] width 53 height 25
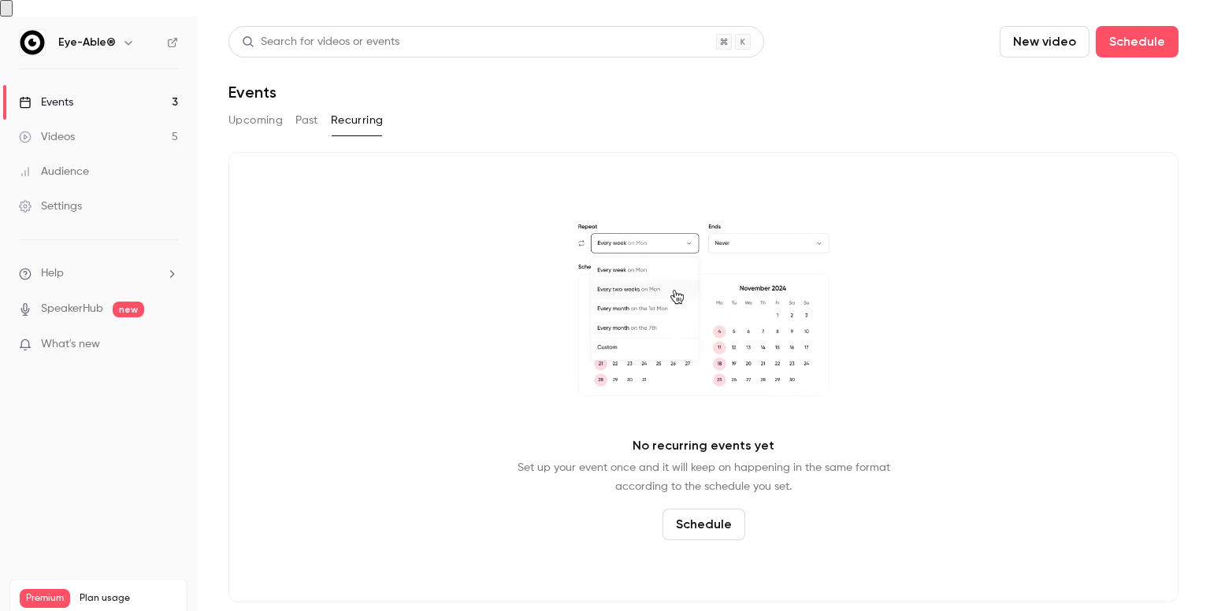
click at [290, 108] on div "Upcoming Past Recurring" at bounding box center [703, 120] width 950 height 25
click at [317, 108] on button "Past" at bounding box center [306, 120] width 23 height 25
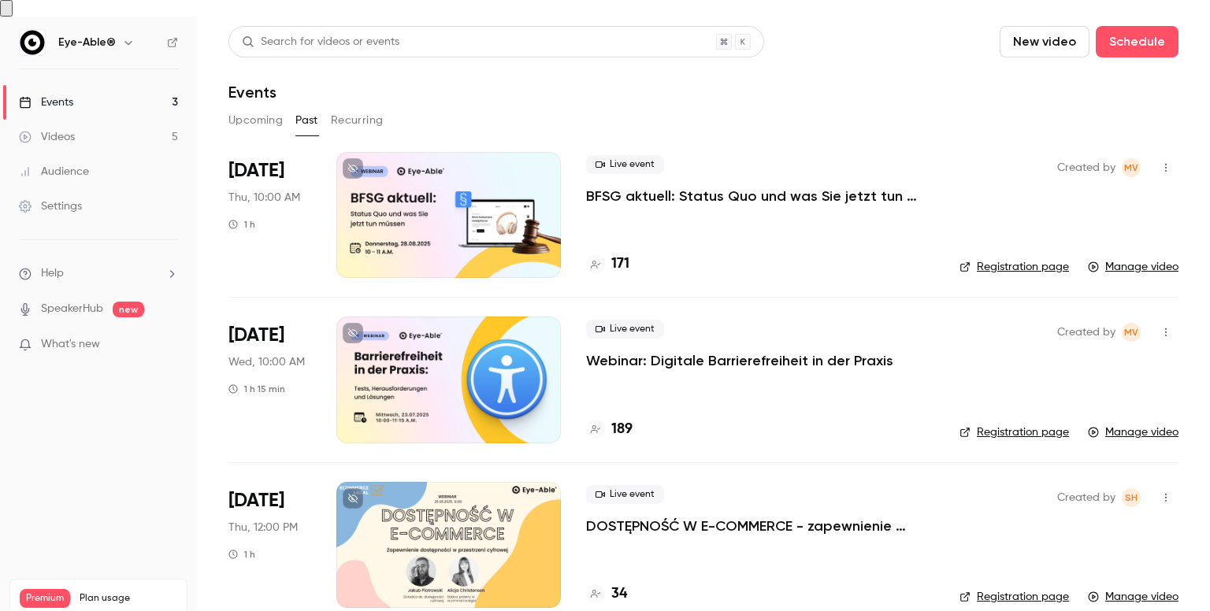
click at [1159, 162] on icon "button" at bounding box center [1165, 167] width 13 height 11
click at [1144, 152] on div at bounding box center [605, 305] width 1210 height 611
click at [240, 108] on button "Upcoming" at bounding box center [255, 120] width 54 height 25
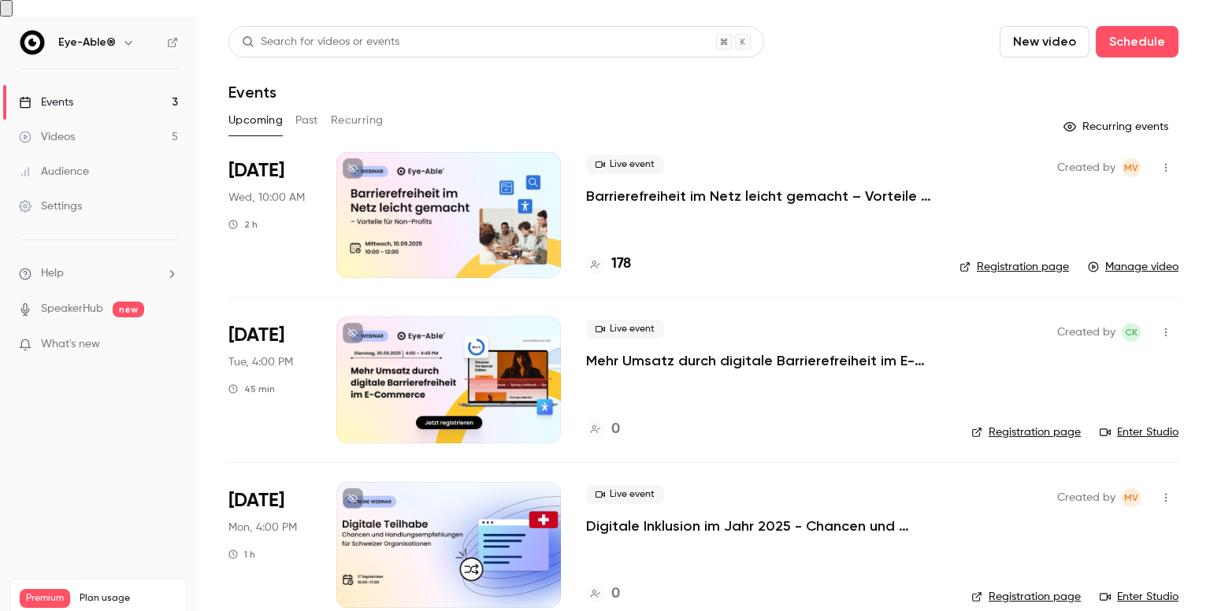
click at [697, 187] on p "Barrierefreiheit im Netz leicht gemacht – Vorteile für Non-Profits" at bounding box center [760, 196] width 348 height 19
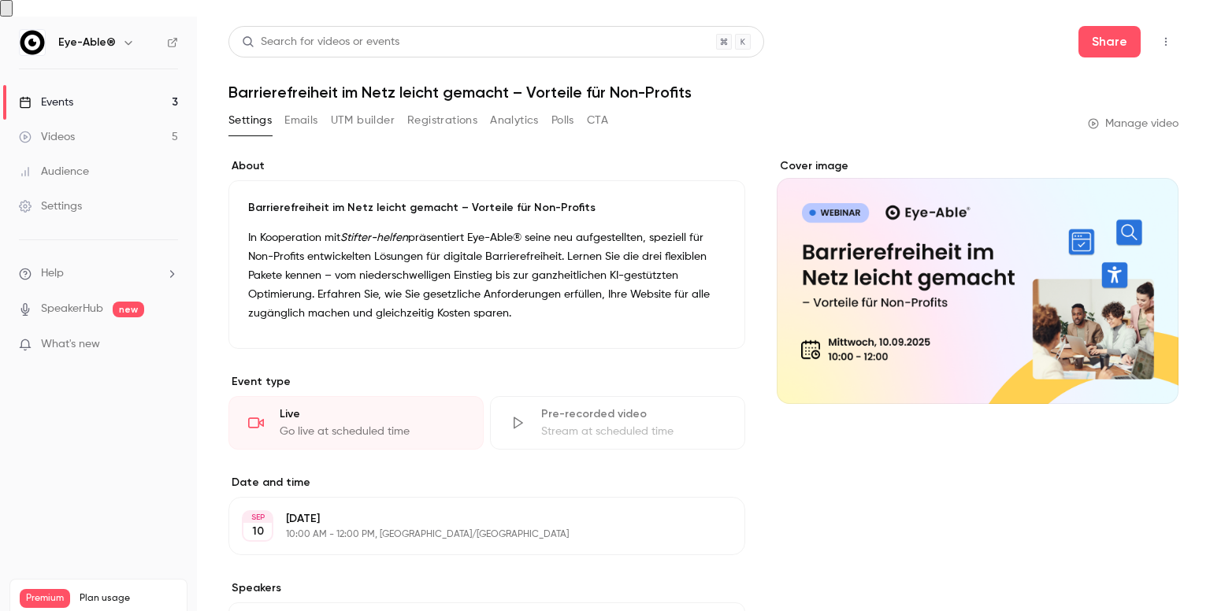
click at [117, 120] on link "Videos 5" at bounding box center [98, 137] width 197 height 35
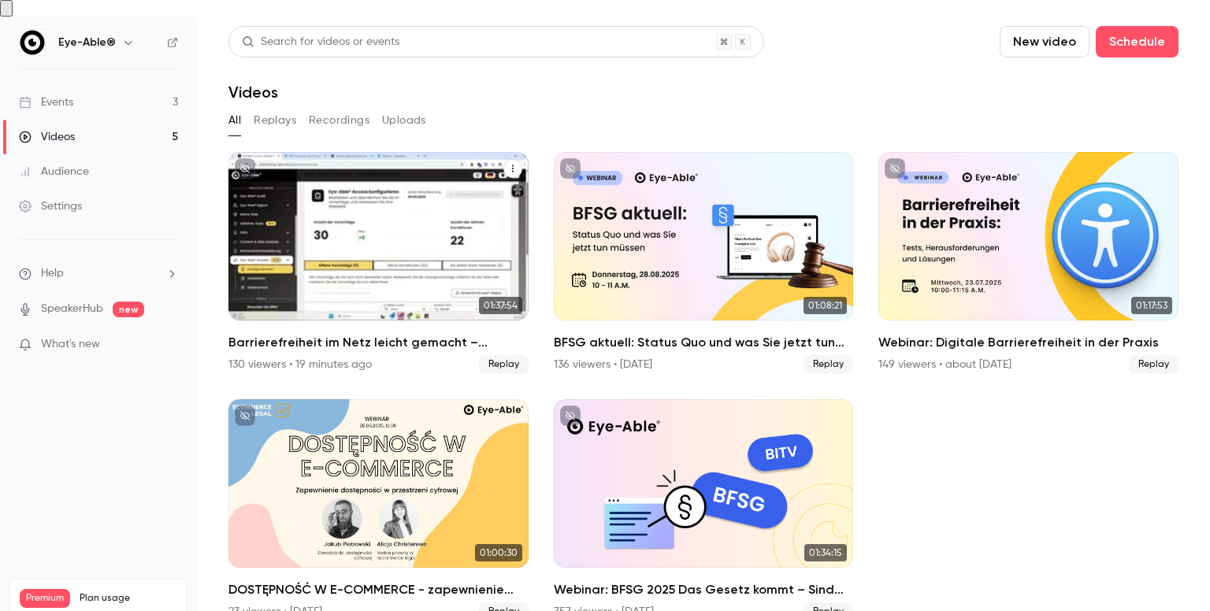
click at [366, 217] on div "Barrierefreiheit im Netz leicht gemacht – Vorteile für Non-Profits" at bounding box center [378, 236] width 300 height 169
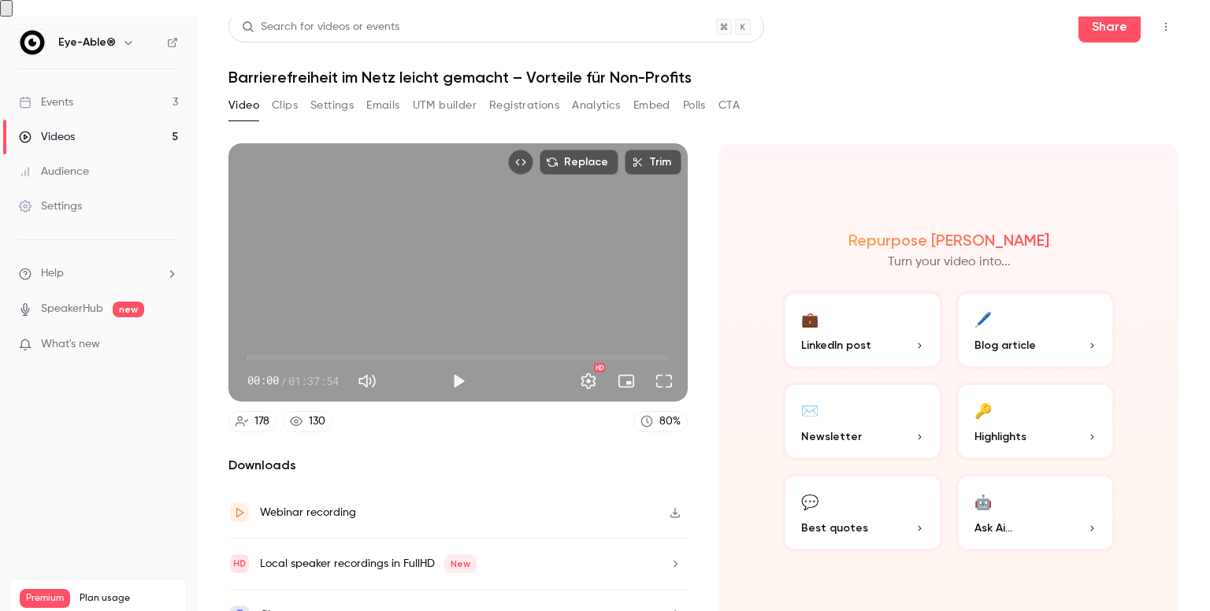
scroll to position [23, 0]
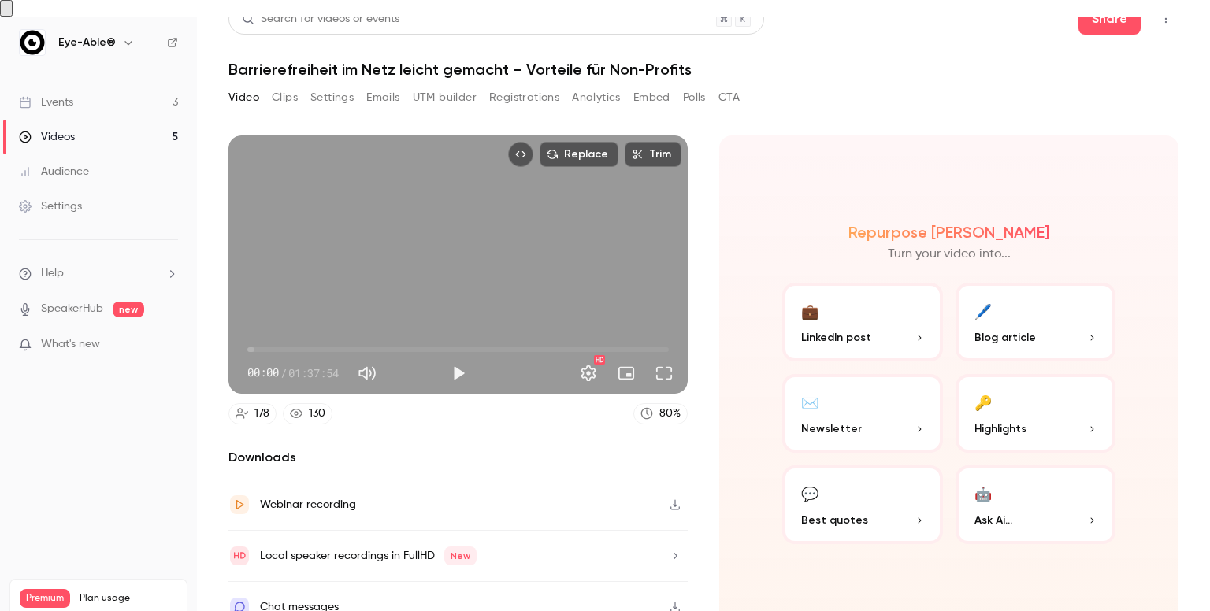
click at [299, 495] on div "Webinar recording" at bounding box center [308, 504] width 96 height 19
click at [788, 85] on div "Video Clips Settings Emails UTM builder Registrations Analytics Embed Polls CTA" at bounding box center [703, 101] width 950 height 32
click at [239, 407] on icon at bounding box center [241, 413] width 13 height 13
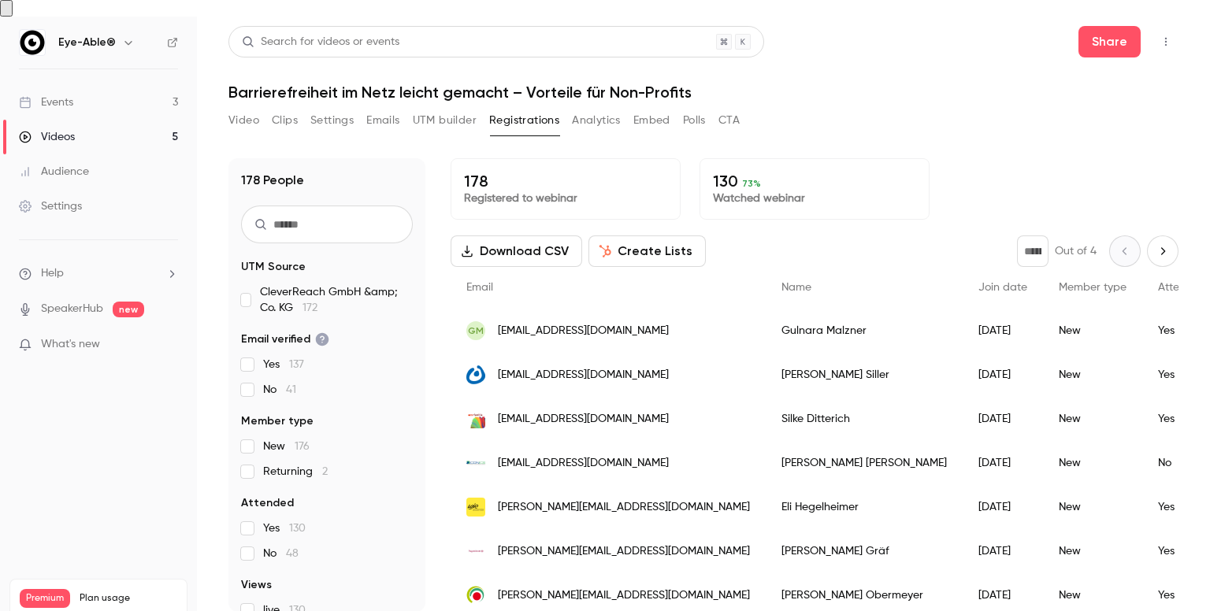
click at [239, 110] on button "Video" at bounding box center [243, 120] width 31 height 25
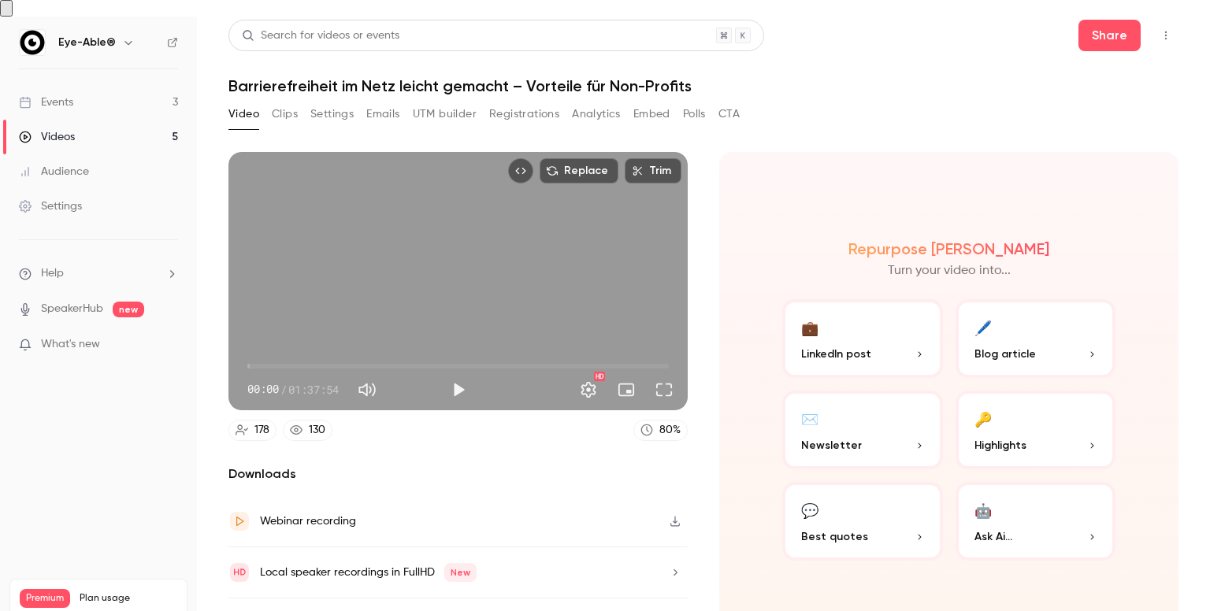
scroll to position [23, 0]
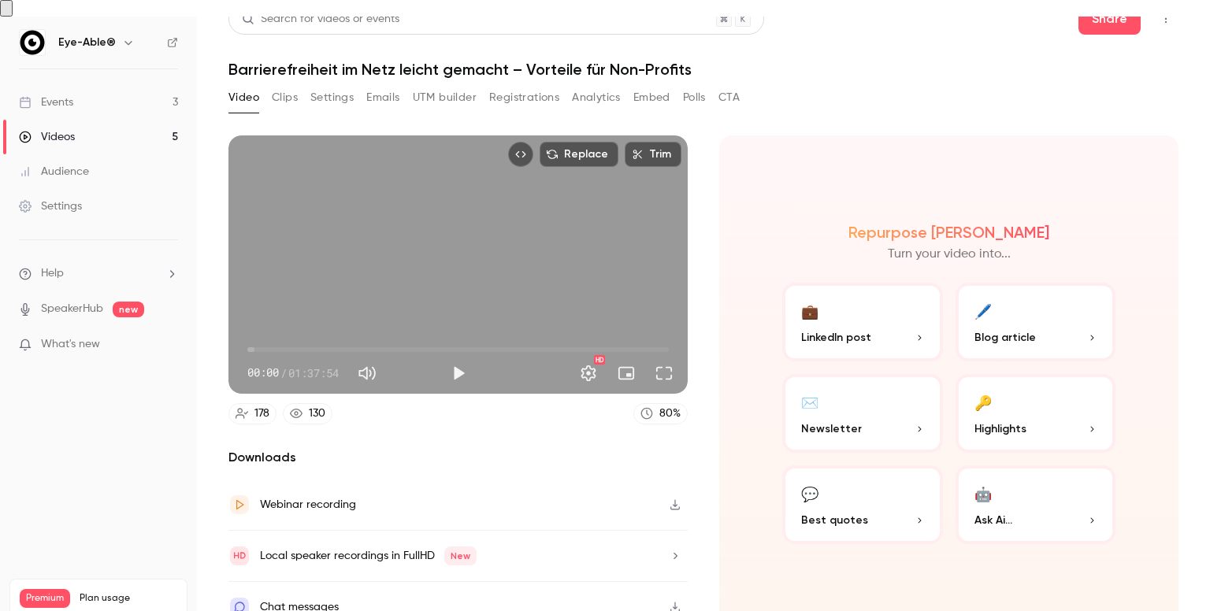
click at [669, 551] on icon "button" at bounding box center [675, 556] width 13 height 11
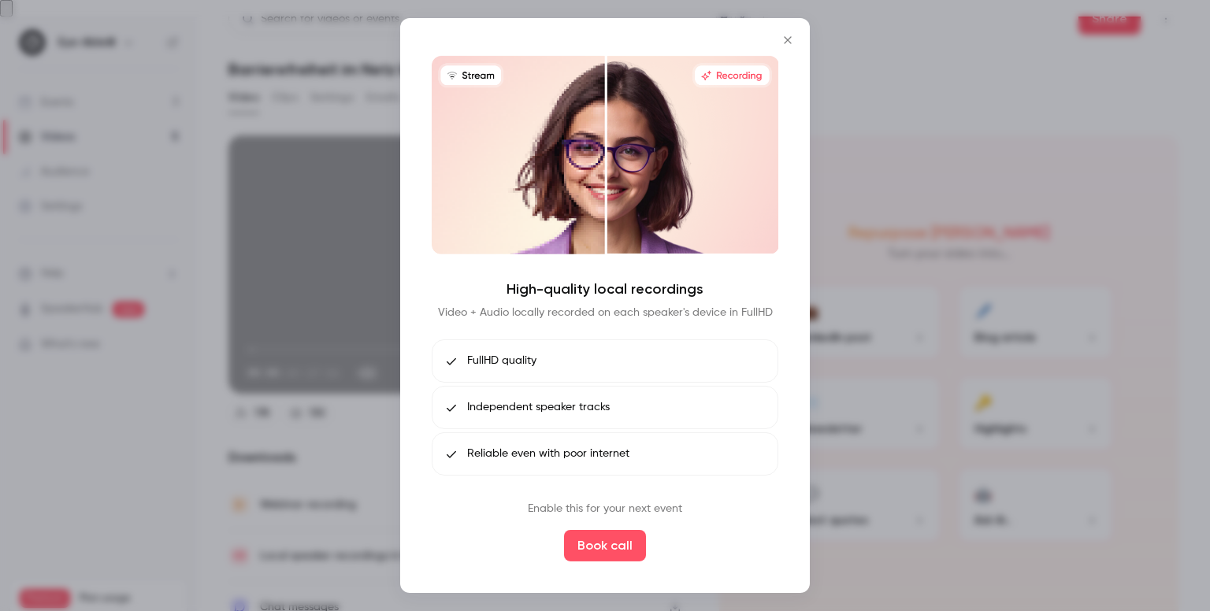
click at [784, 41] on icon "Close" at bounding box center [787, 40] width 19 height 13
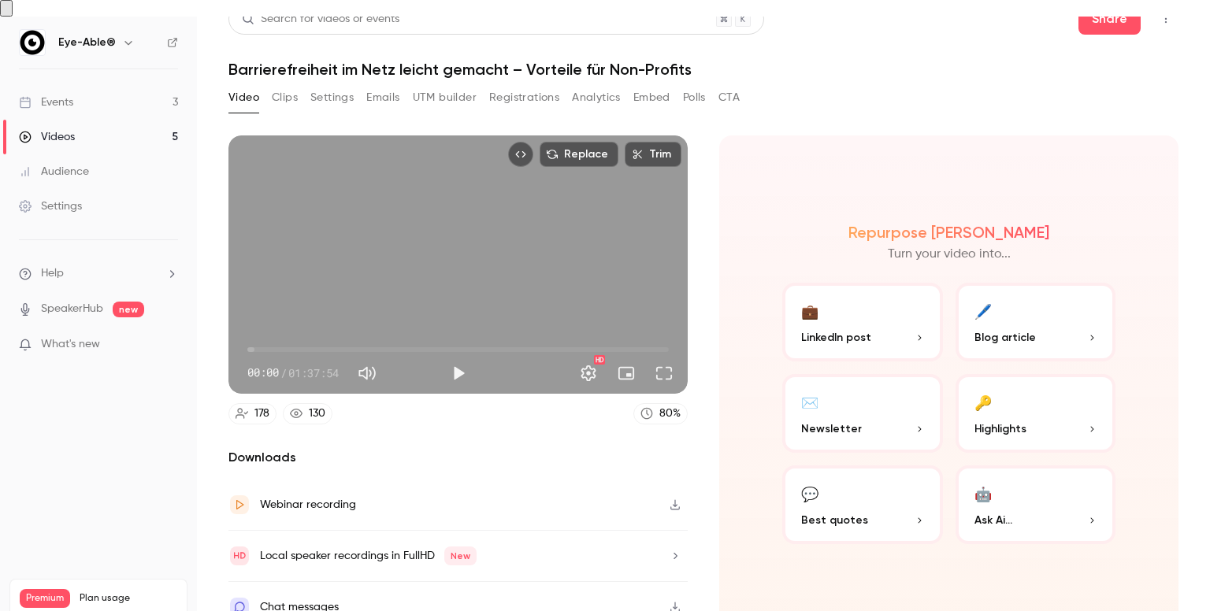
click at [671, 406] on div "80 %" at bounding box center [669, 414] width 21 height 17
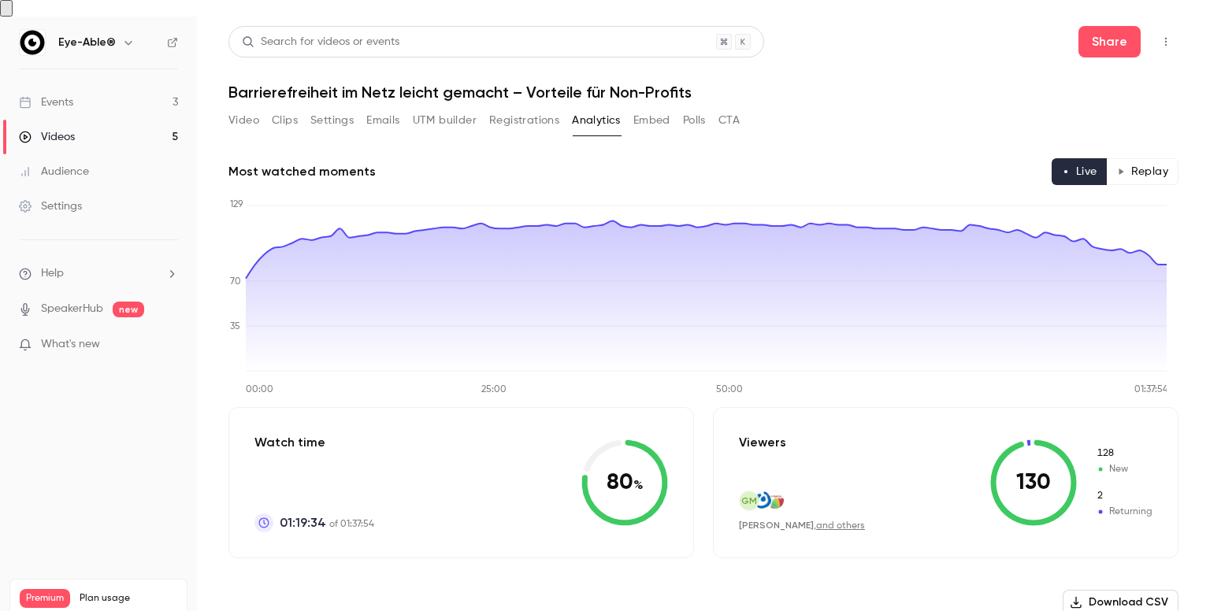
drag, startPoint x: 120, startPoint y: 112, endPoint x: 129, endPoint y: 116, distance: 10.2
click at [120, 120] on link "Videos 5" at bounding box center [98, 137] width 197 height 35
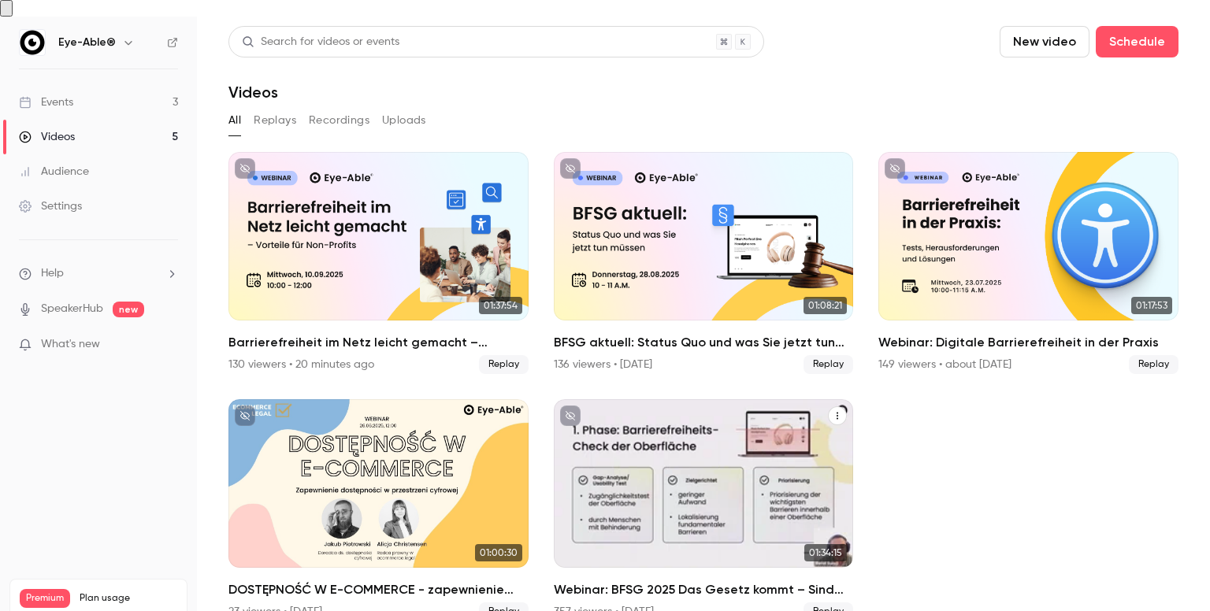
click at [669, 460] on div "Webinar: BFSG 2025 Das Gesetz kommt – Sind Sie bereit?" at bounding box center [704, 483] width 300 height 169
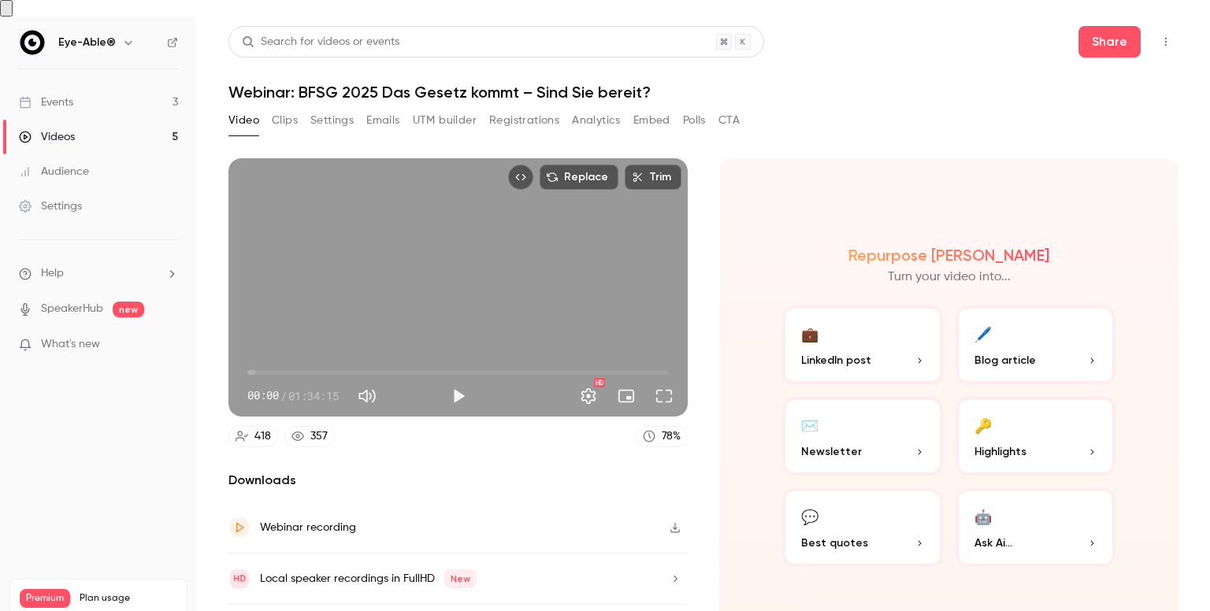
drag, startPoint x: 95, startPoint y: 92, endPoint x: 87, endPoint y: 98, distance: 10.1
click at [93, 92] on link "Events 3" at bounding box center [98, 102] width 197 height 35
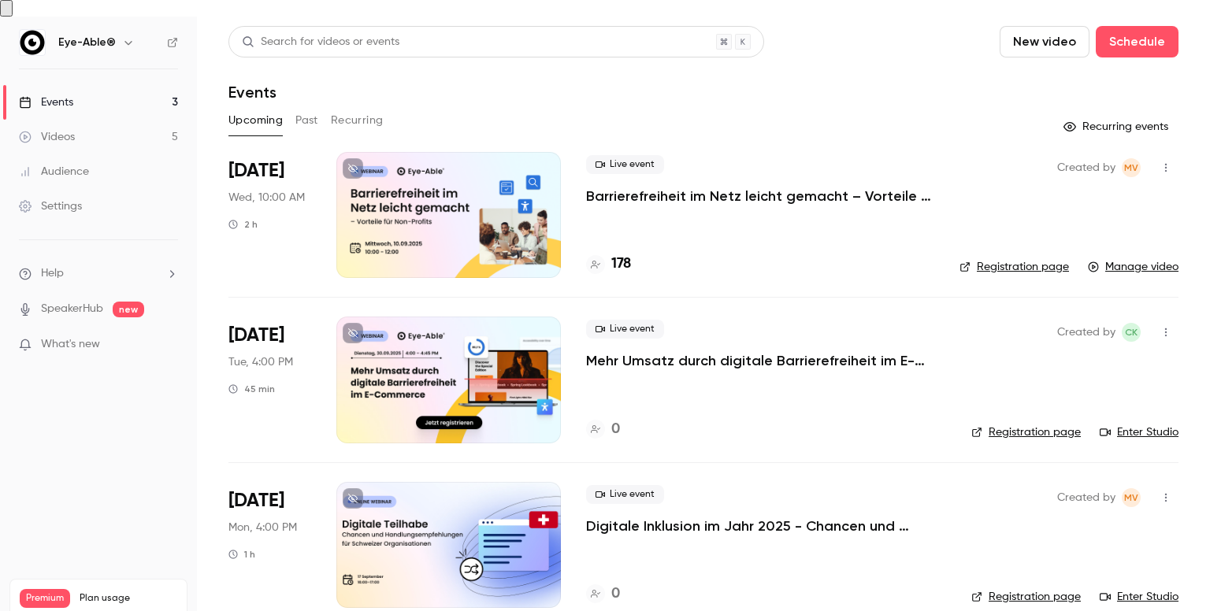
click at [69, 129] on div "Videos" at bounding box center [47, 137] width 56 height 16
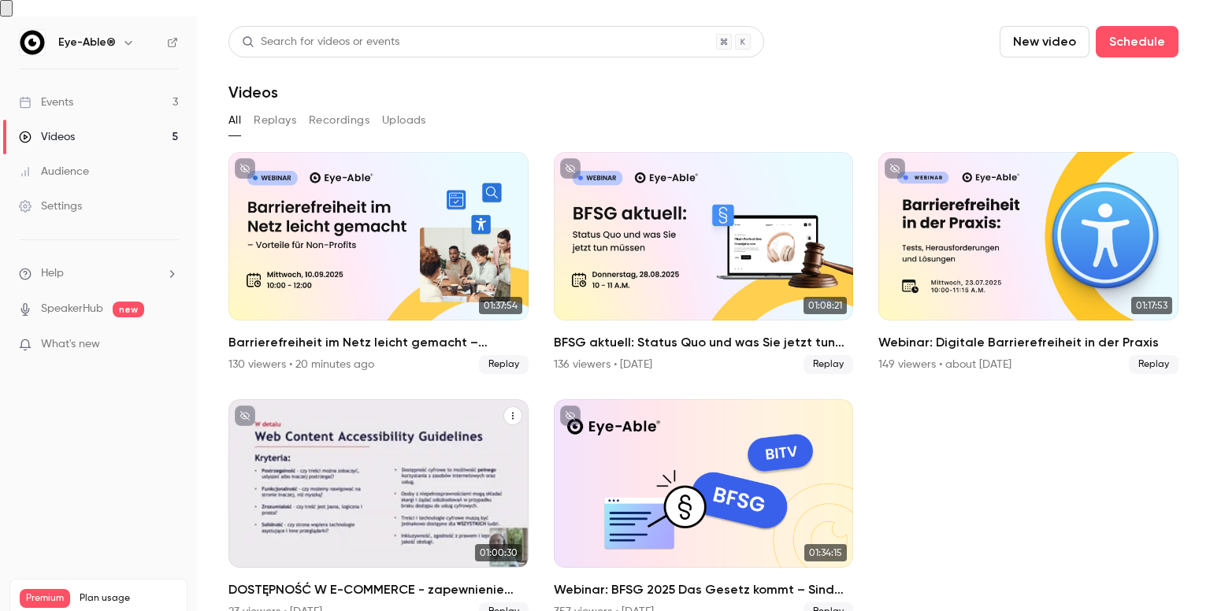
click at [375, 464] on div "DOSTĘPNOŚĆ W E-COMMERCE - zapewnienie dostępności w przestrzeni cyfrowej" at bounding box center [378, 483] width 300 height 169
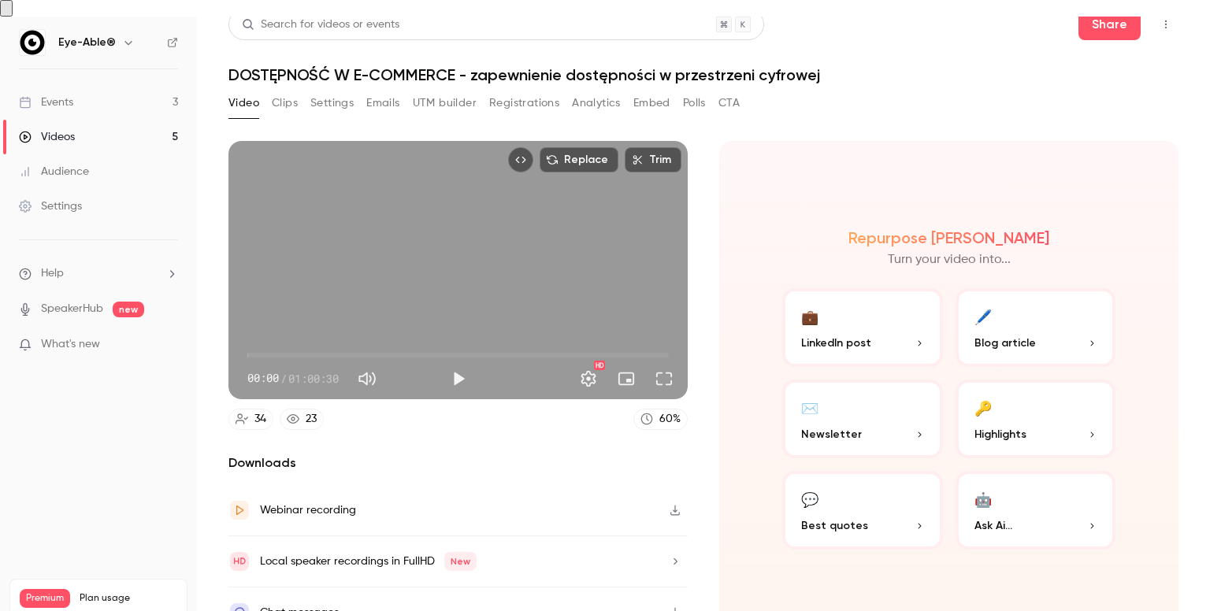
scroll to position [23, 0]
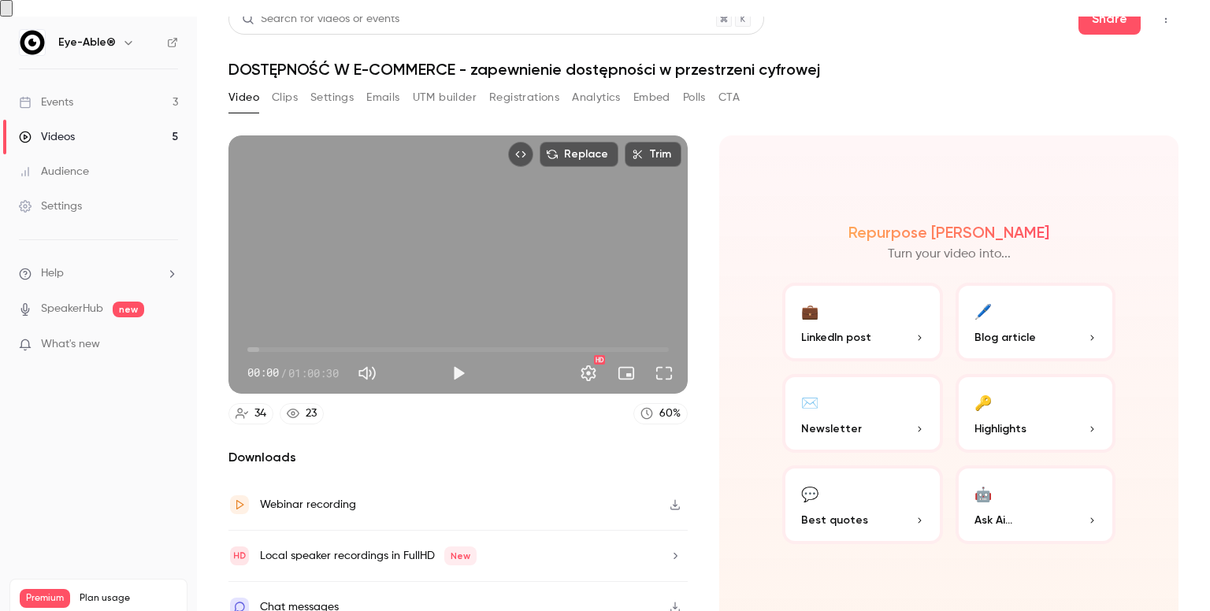
click at [150, 120] on link "Videos 5" at bounding box center [98, 137] width 197 height 35
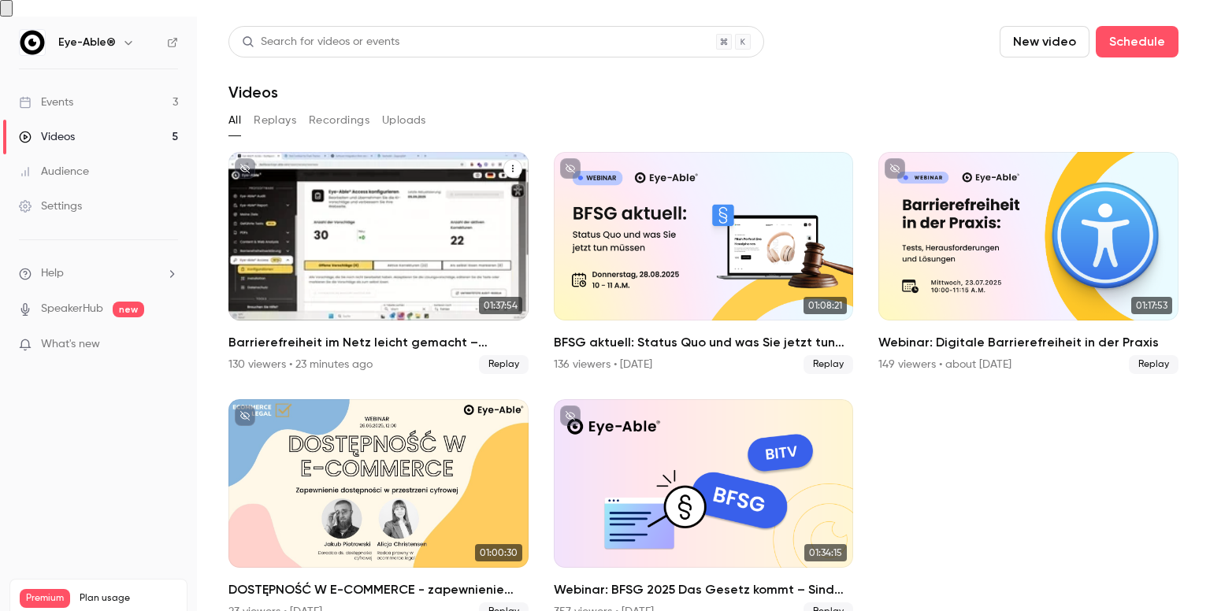
click at [282, 176] on div "Barrierefreiheit im Netz leicht gemacht – Vorteile für Non-Profits" at bounding box center [378, 236] width 300 height 169
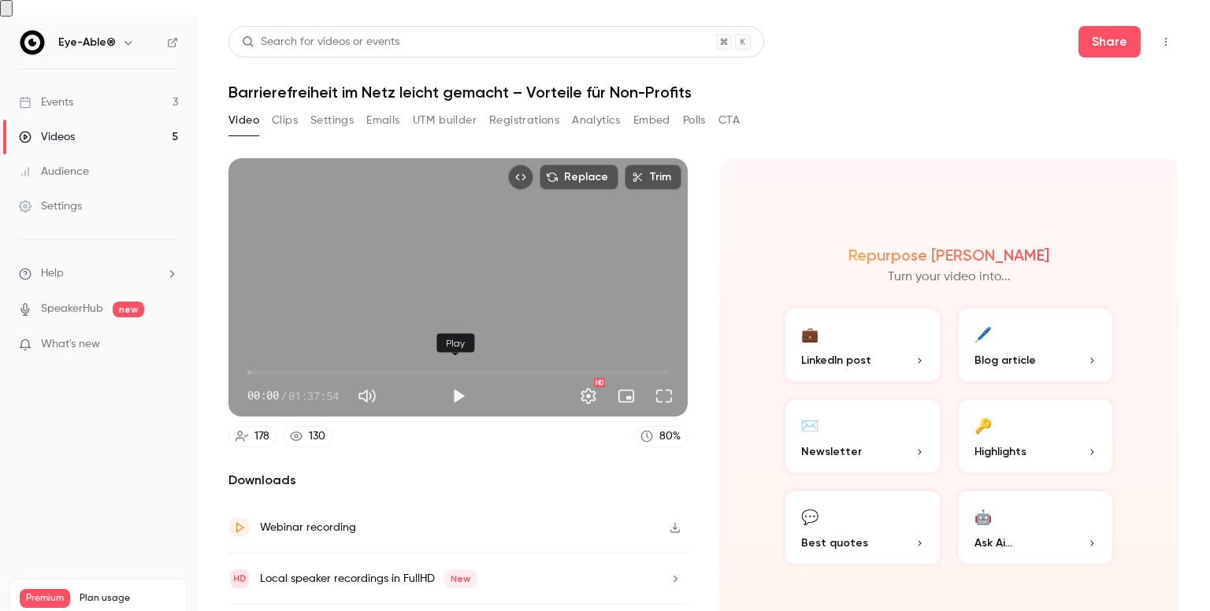
drag, startPoint x: 460, startPoint y: 372, endPoint x: 451, endPoint y: 371, distance: 9.5
click at [455, 380] on button "Play" at bounding box center [459, 396] width 32 height 32
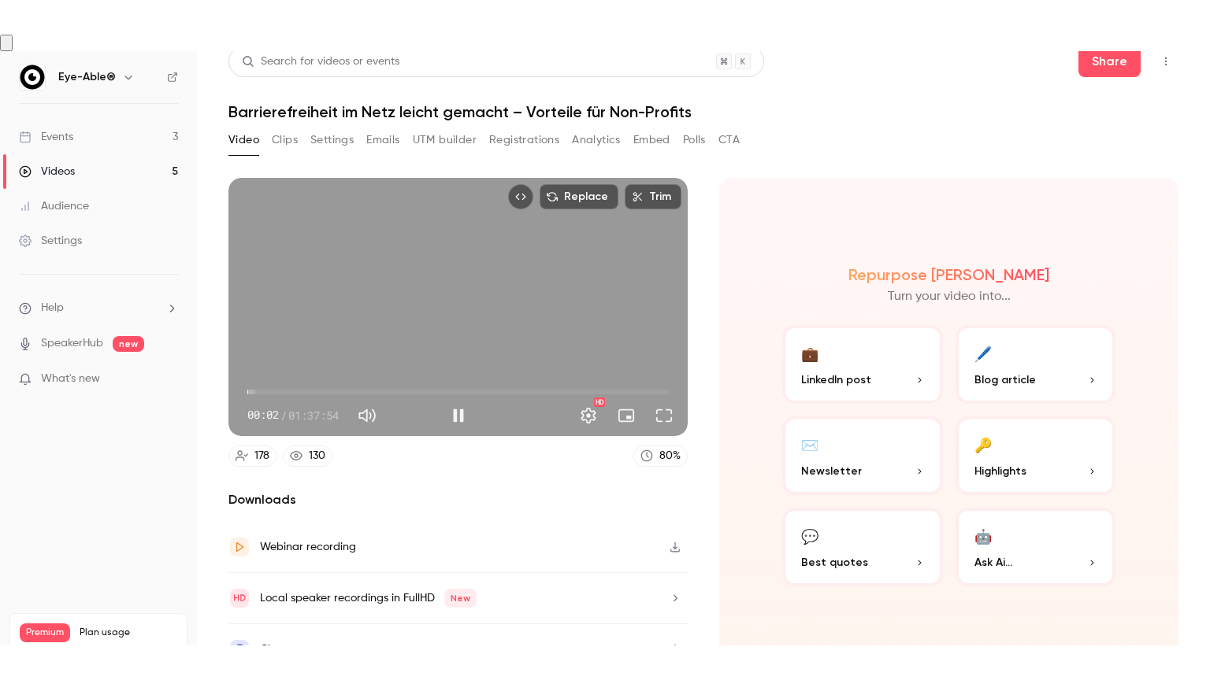
scroll to position [23, 0]
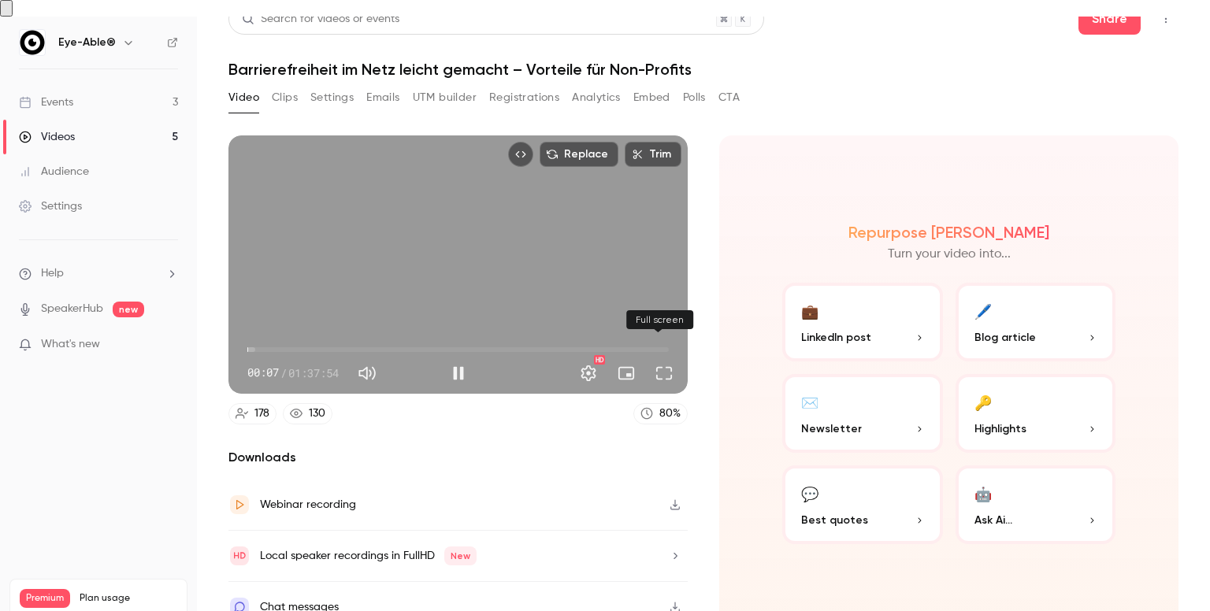
click at [662, 358] on button "Full screen" at bounding box center [664, 374] width 32 height 32
type input "****"
type input "**"
type input "****"
type input "**"
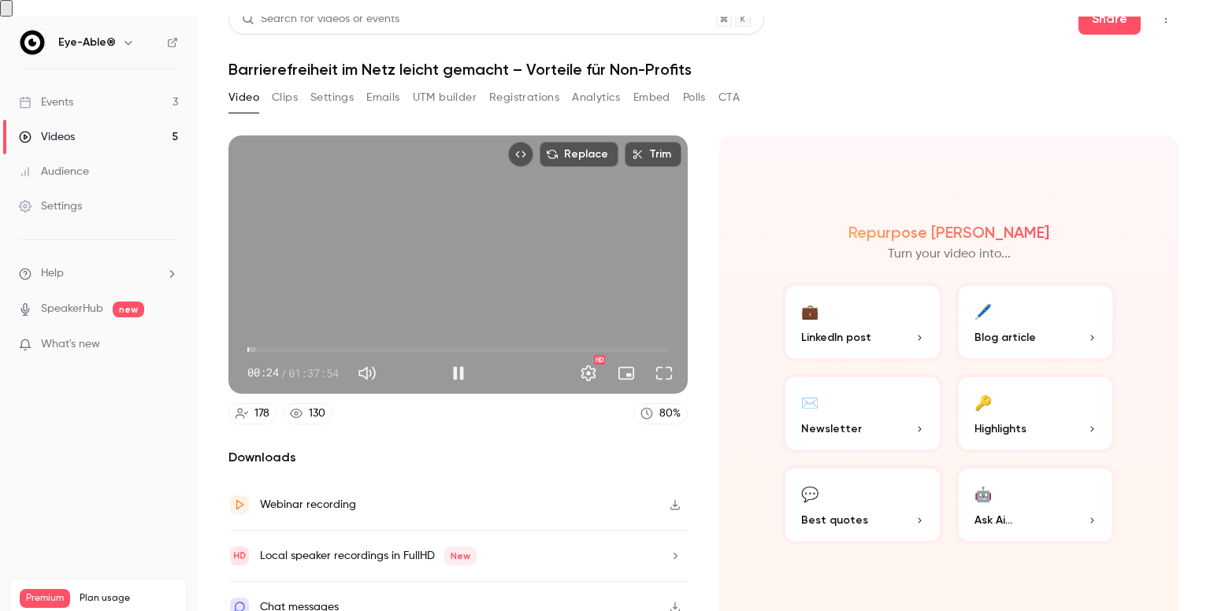
type input "****"
type input "**"
type input "****"
type input "**"
drag, startPoint x: 430, startPoint y: 354, endPoint x: 407, endPoint y: 355, distance: 22.9
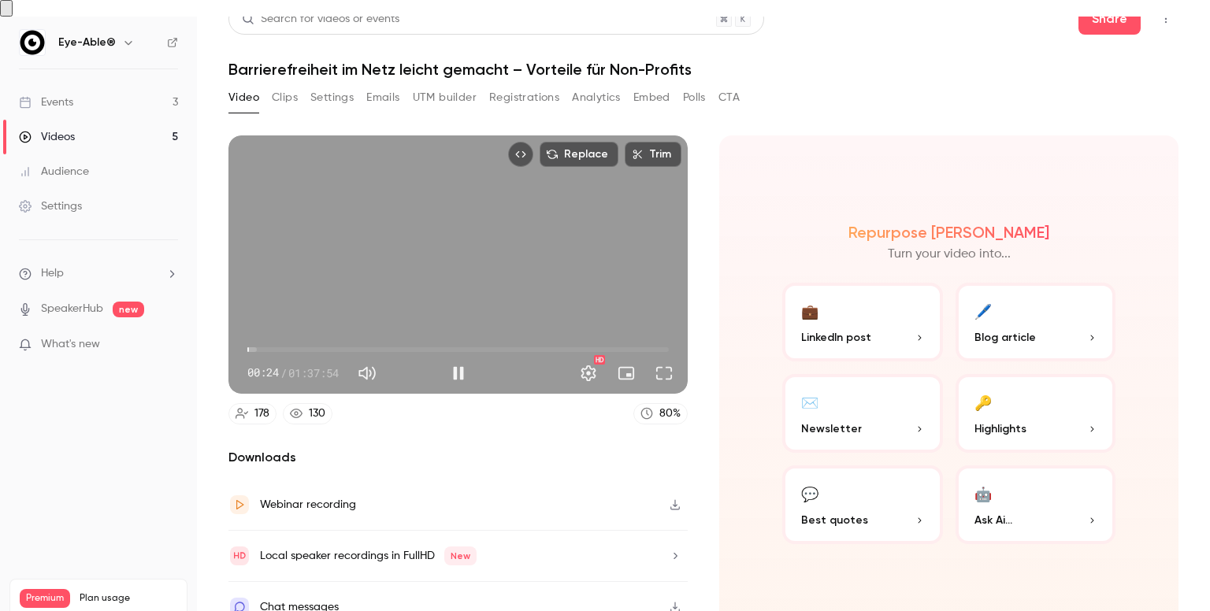
click at [407, 369] on span at bounding box center [403, 373] width 9 height 9
click at [299, 337] on span "11:52" at bounding box center [457, 349] width 421 height 25
drag, startPoint x: 272, startPoint y: 329, endPoint x: 261, endPoint y: 328, distance: 10.3
click at [261, 337] on span "03:20" at bounding box center [457, 349] width 421 height 25
click at [261, 347] on span "03:09" at bounding box center [260, 349] width 5 height 5
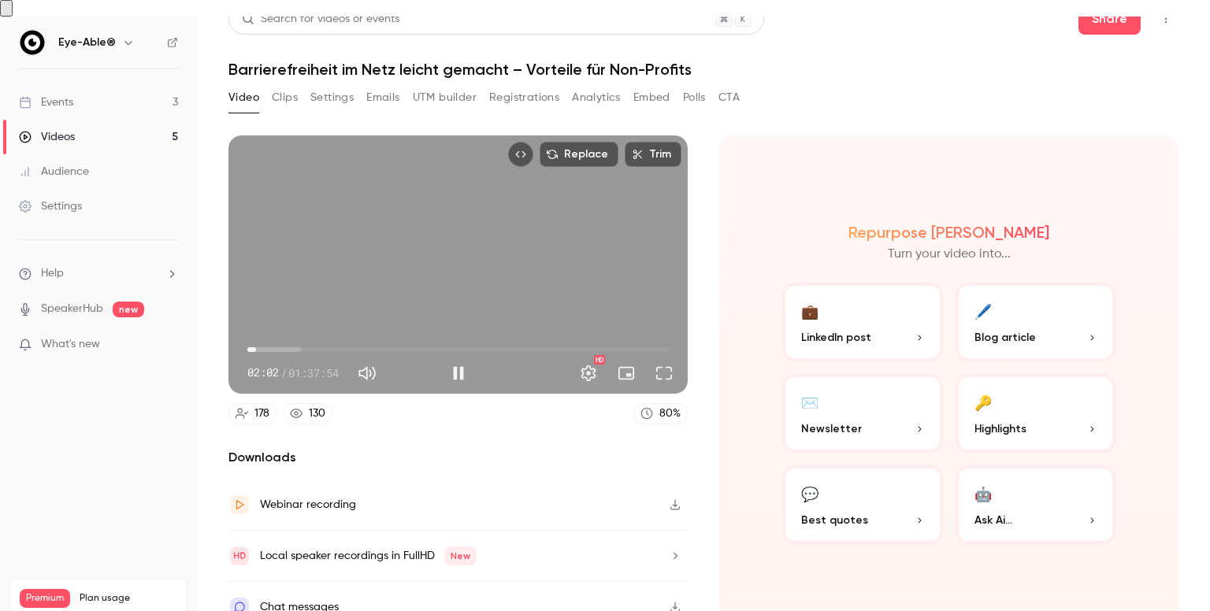
click at [255, 347] on span "02:02" at bounding box center [256, 349] width 5 height 5
click at [661, 358] on button "Full screen" at bounding box center [664, 374] width 32 height 32
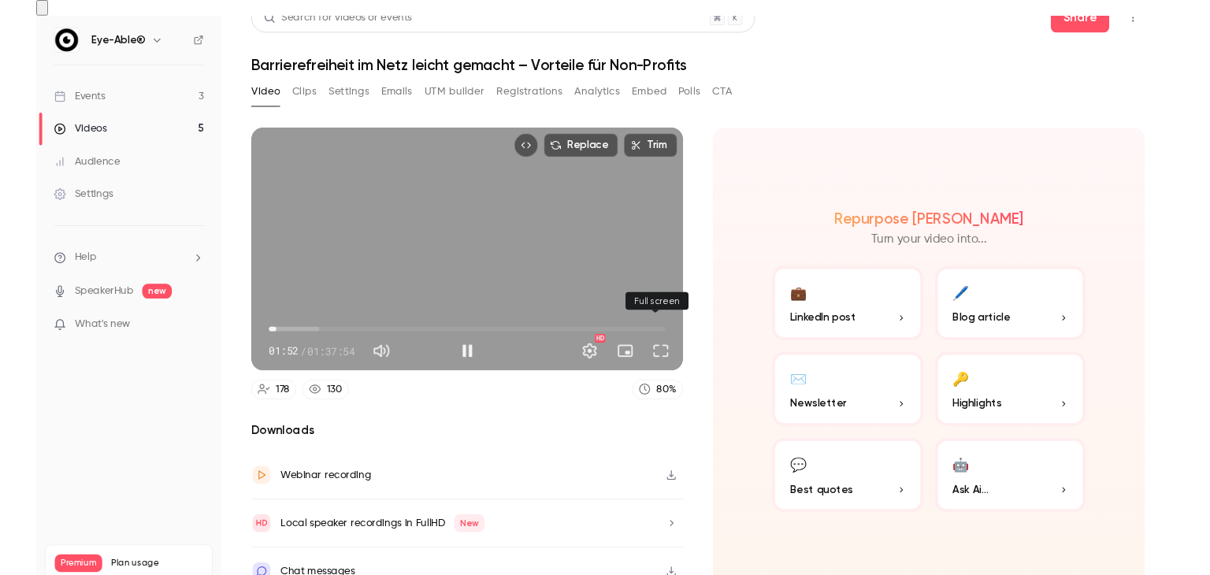
scroll to position [0, 0]
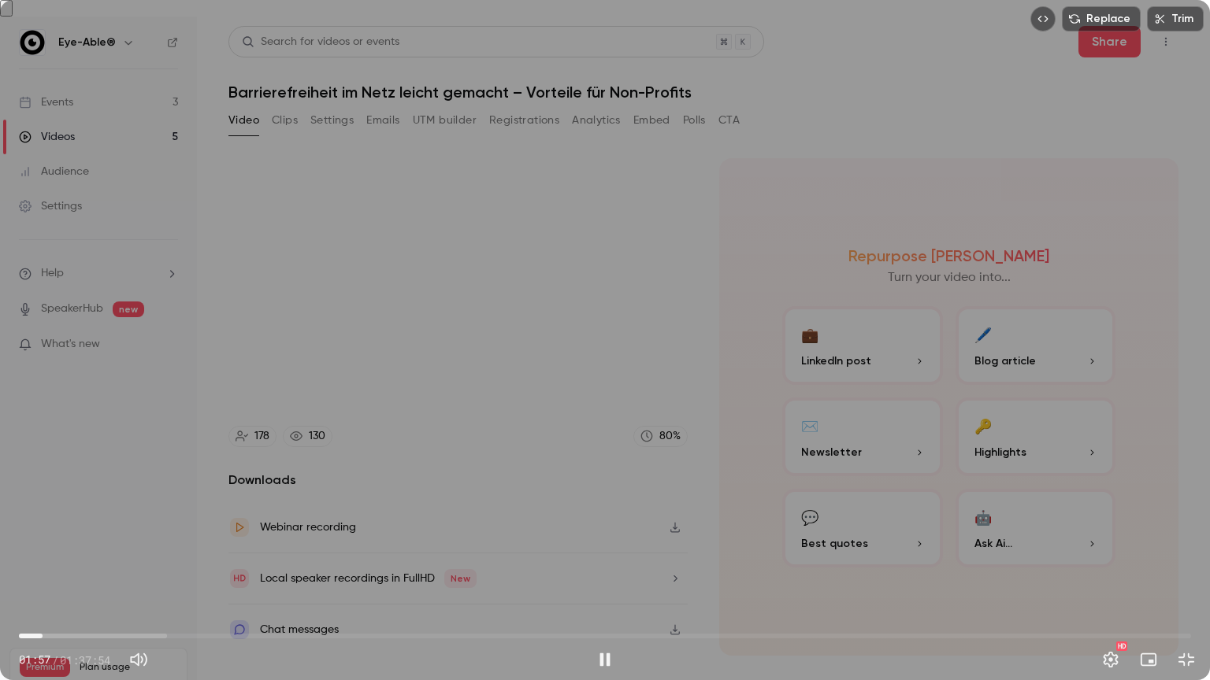
click at [45, 610] on span "01:57" at bounding box center [42, 636] width 5 height 5
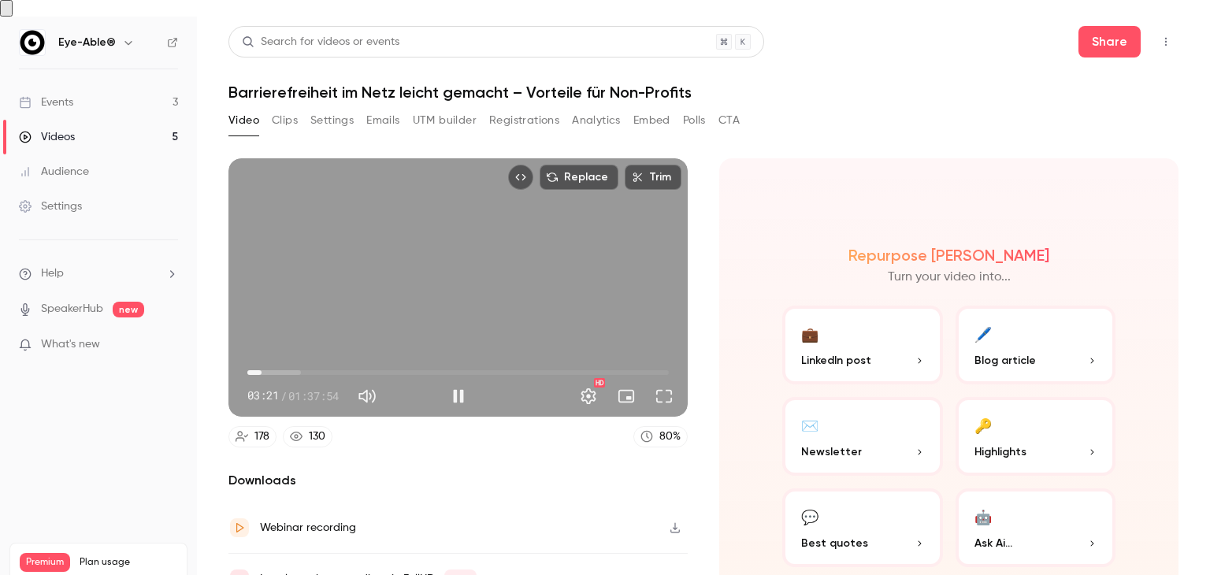
click at [284, 360] on span "03:21" at bounding box center [457, 372] width 421 height 25
drag, startPoint x: 316, startPoint y: 353, endPoint x: 324, endPoint y: 355, distance: 9.0
click at [324, 360] on span "16:09" at bounding box center [457, 372] width 421 height 25
drag, startPoint x: 342, startPoint y: 353, endPoint x: 353, endPoint y: 354, distance: 11.1
click at [344, 360] on span "22:16" at bounding box center [457, 372] width 421 height 25
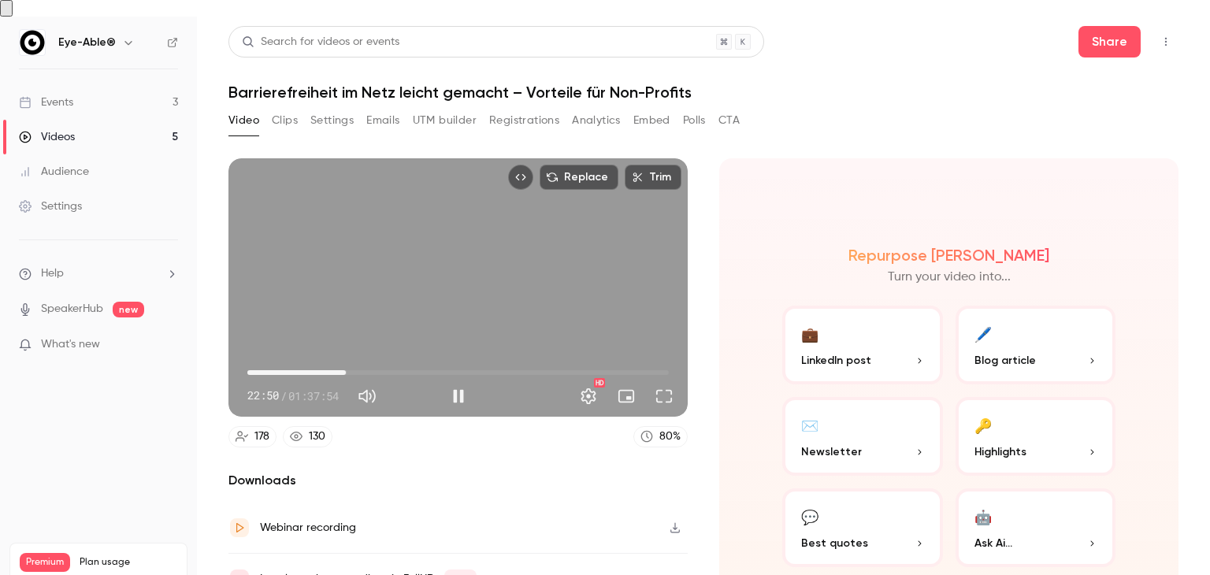
click at [332, 360] on span "22:50" at bounding box center [457, 372] width 421 height 25
click at [585, 380] on button "Settings" at bounding box center [589, 396] width 32 height 32
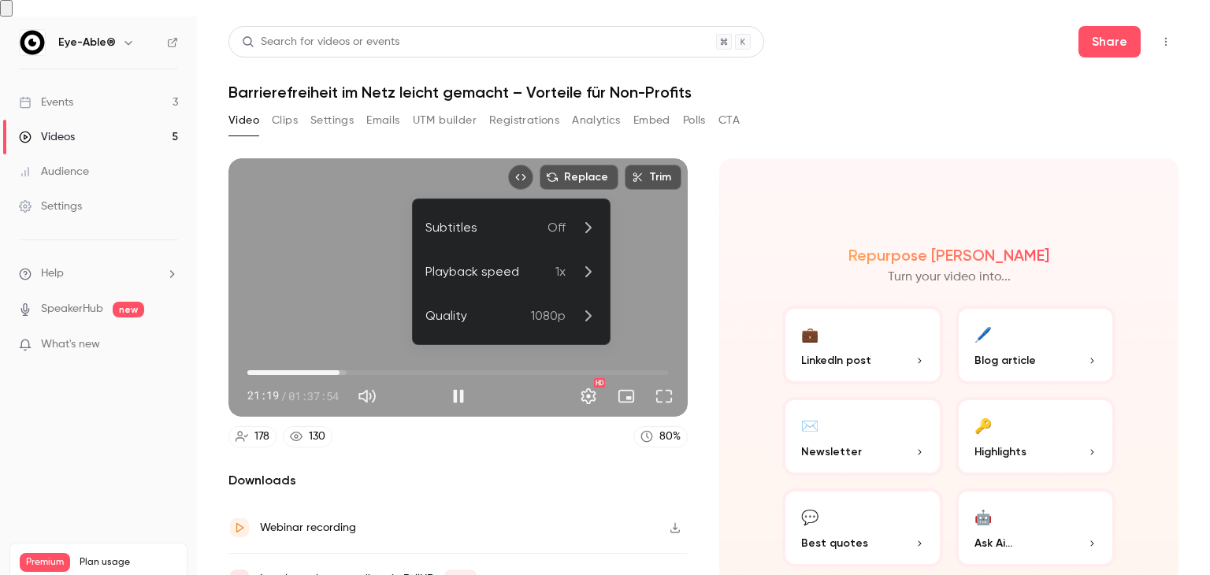
click at [577, 276] on p "1x" at bounding box center [576, 271] width 42 height 19
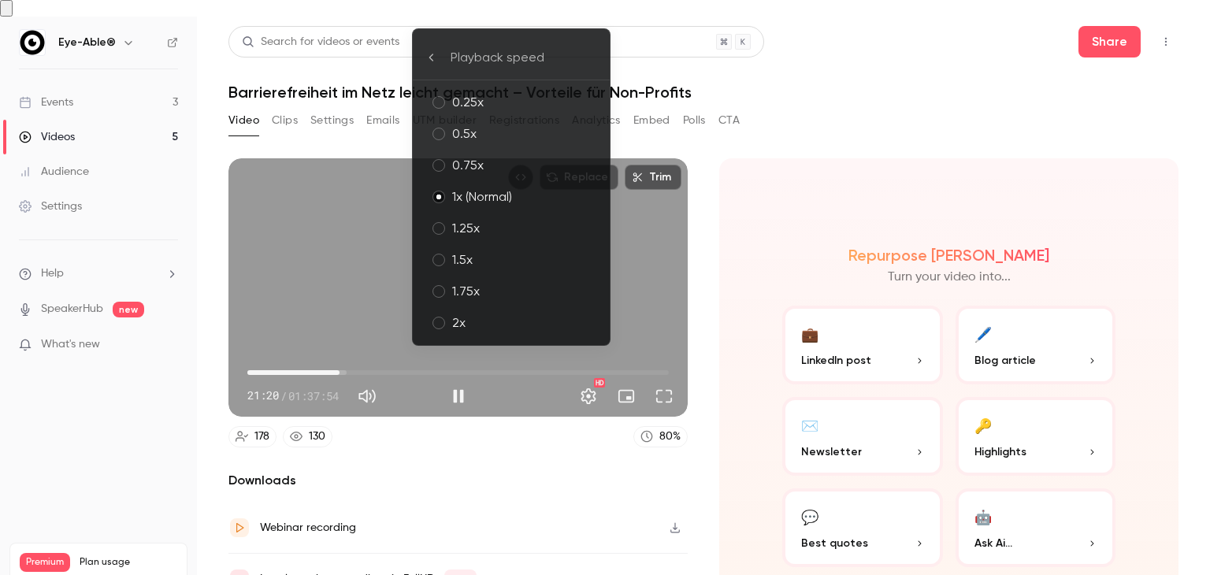
click at [480, 316] on div "2x" at bounding box center [524, 322] width 145 height 19
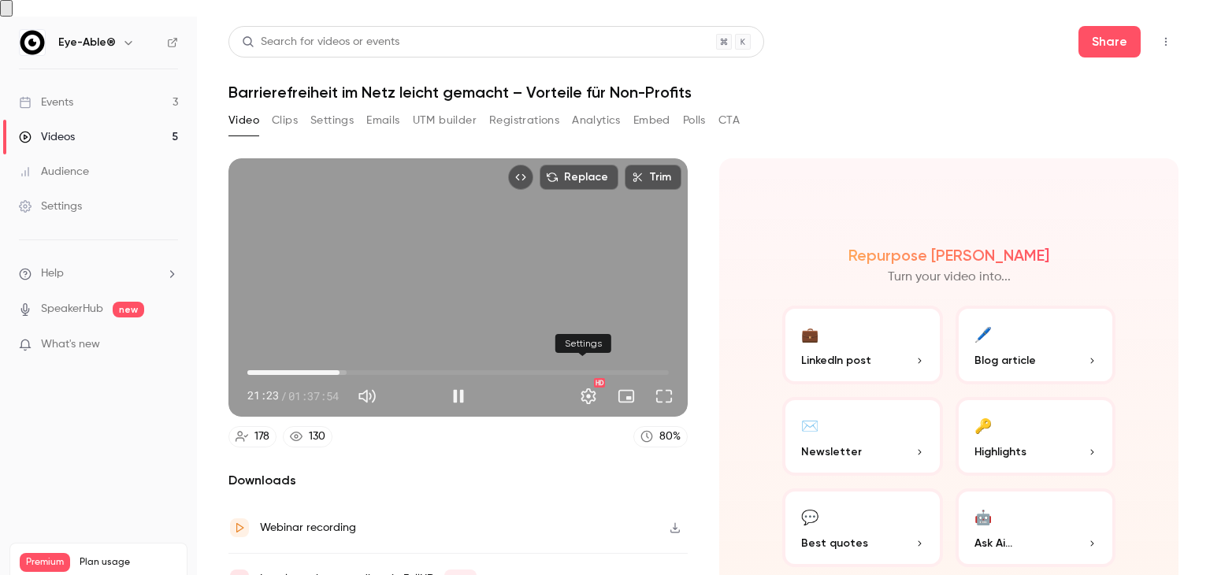
click at [580, 380] on button "Settings" at bounding box center [589, 396] width 32 height 32
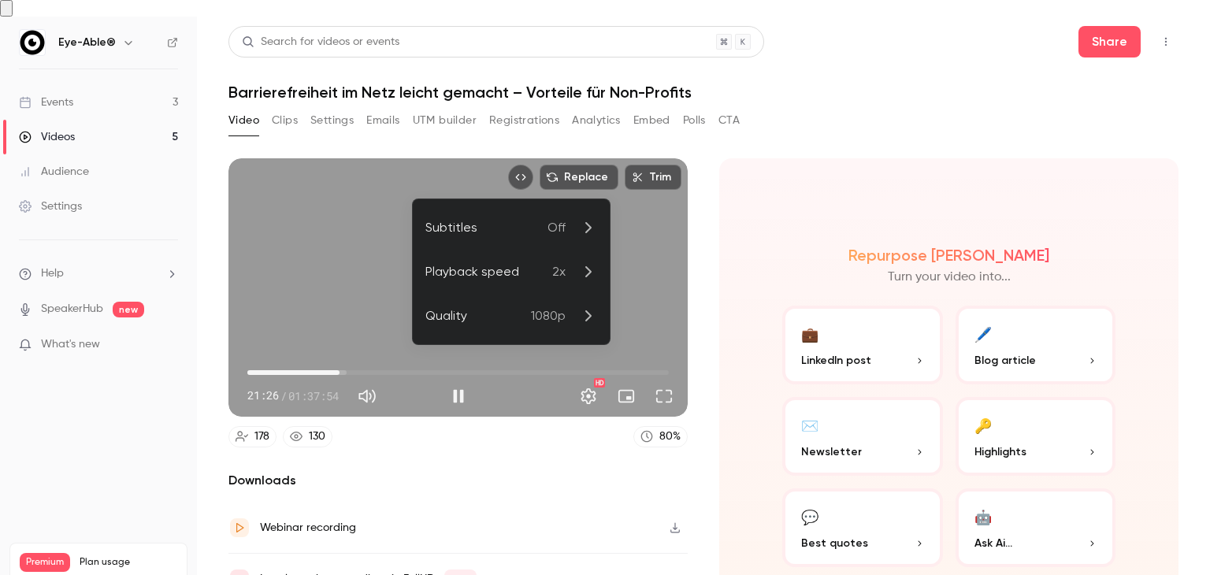
click at [564, 276] on span "2x" at bounding box center [558, 271] width 13 height 19
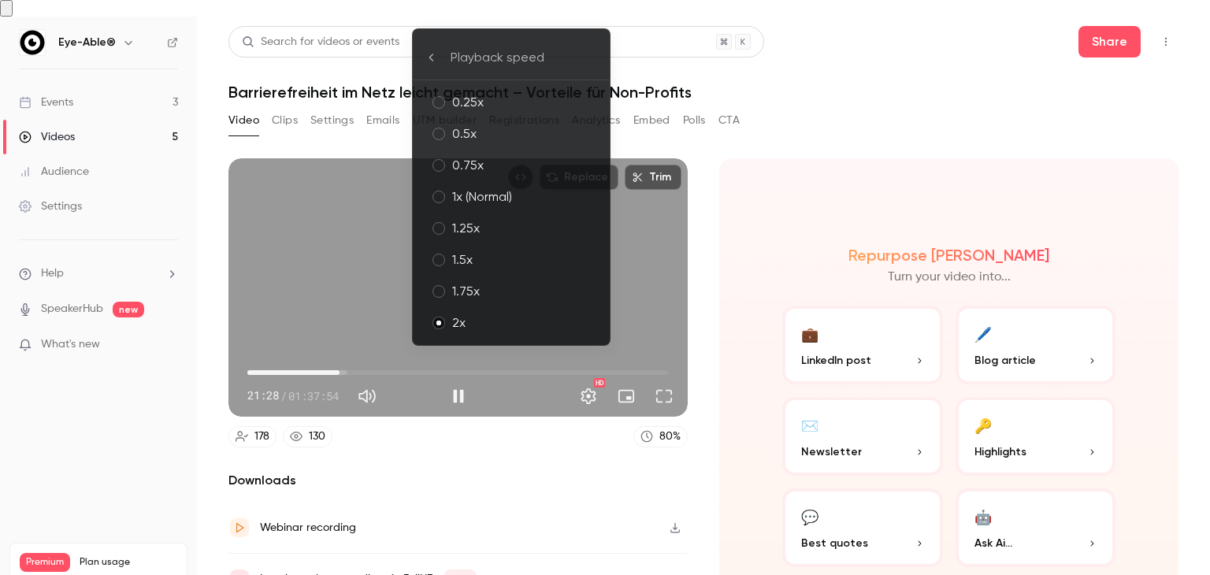
click at [478, 285] on div "1.75x" at bounding box center [524, 291] width 145 height 19
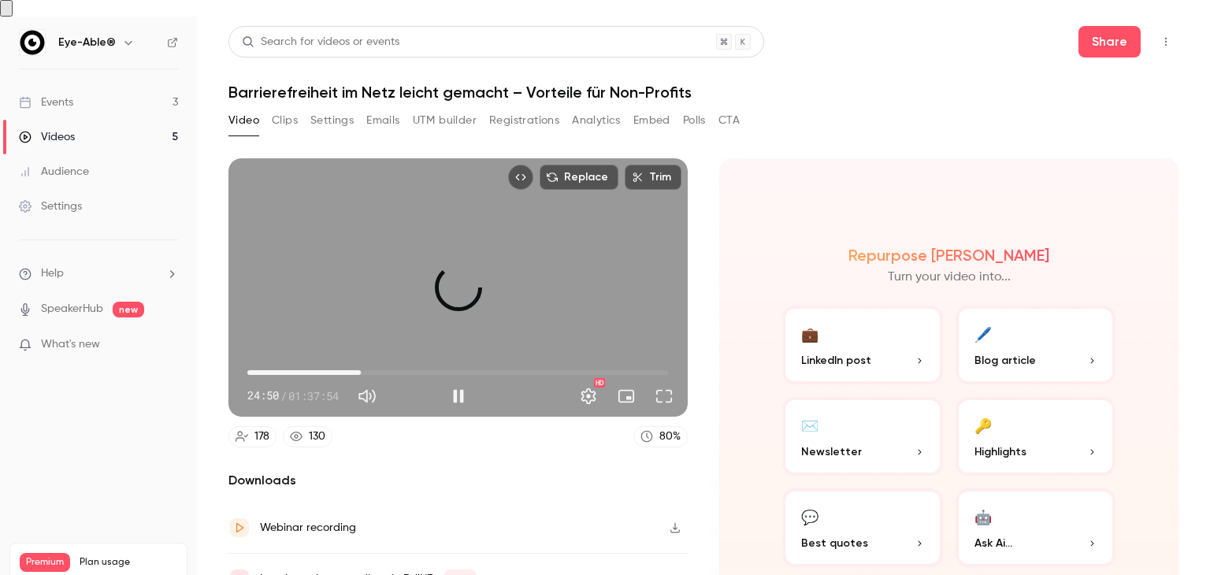
click at [359, 370] on span "26:21" at bounding box center [360, 372] width 5 height 5
click at [359, 370] on span "26:22" at bounding box center [360, 372] width 5 height 5
click at [380, 360] on span "31:11" at bounding box center [457, 372] width 421 height 25
click at [401, 360] on span "31:12" at bounding box center [457, 372] width 421 height 25
click at [447, 360] on span "36:12" at bounding box center [457, 372] width 421 height 25
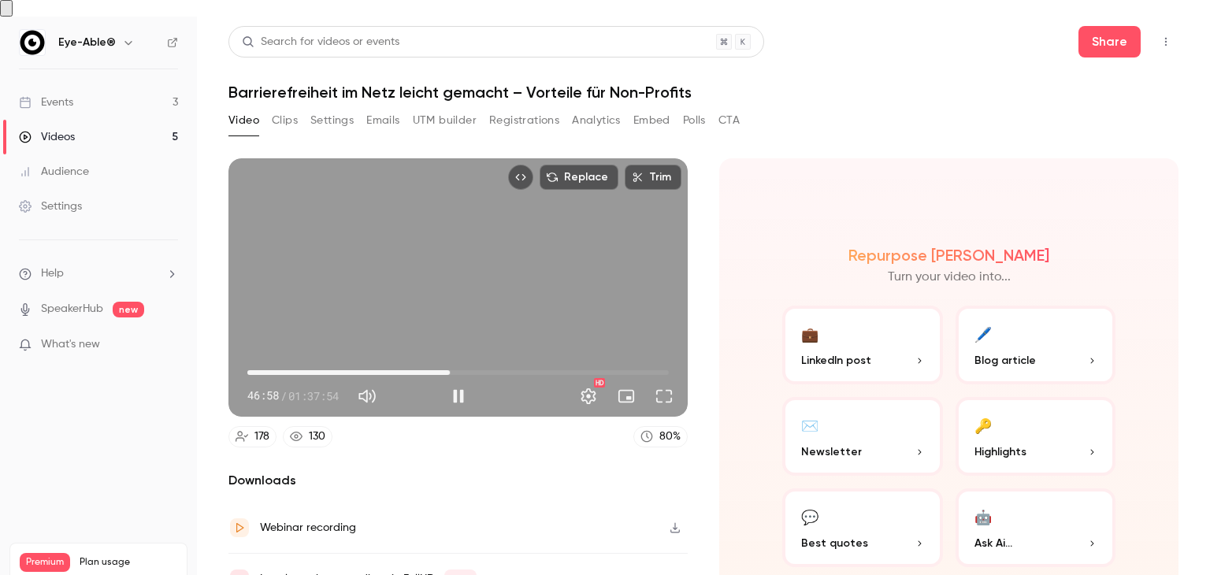
click at [474, 360] on span "46:58" at bounding box center [457, 372] width 421 height 25
click at [495, 360] on span "53:27" at bounding box center [457, 372] width 421 height 25
click at [523, 360] on span "58:30" at bounding box center [457, 372] width 421 height 25
